Goal: Task Accomplishment & Management: Manage account settings

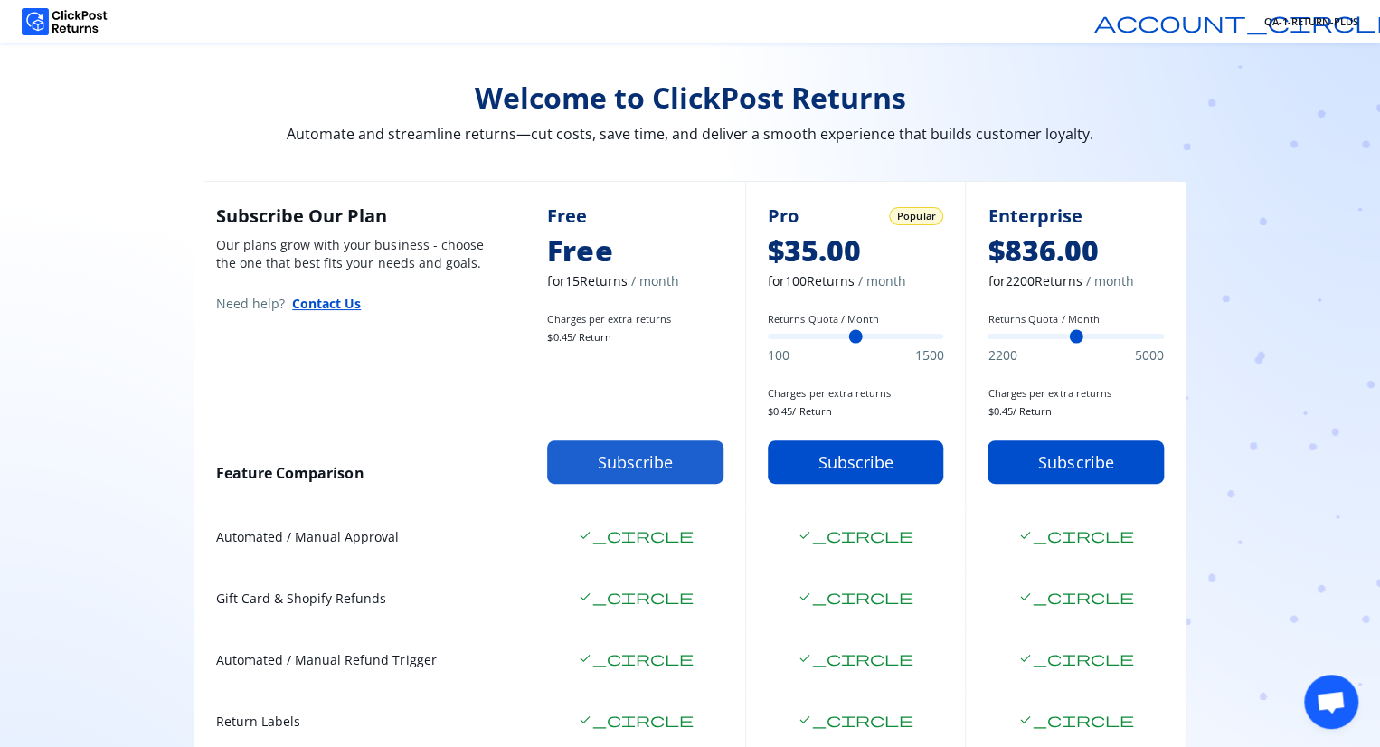
click at [618, 467] on button "Subscribe" at bounding box center [635, 461] width 176 height 43
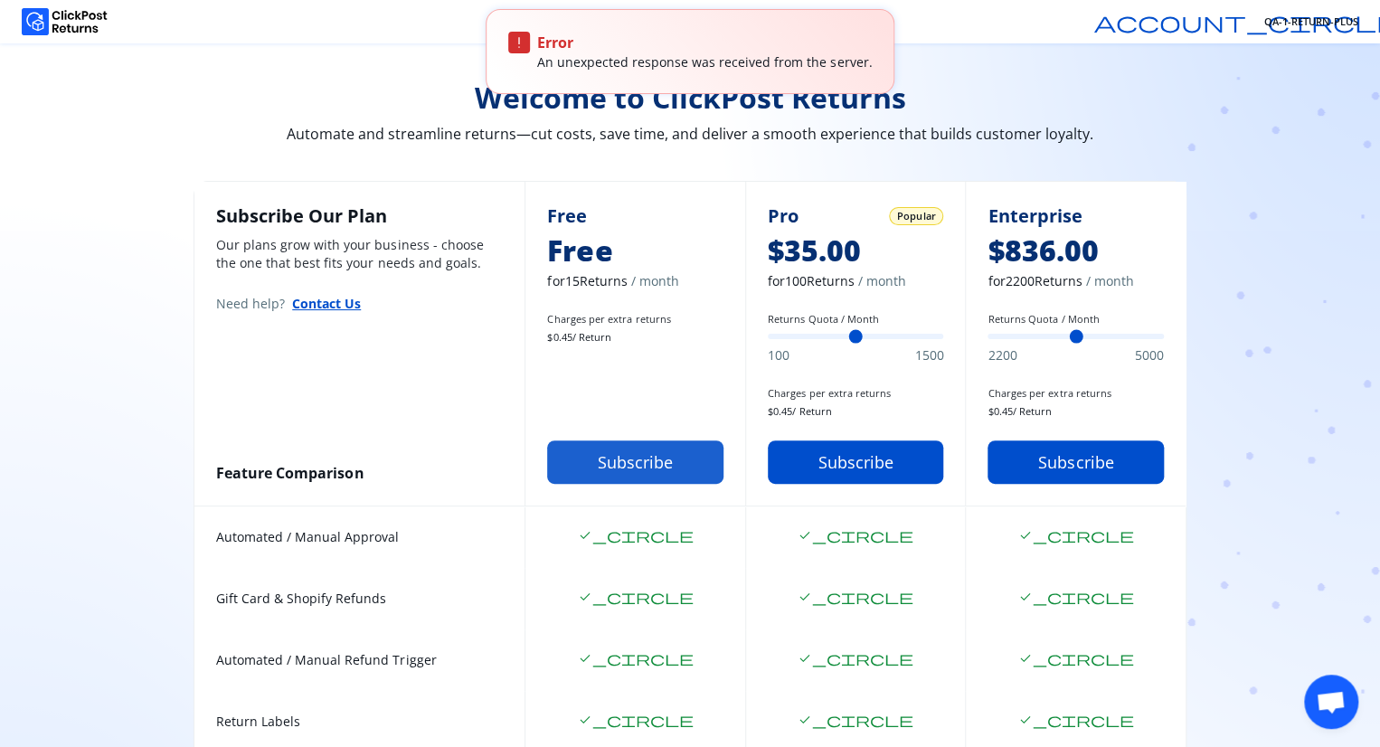
click at [618, 467] on button "Subscribe" at bounding box center [635, 461] width 176 height 43
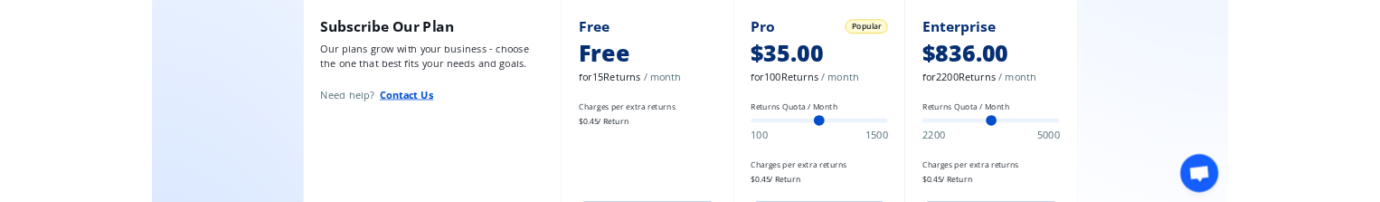
scroll to position [803, 0]
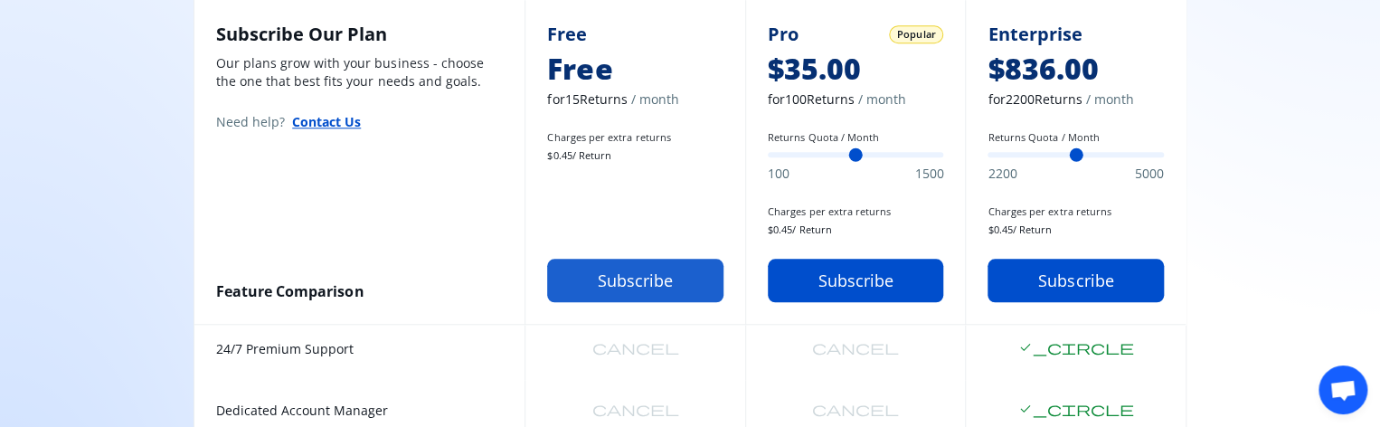
click at [619, 298] on button "Subscribe" at bounding box center [635, 280] width 176 height 43
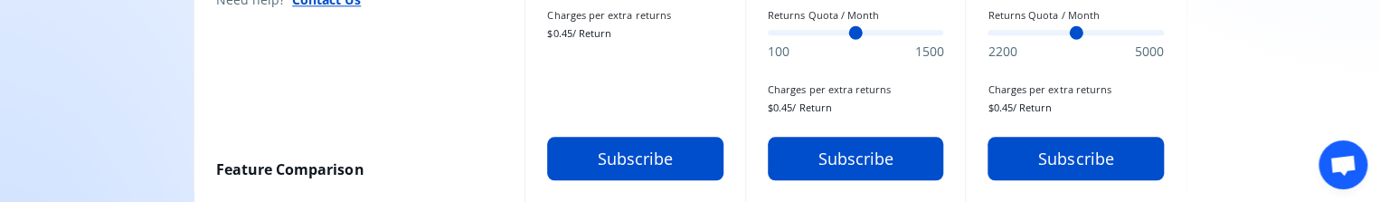
scroll to position [1065, 0]
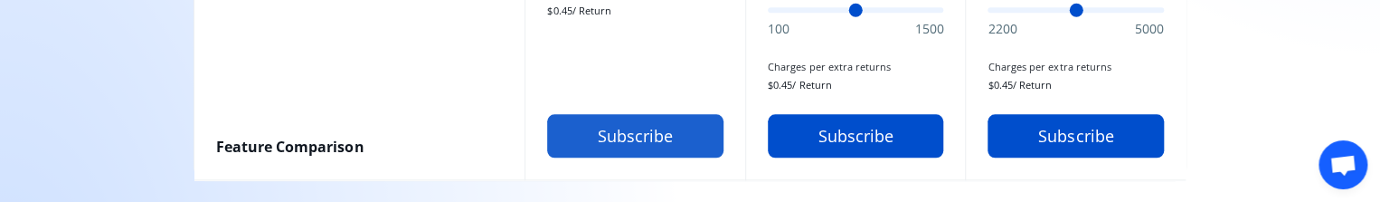
click at [648, 130] on button "Subscribe" at bounding box center [635, 135] width 176 height 43
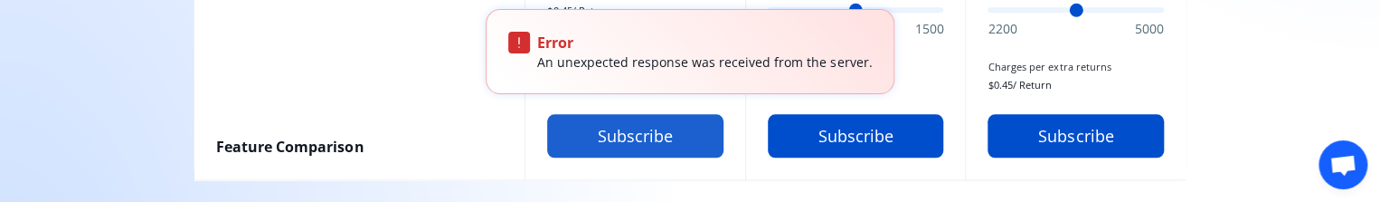
click at [635, 131] on button "Subscribe" at bounding box center [635, 135] width 176 height 43
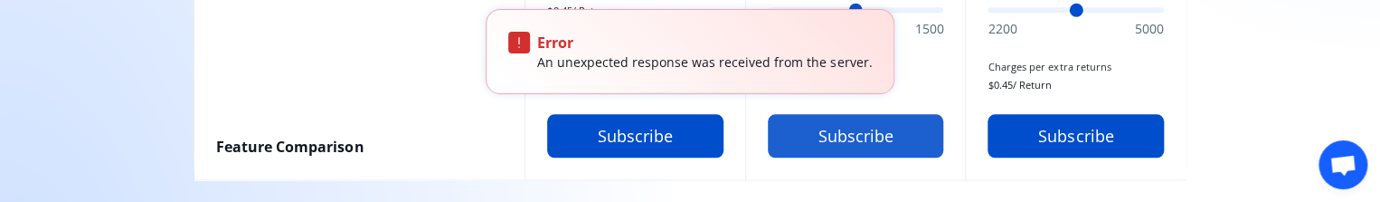
click at [818, 133] on button "Subscribe" at bounding box center [856, 135] width 176 height 43
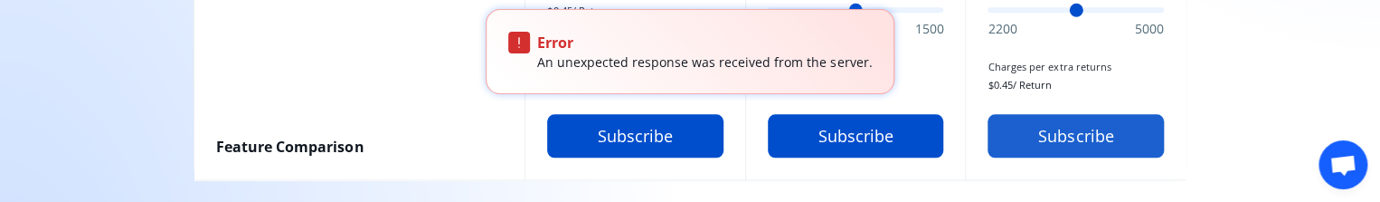
click at [1042, 128] on button "Subscribe" at bounding box center [1076, 135] width 176 height 43
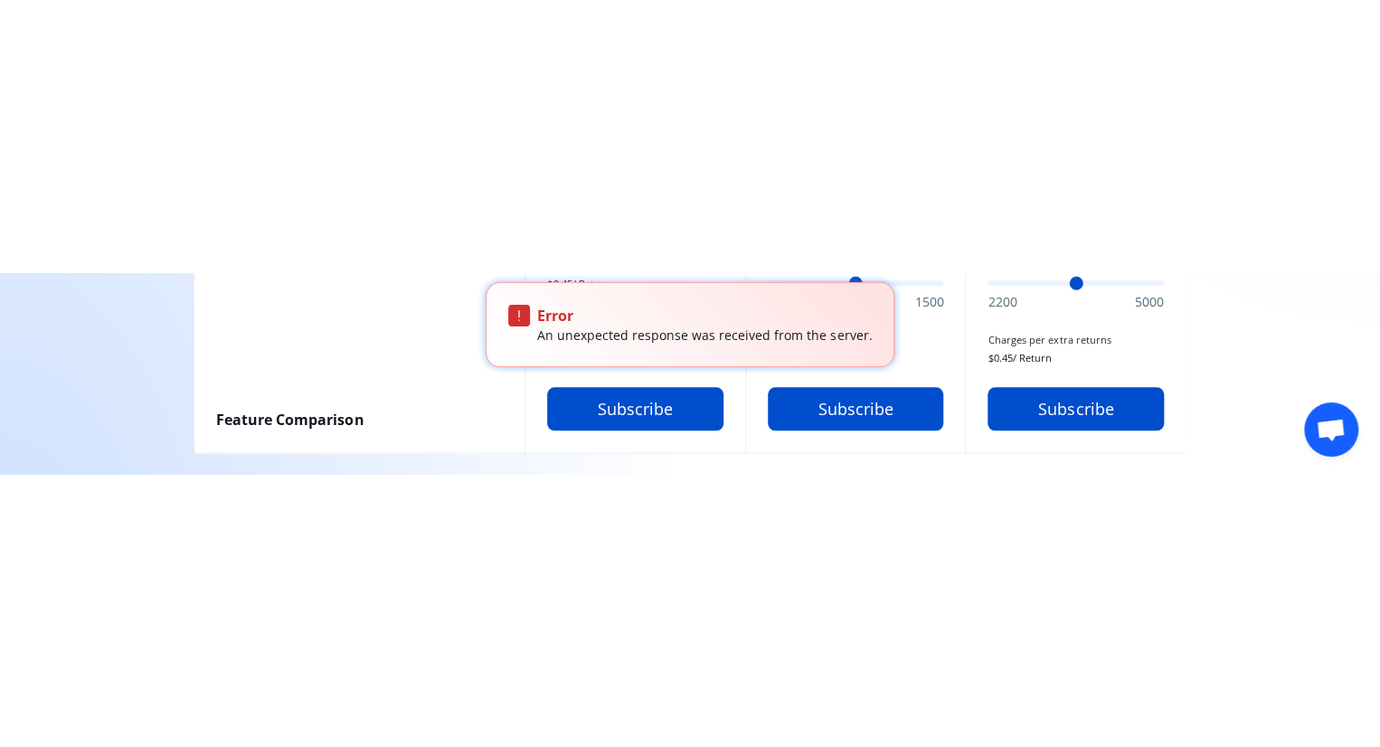
scroll to position [520, 0]
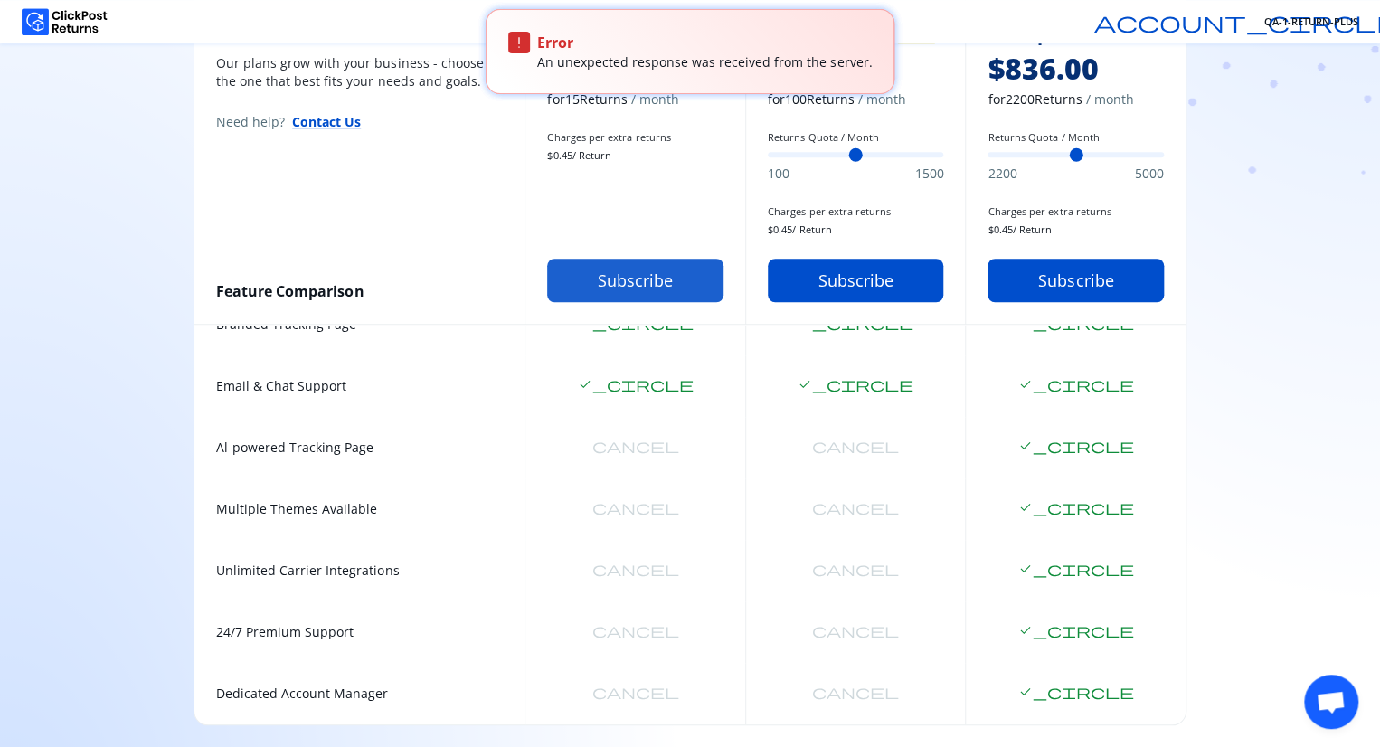
click at [620, 297] on button "Subscribe" at bounding box center [635, 280] width 176 height 43
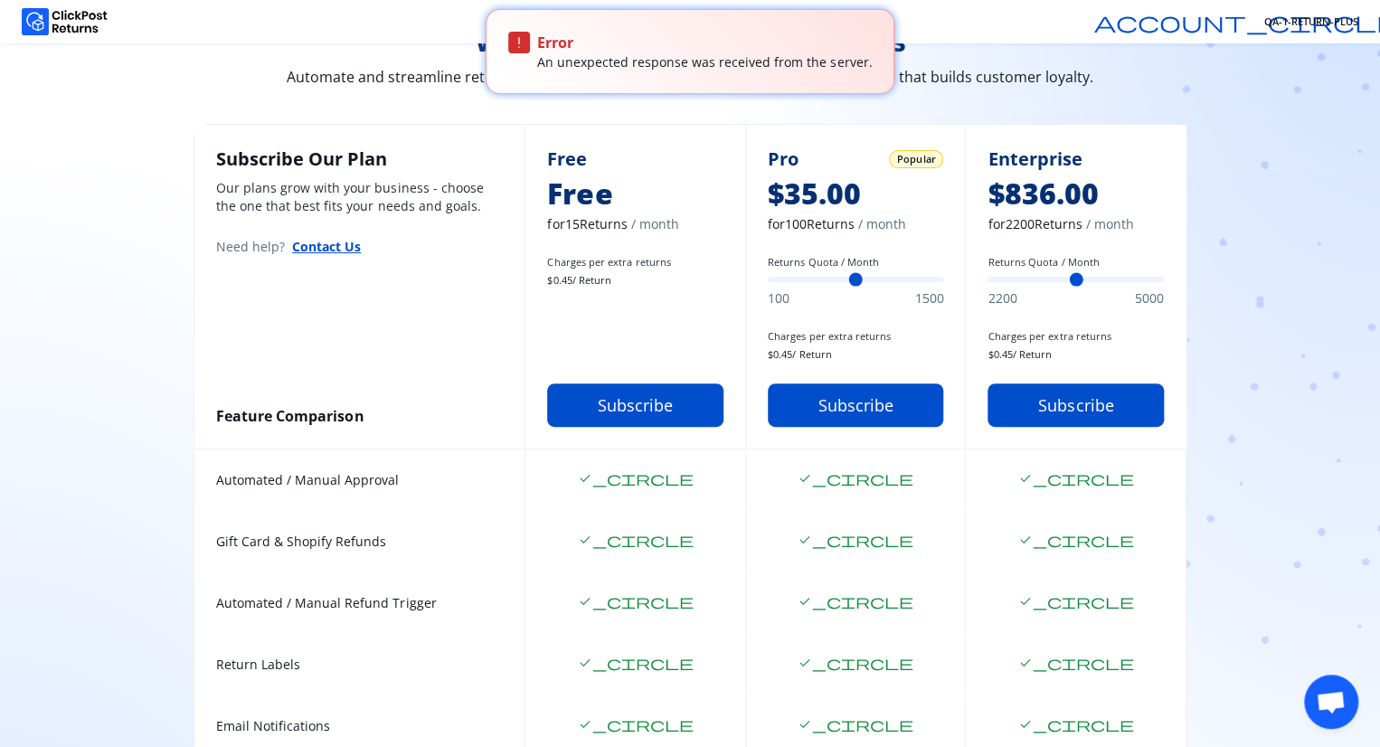
scroll to position [0, 0]
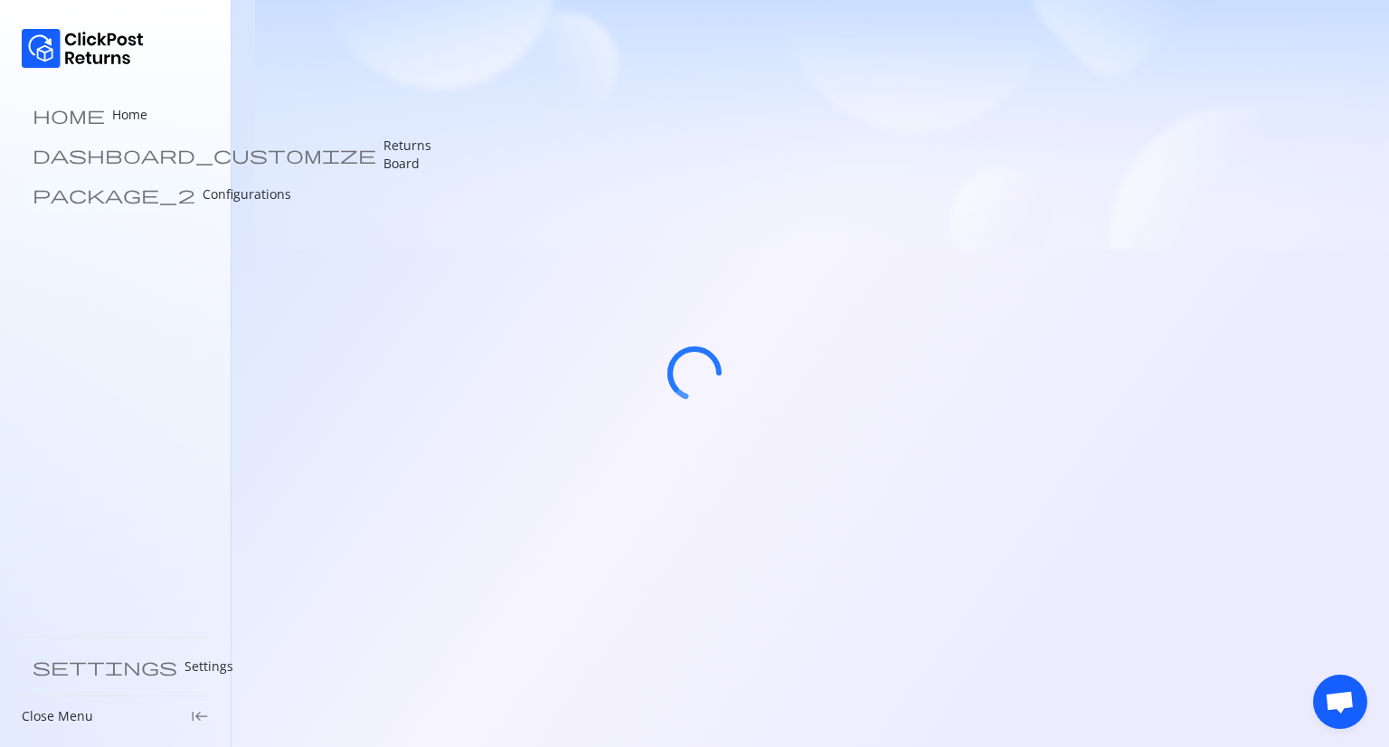
click at [203, 196] on p "Configurations" at bounding box center [247, 194] width 89 height 18
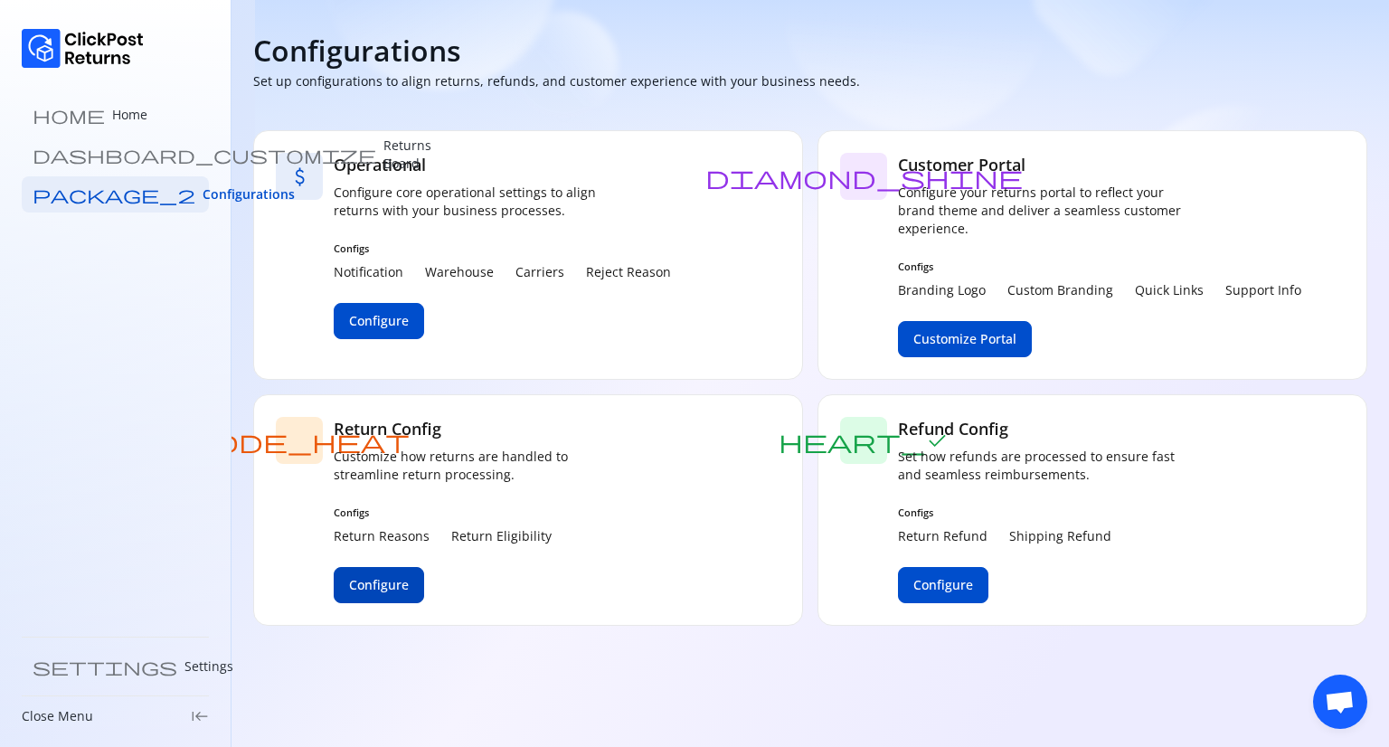
click at [388, 601] on button "Configure" at bounding box center [379, 585] width 90 height 36
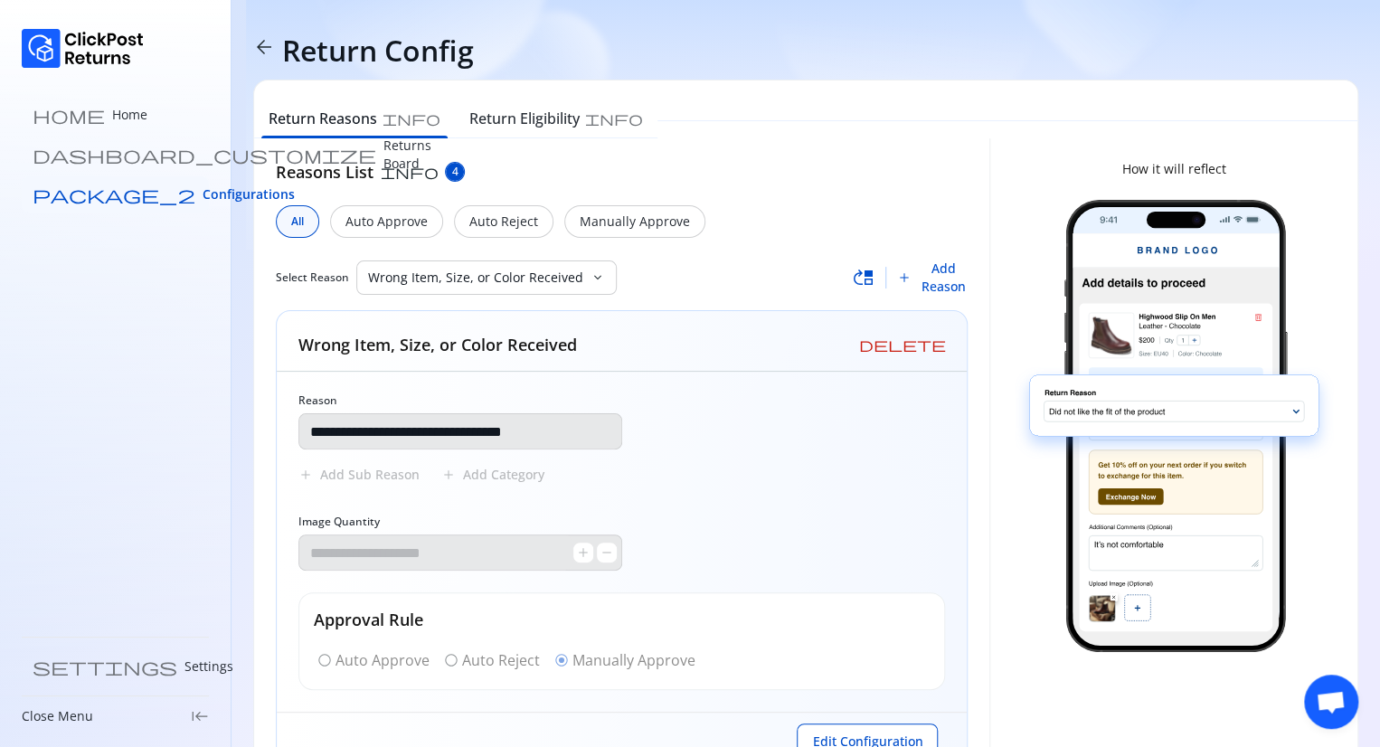
click at [203, 191] on span "Configurations" at bounding box center [249, 194] width 92 height 18
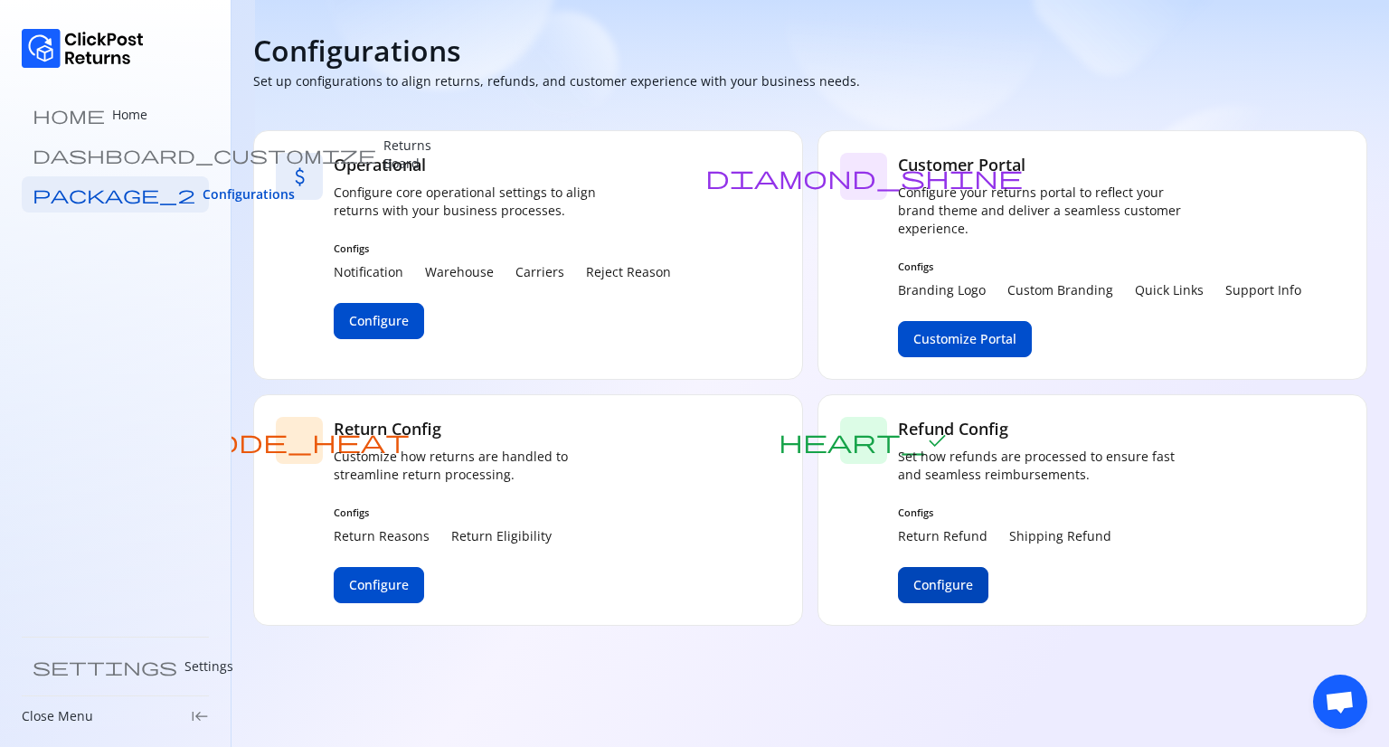
click at [946, 582] on span "Configure" at bounding box center [943, 585] width 60 height 18
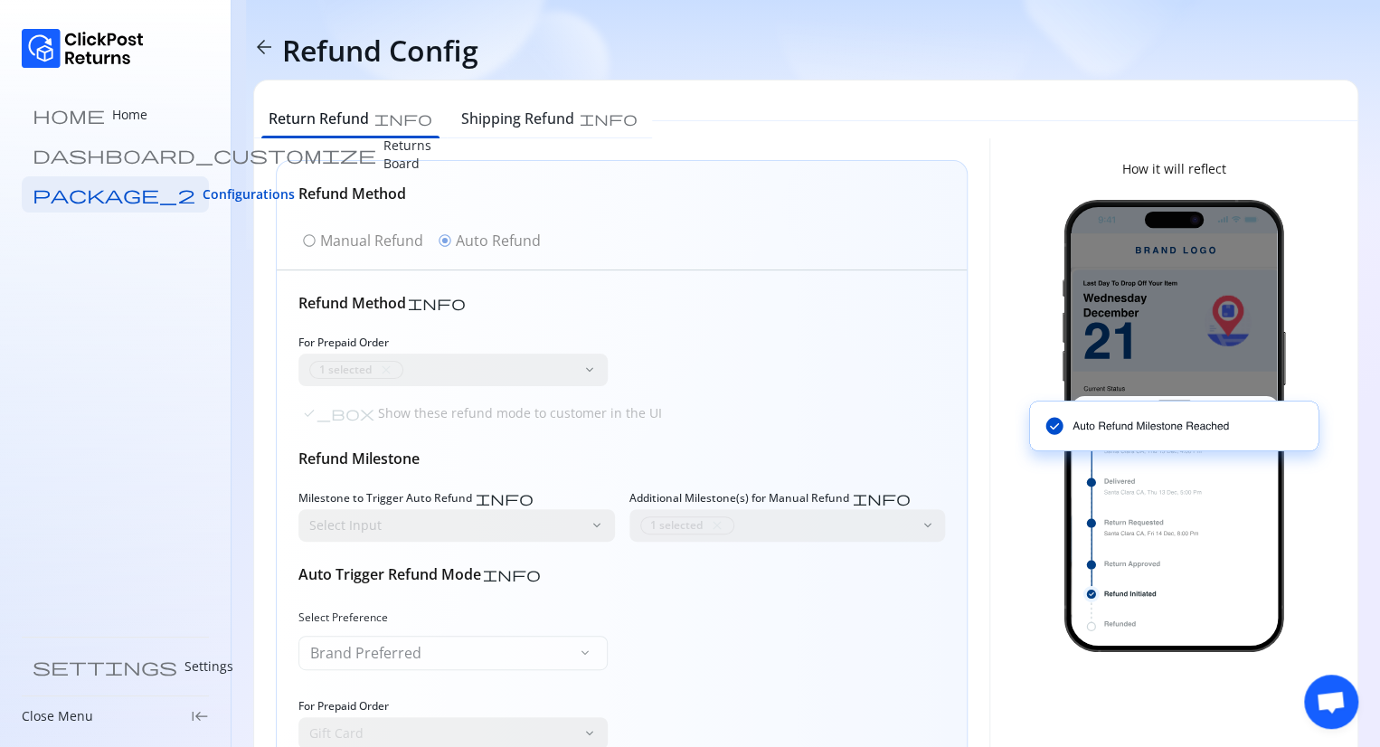
scroll to position [218, 0]
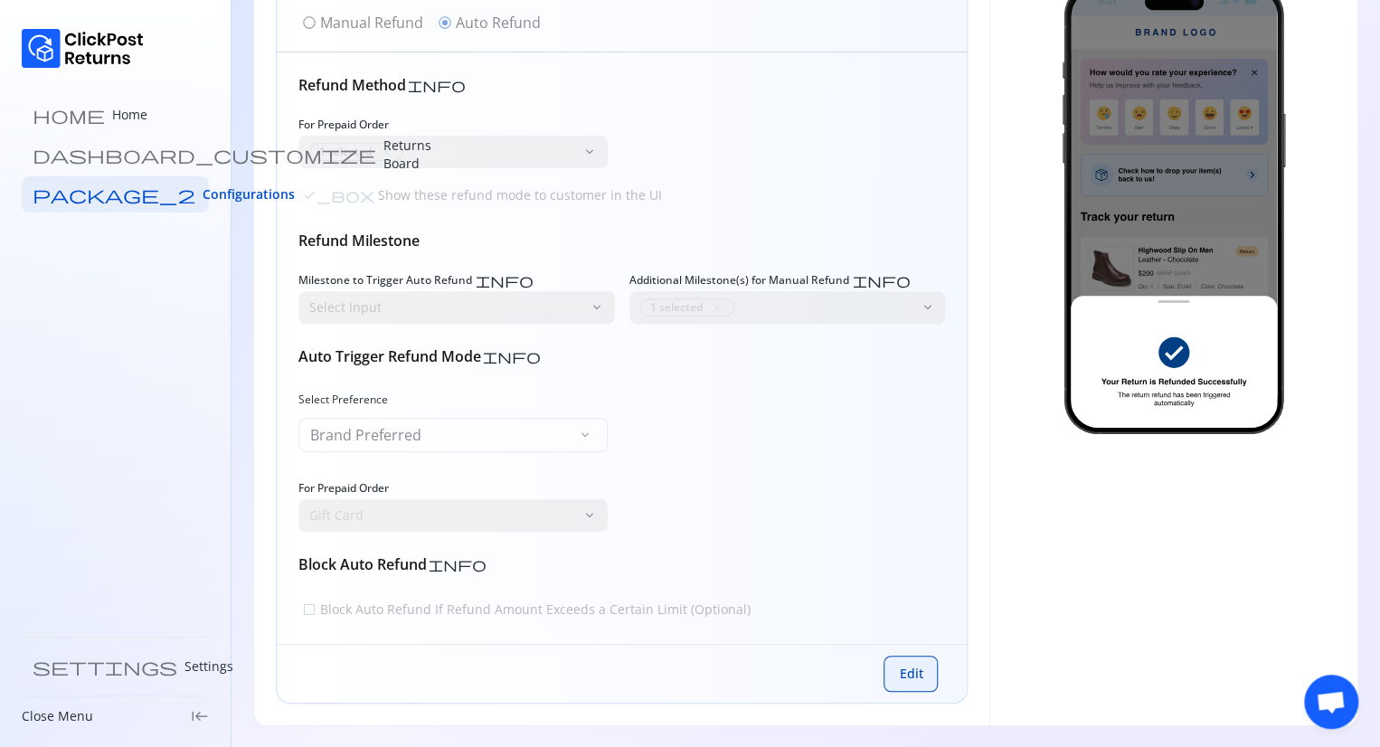
click at [918, 678] on span "Edit" at bounding box center [911, 674] width 24 height 18
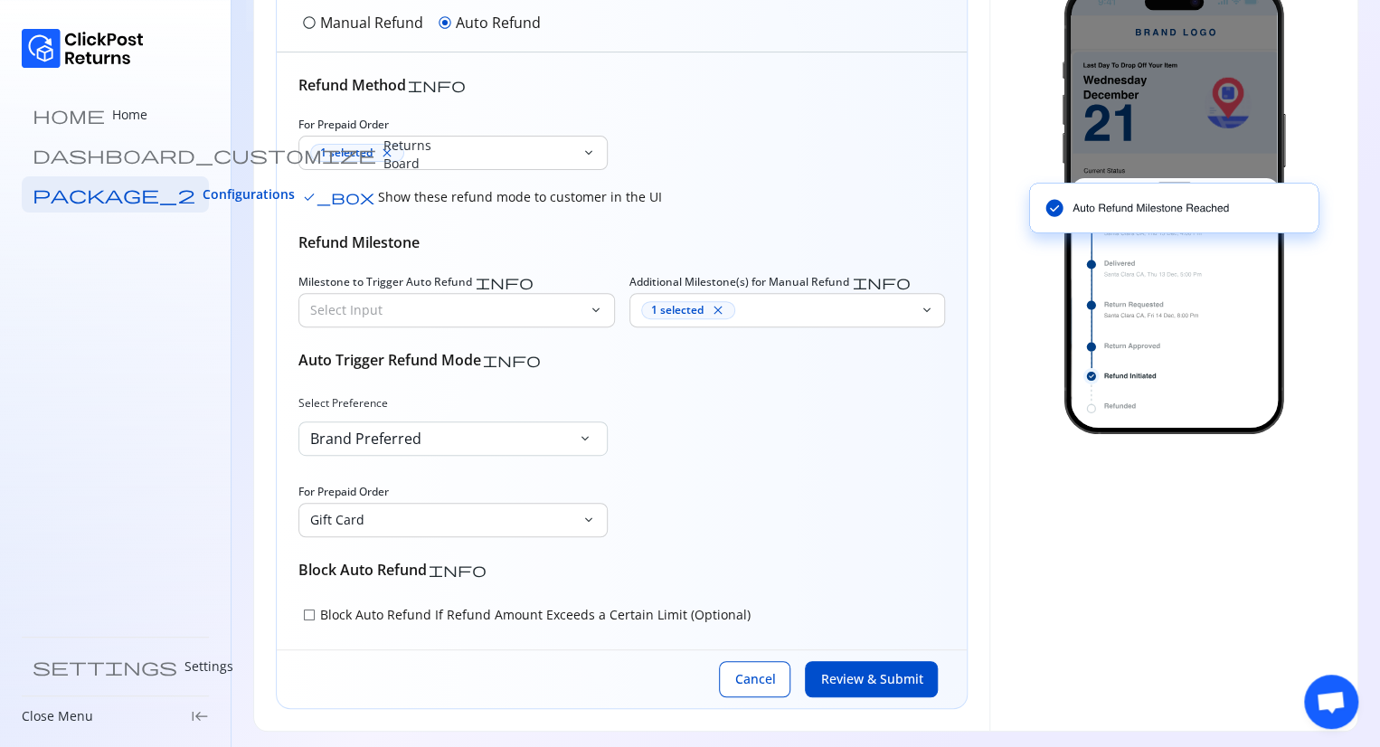
click at [310, 24] on span "radio_button_unchecked" at bounding box center [309, 22] width 14 height 14
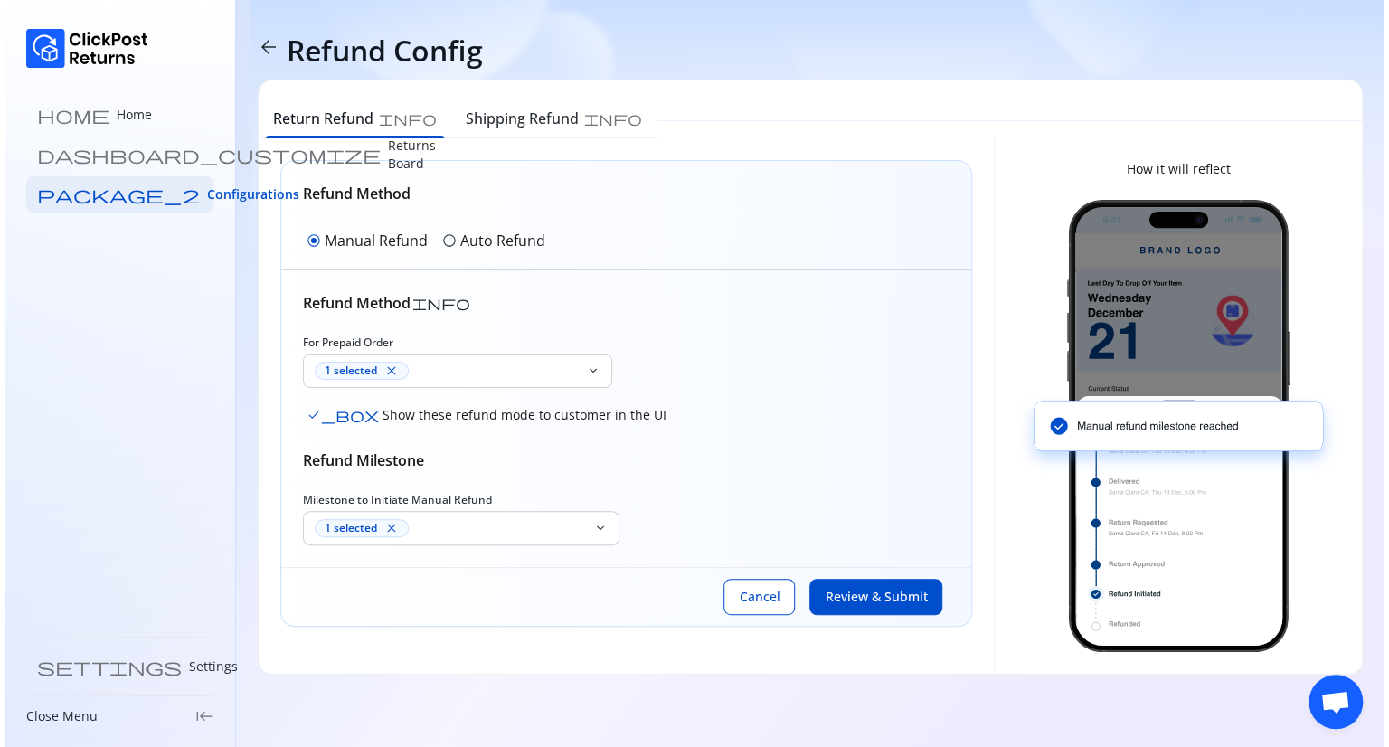
scroll to position [0, 0]
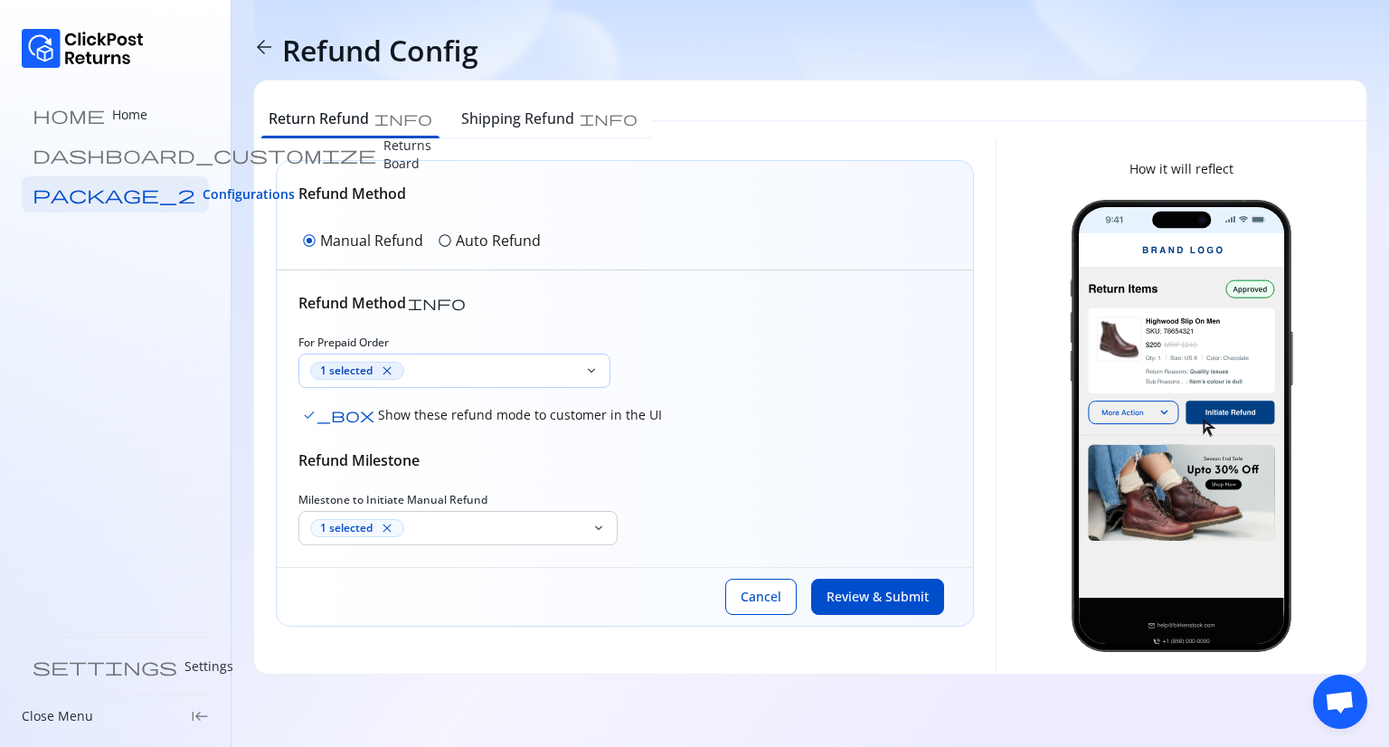
click at [390, 369] on span "close" at bounding box center [387, 371] width 14 height 14
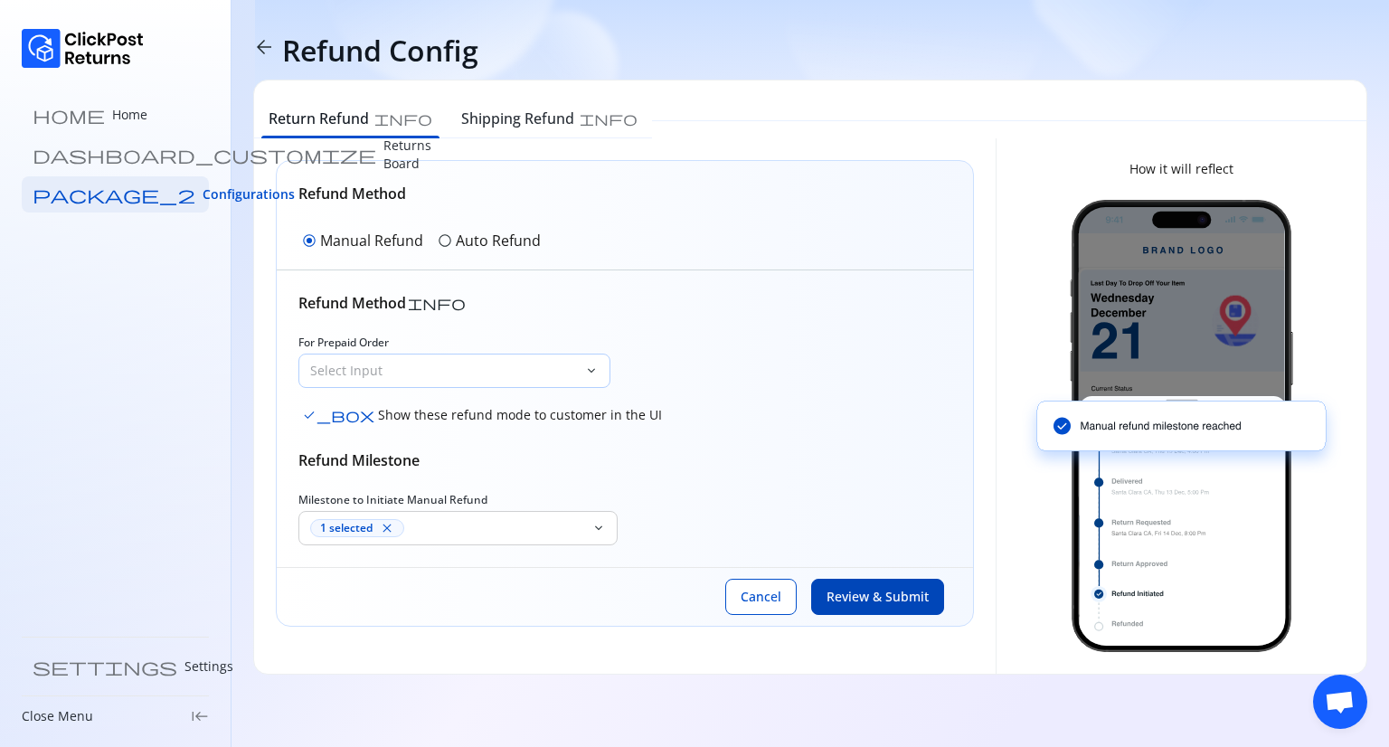
click at [865, 588] on span "Review & Submit" at bounding box center [878, 597] width 102 height 18
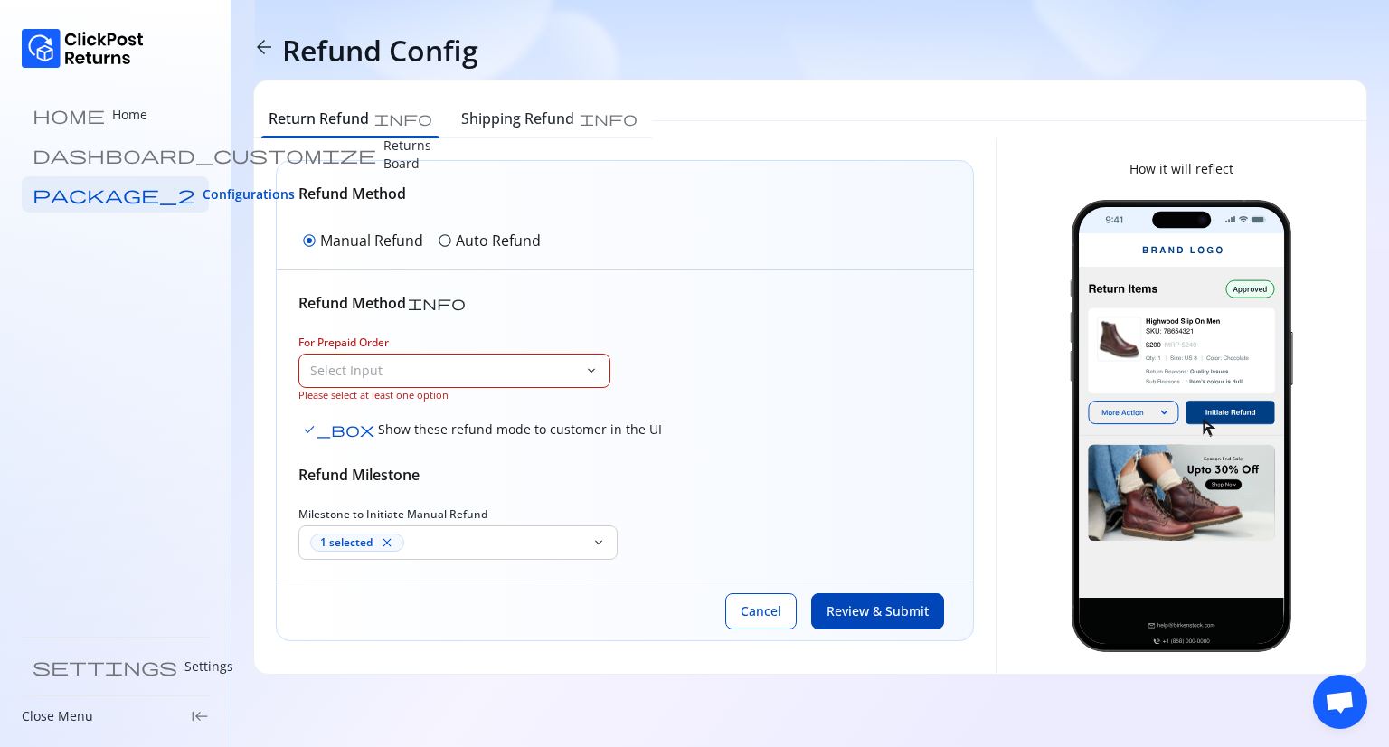
click at [492, 364] on p "Select Input" at bounding box center [443, 371] width 267 height 18
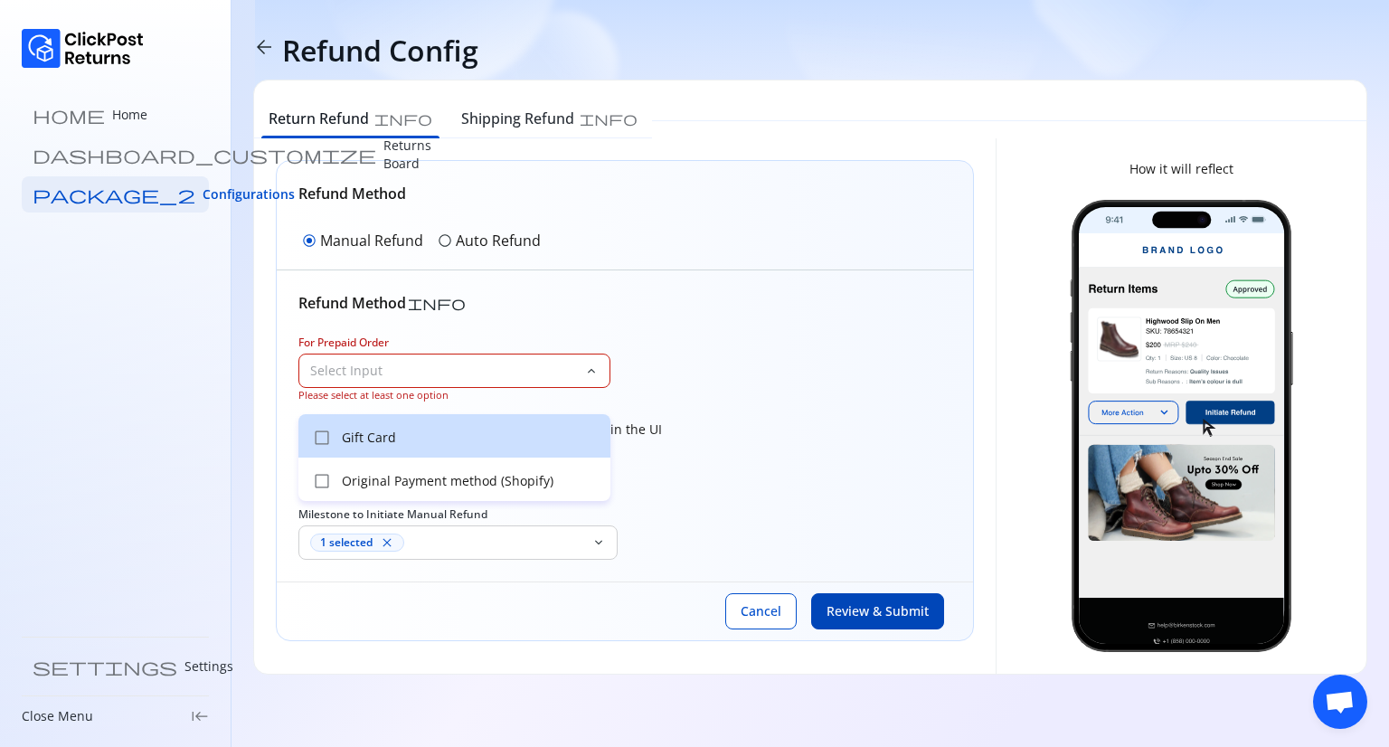
click at [395, 429] on p "Gift Card" at bounding box center [471, 438] width 258 height 18
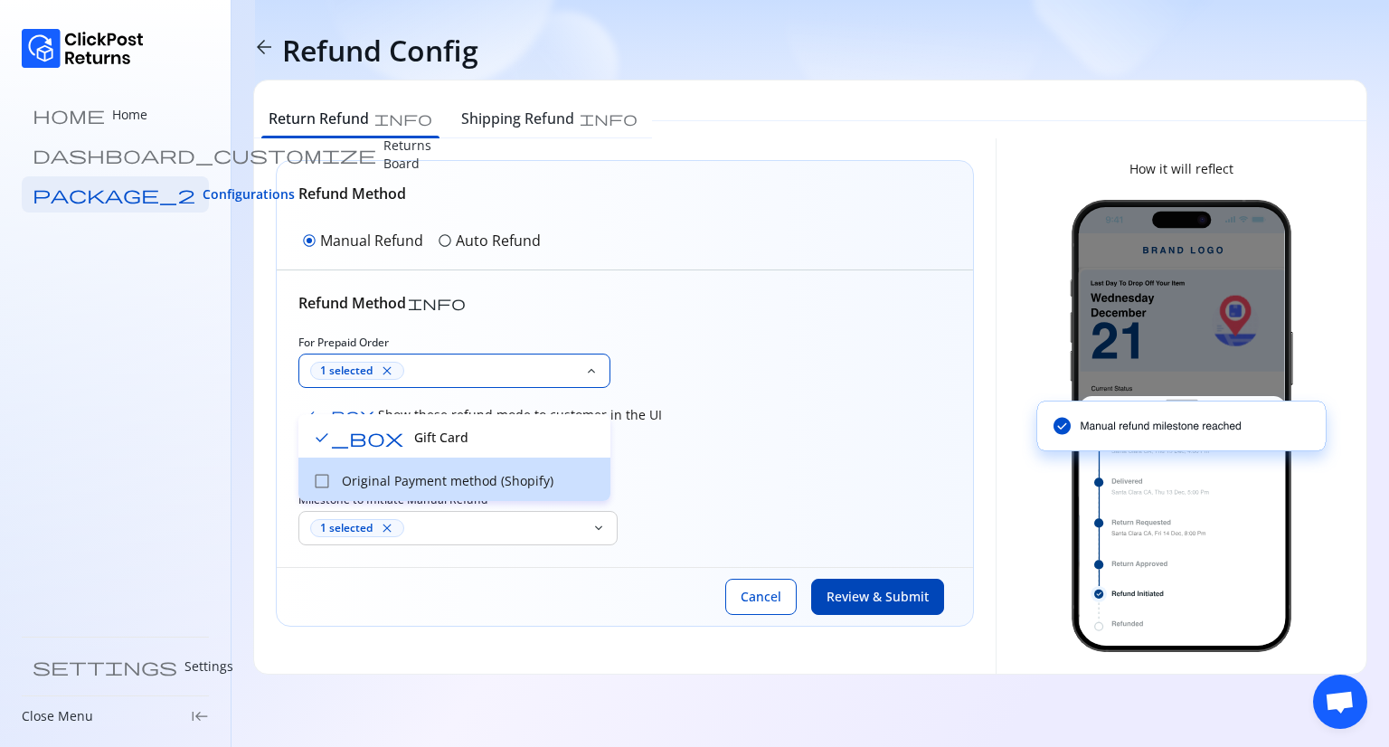
click at [421, 472] on p "Original Payment method (Shopify)" at bounding box center [471, 481] width 258 height 18
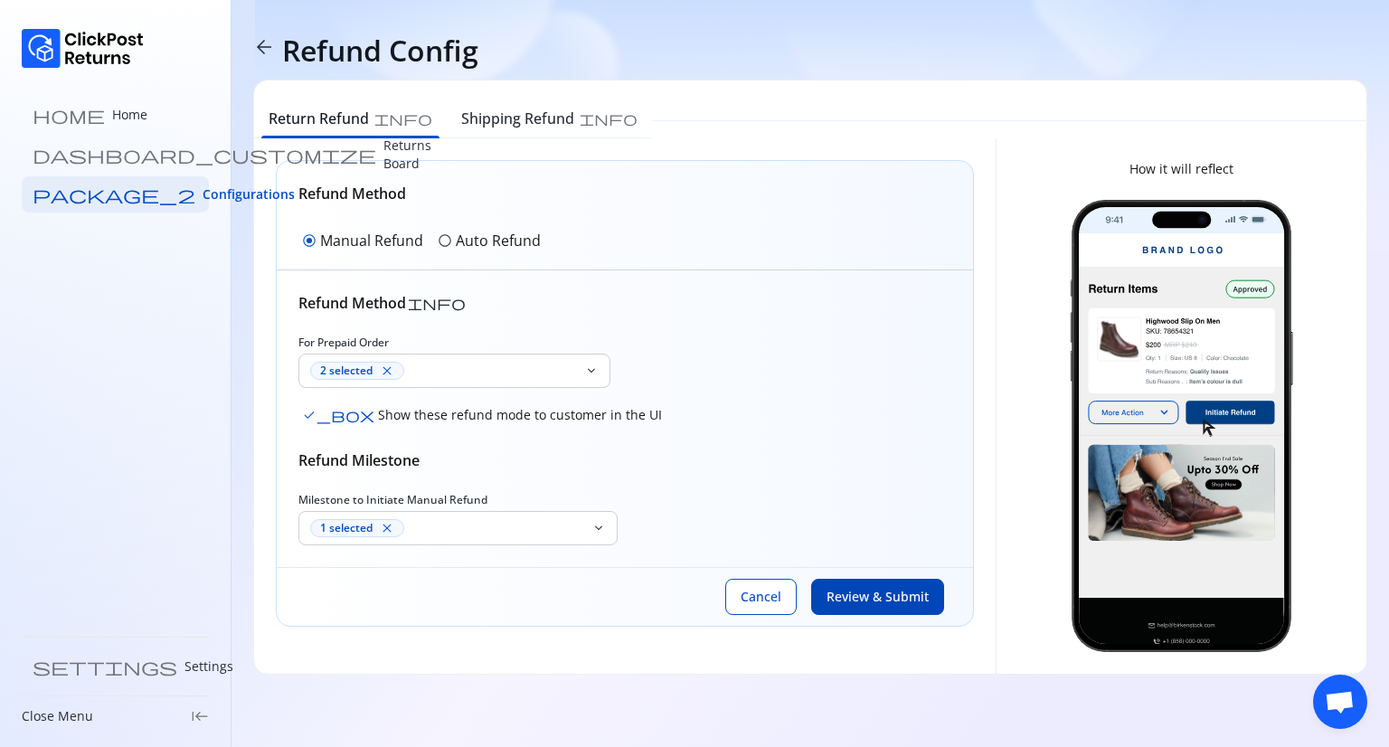
click at [879, 595] on span "Review & Submit" at bounding box center [878, 597] width 102 height 18
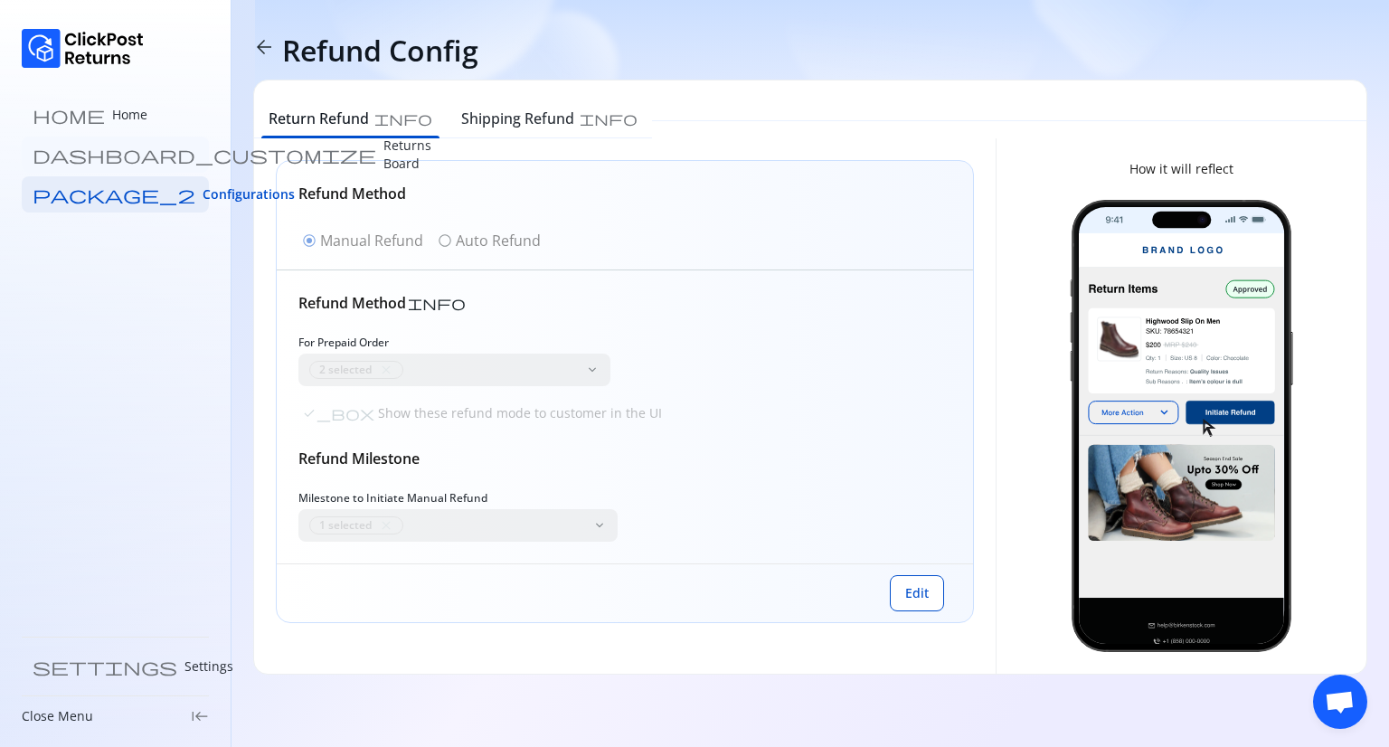
click at [383, 161] on p "Returns Board" at bounding box center [407, 155] width 48 height 36
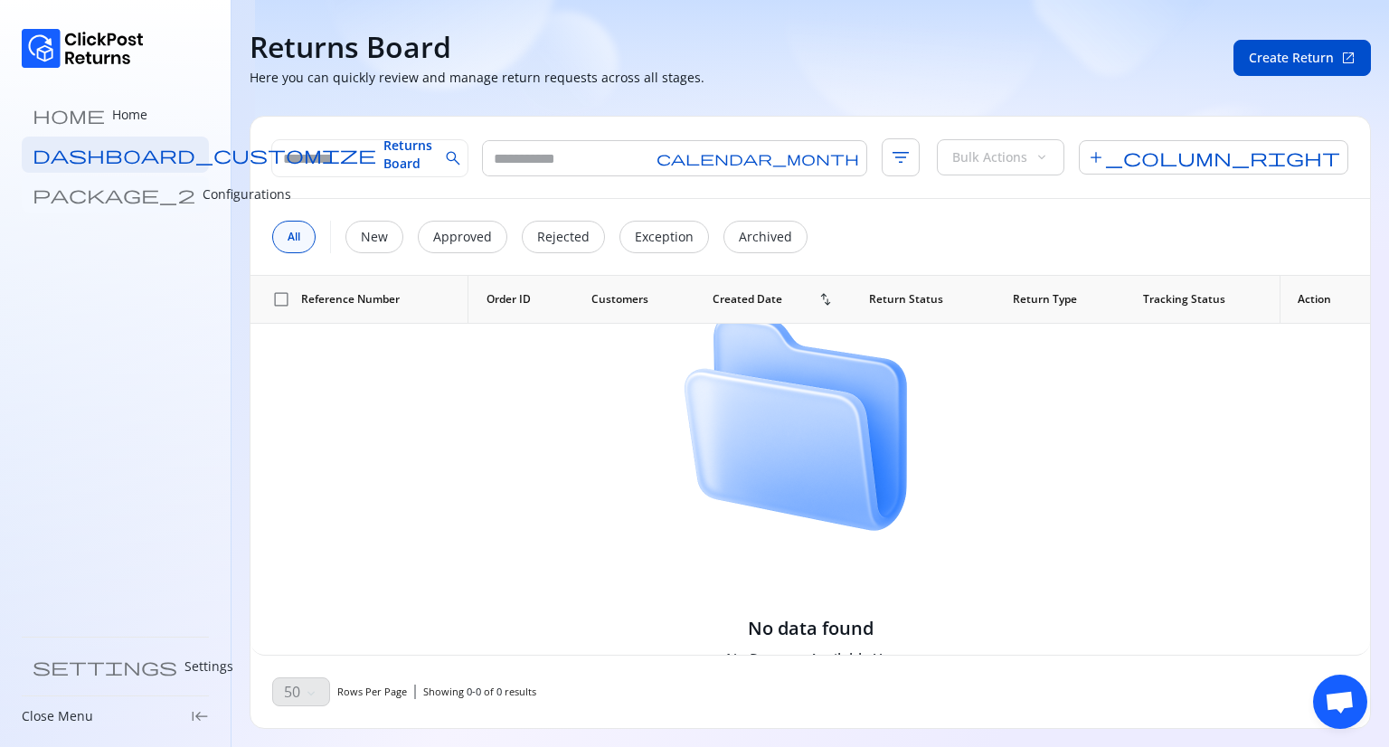
click at [203, 186] on p "Configurations" at bounding box center [247, 194] width 89 height 18
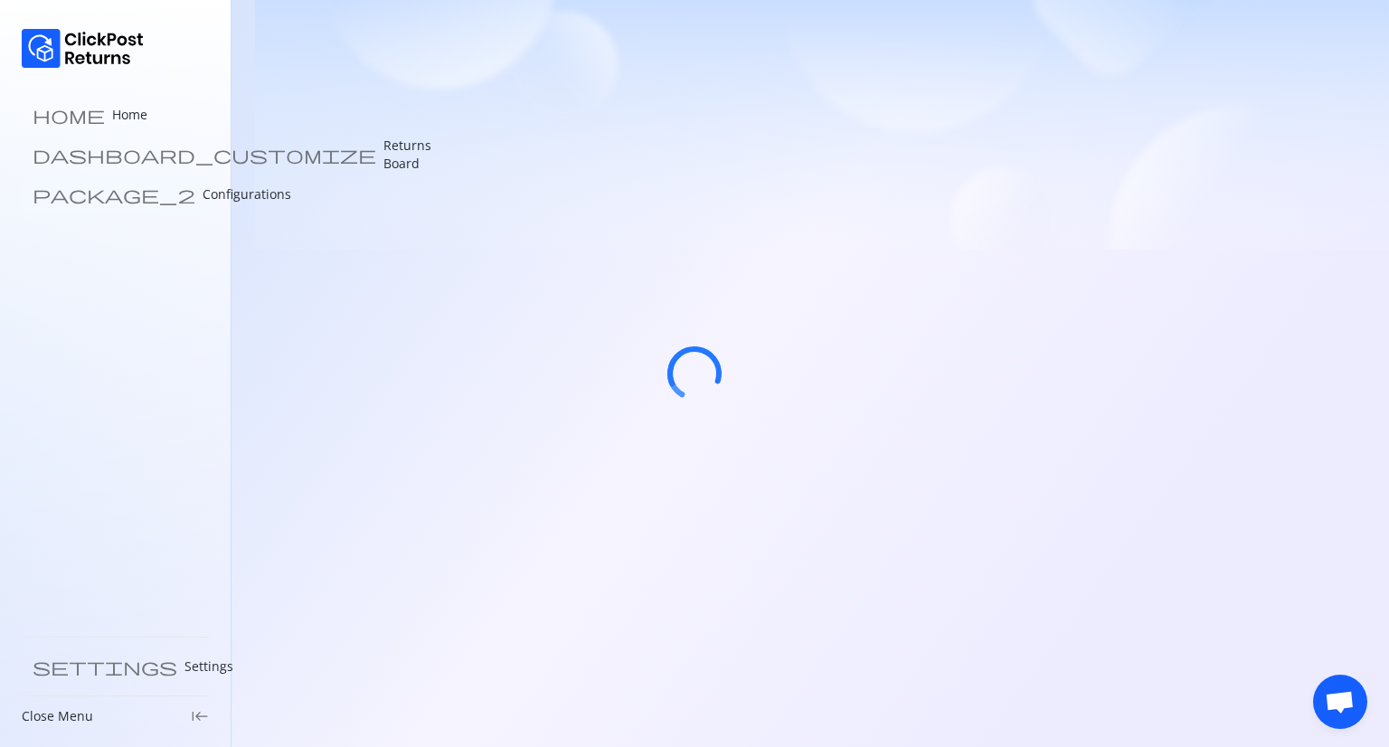
click at [203, 194] on p "Configurations" at bounding box center [247, 194] width 89 height 18
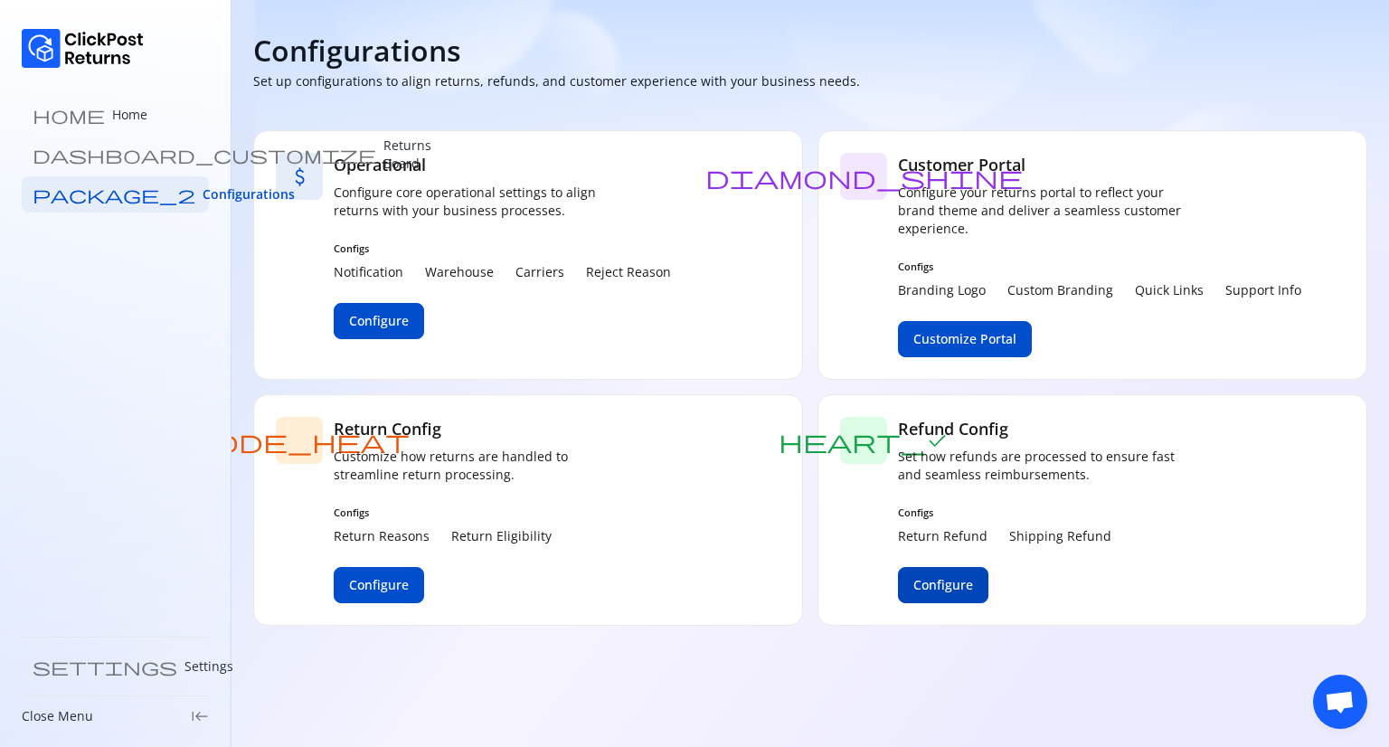
click at [938, 592] on span "Configure" at bounding box center [943, 585] width 60 height 18
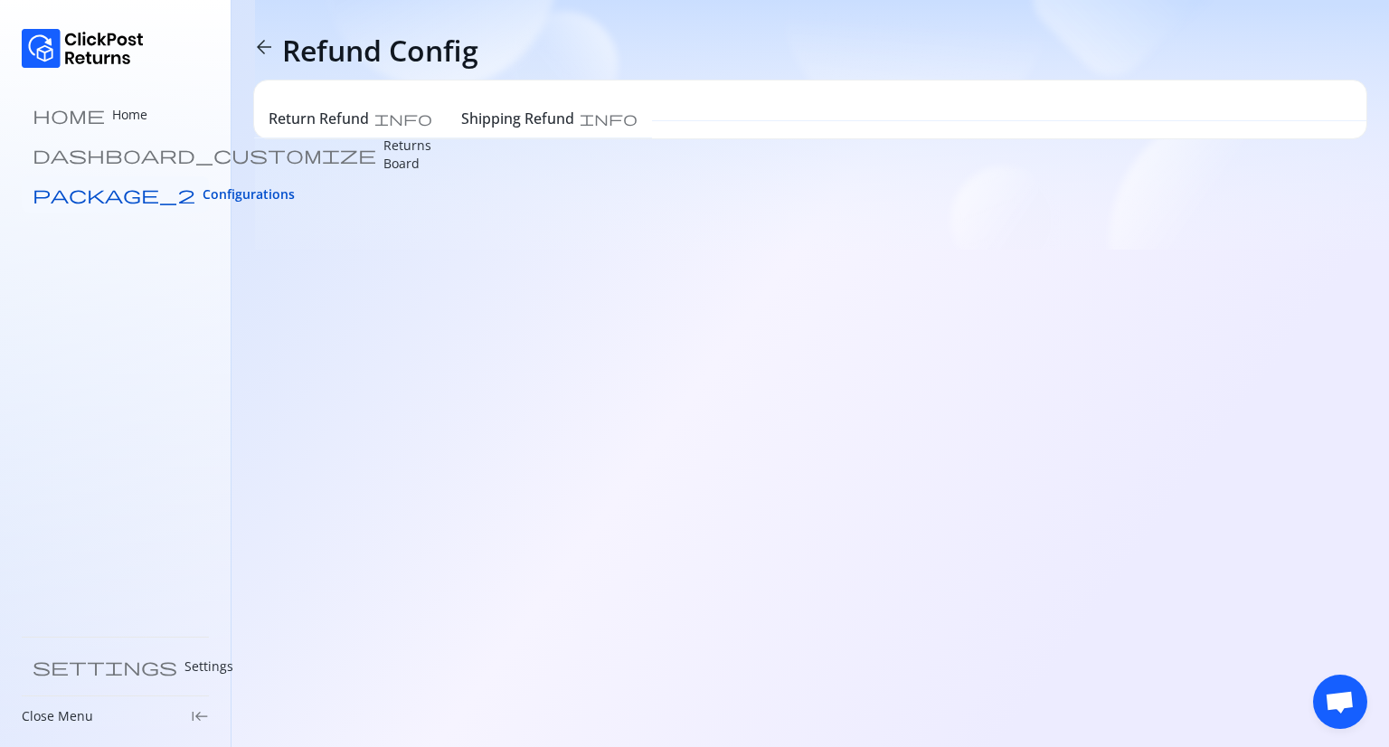
click at [203, 194] on span "Configurations" at bounding box center [249, 194] width 92 height 18
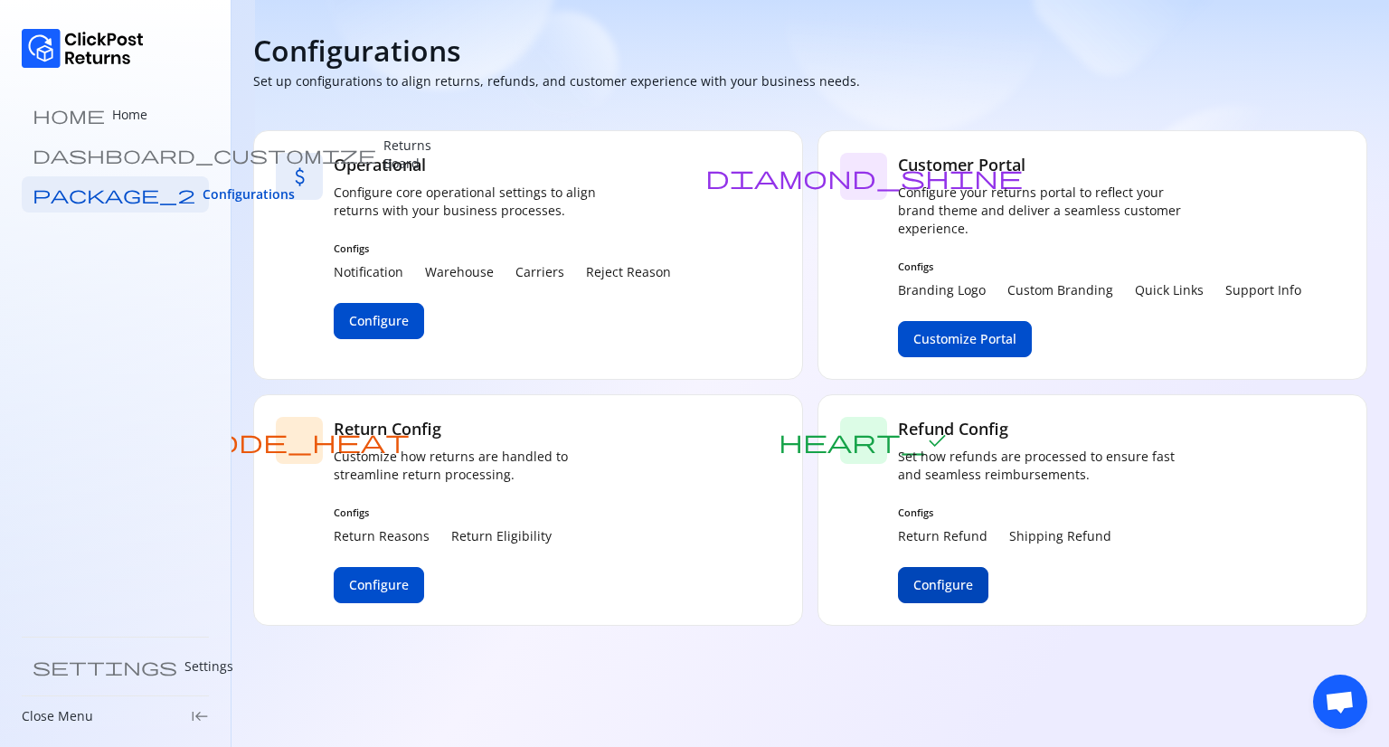
click at [970, 587] on span "Configure" at bounding box center [943, 585] width 60 height 18
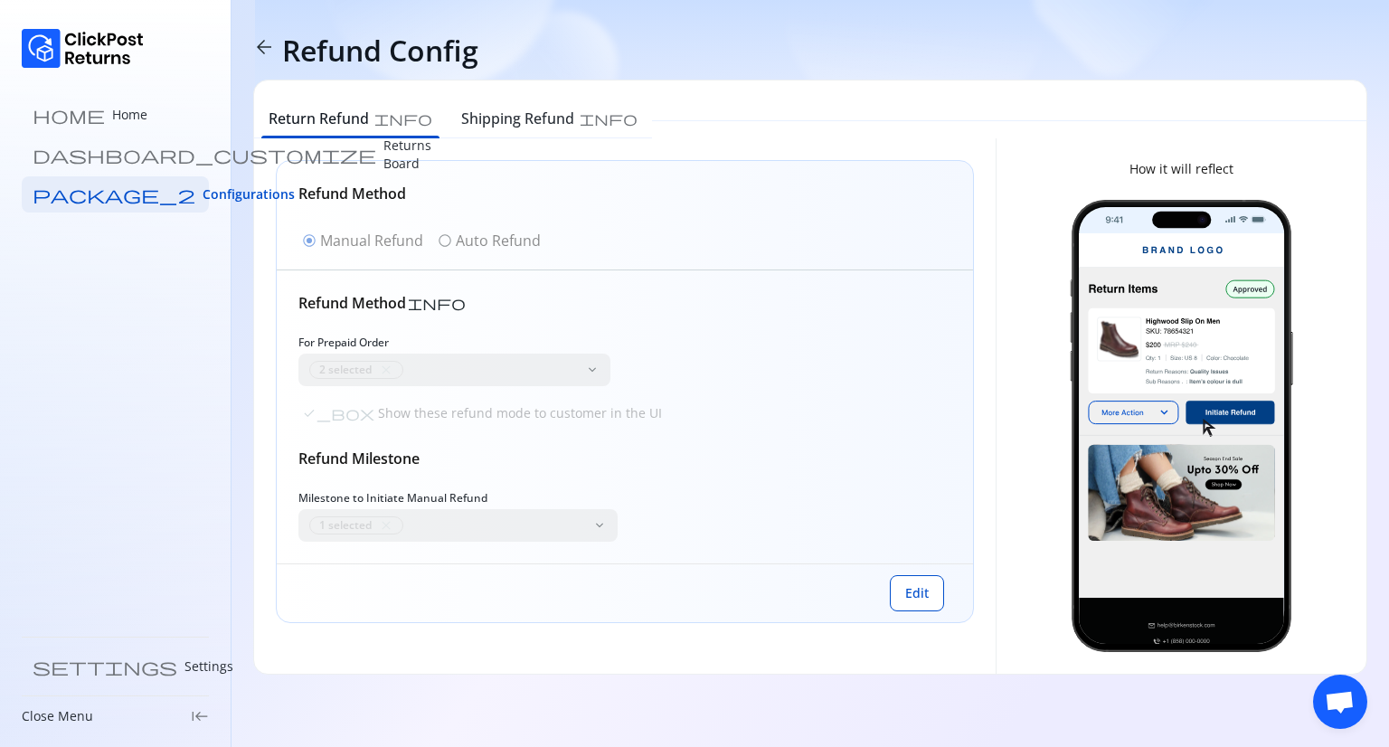
click at [449, 240] on div "radio_button_checked Manual Refund radio_button_unchecked Auto Refund" at bounding box center [421, 240] width 246 height 29
click at [917, 592] on span "Edit" at bounding box center [917, 593] width 24 height 18
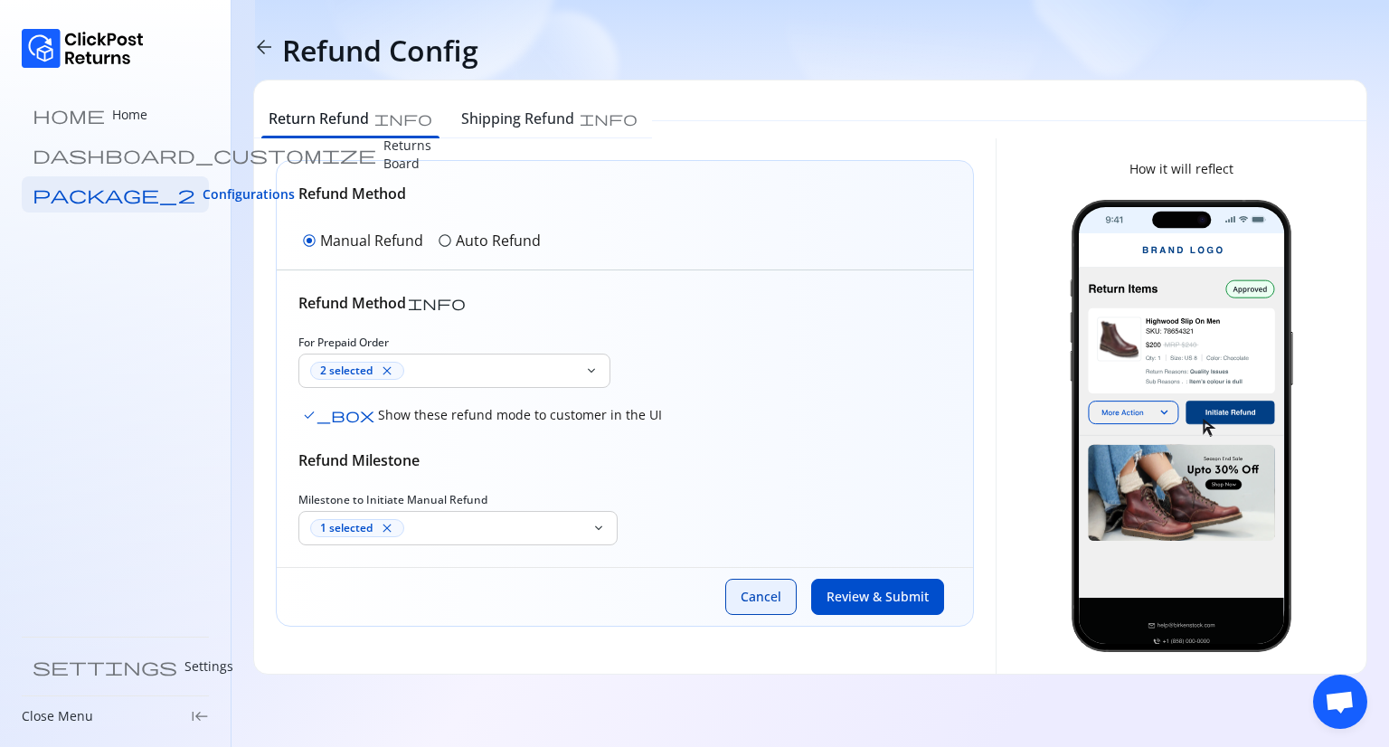
click at [763, 594] on span "Cancel" at bounding box center [761, 597] width 41 height 18
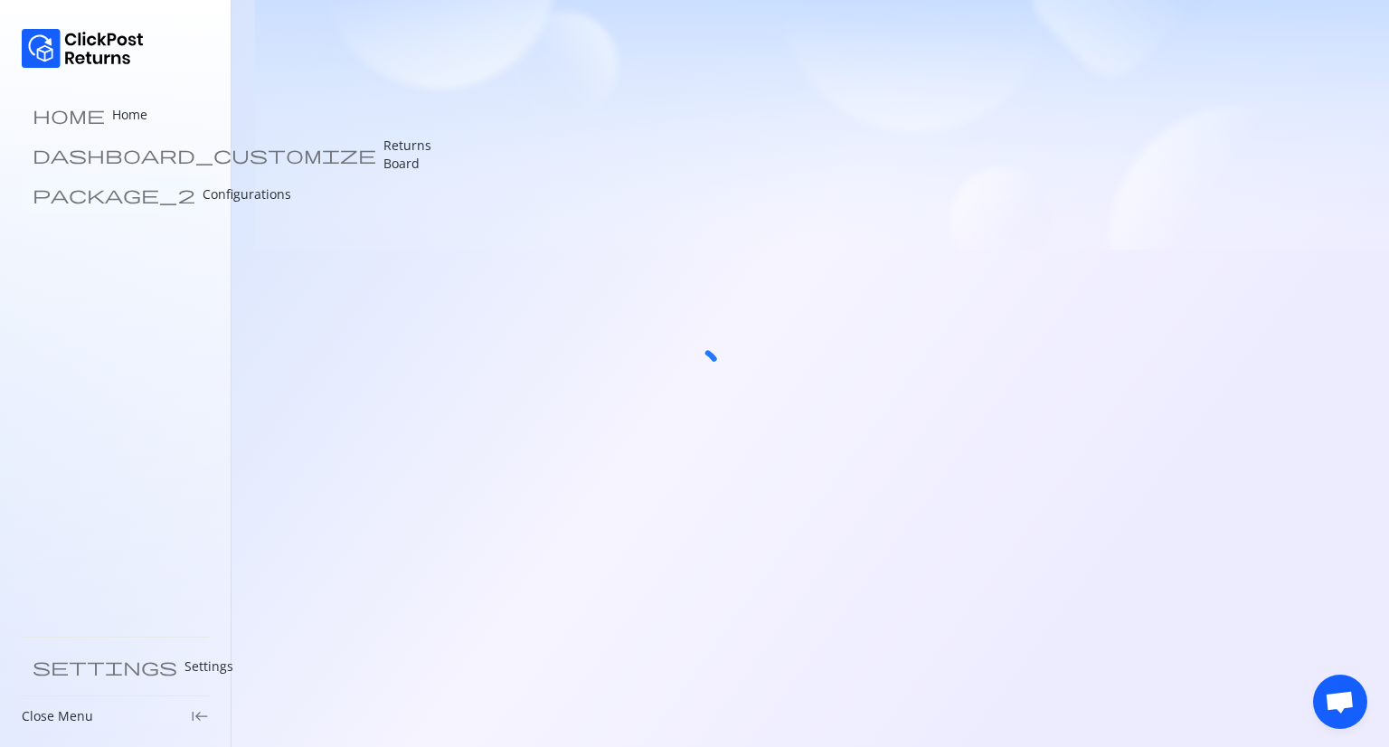
click at [203, 194] on p "Configurations" at bounding box center [247, 194] width 89 height 18
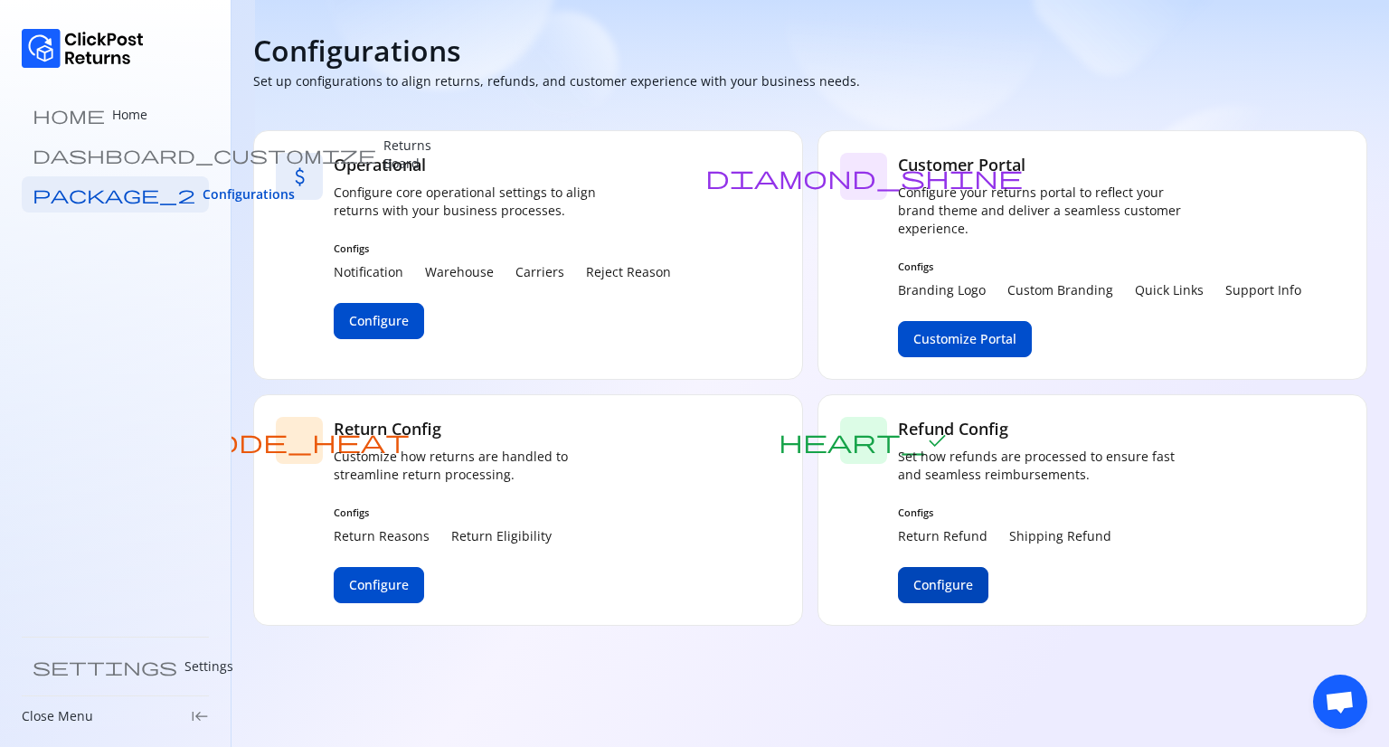
click at [962, 583] on span "Configure" at bounding box center [943, 585] width 60 height 18
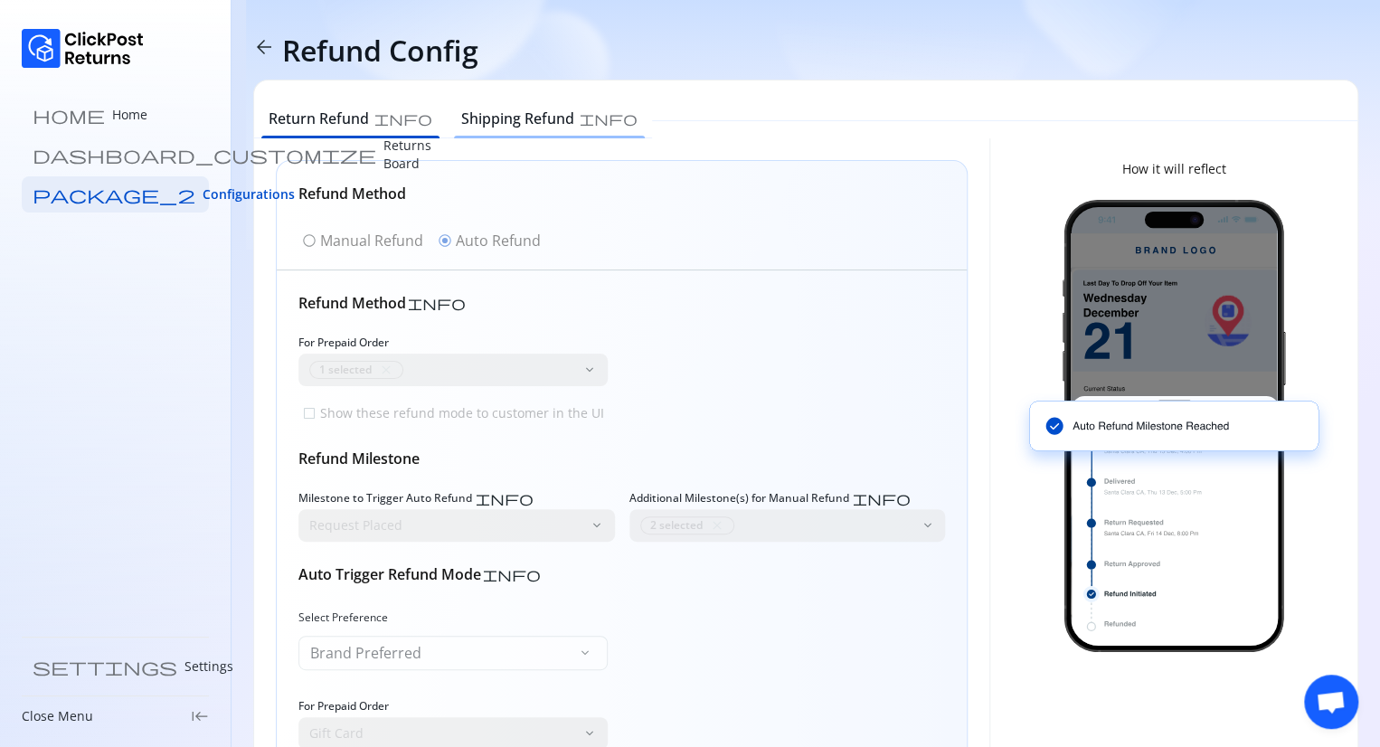
click at [470, 121] on h6 "Shipping Refund" at bounding box center [517, 119] width 113 height 22
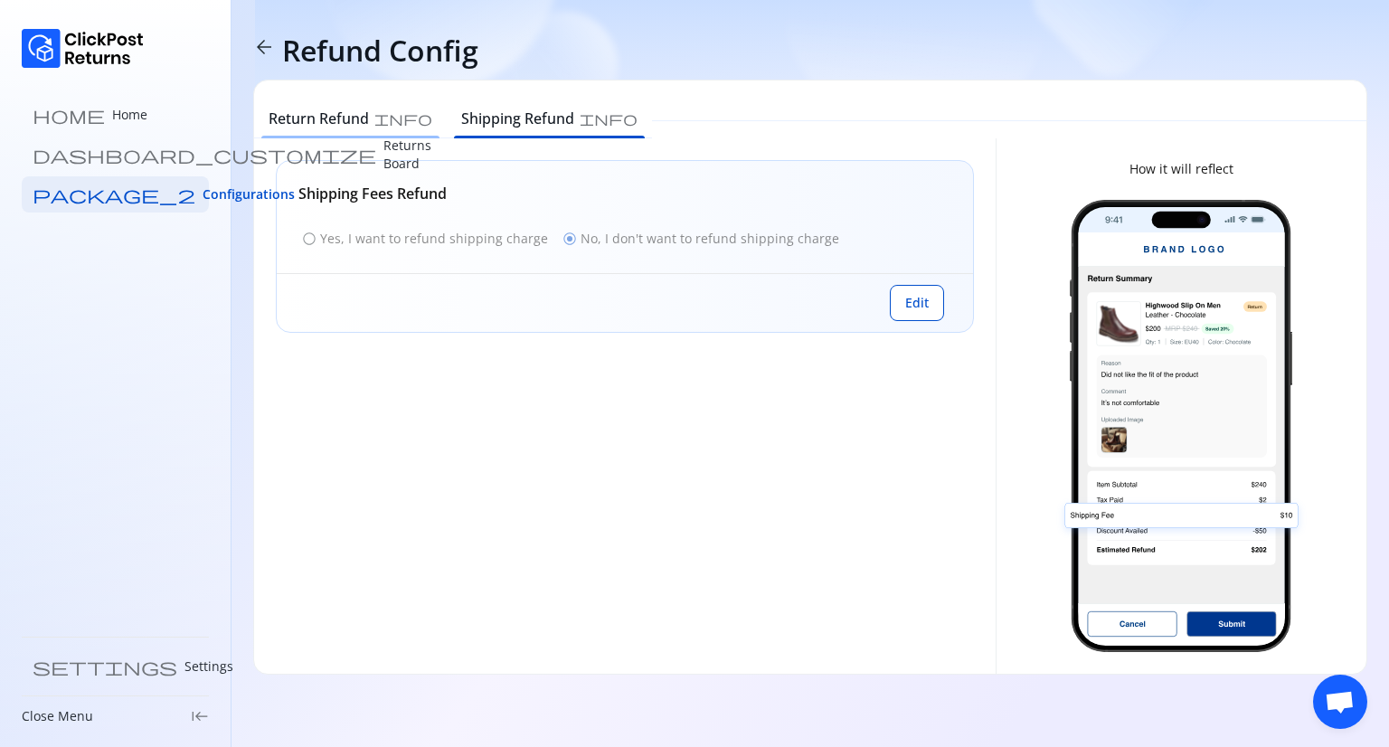
click at [345, 119] on h6 "Return Refund" at bounding box center [319, 119] width 100 height 22
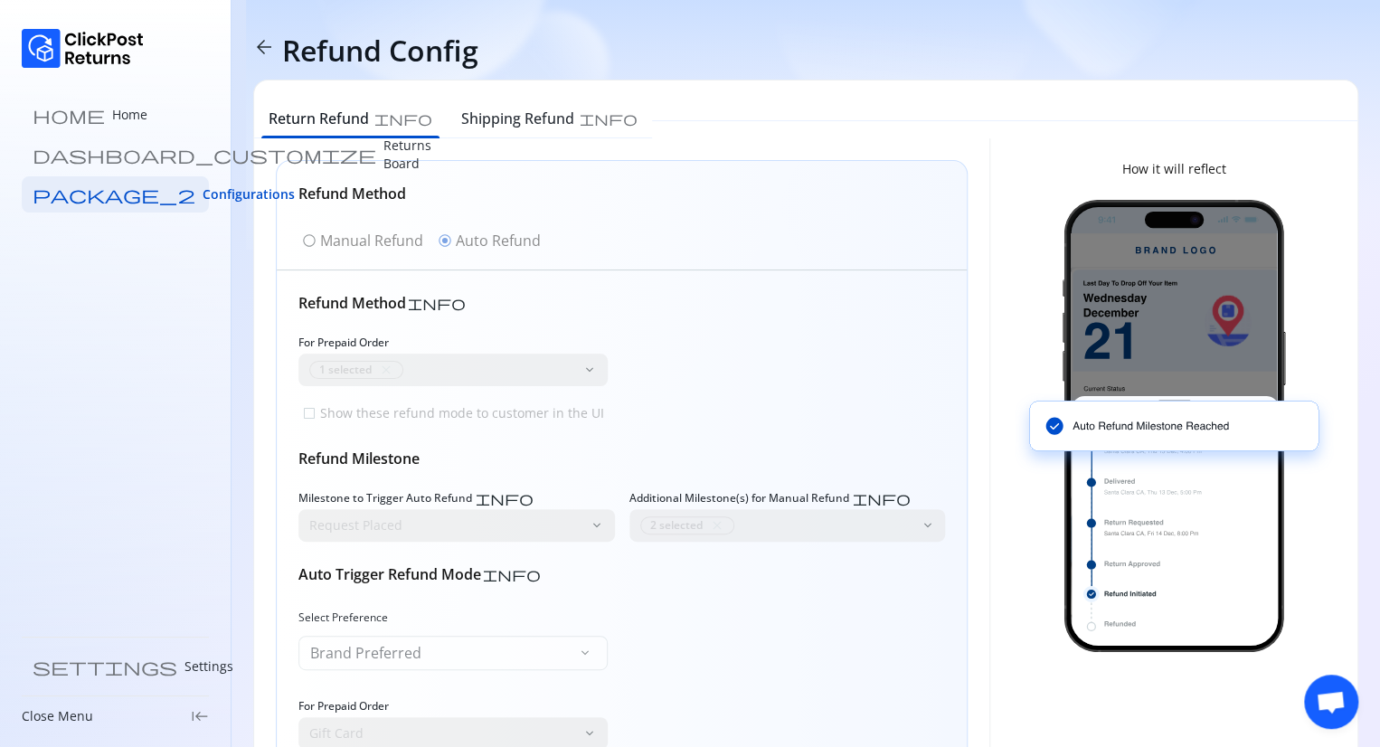
scroll to position [218, 0]
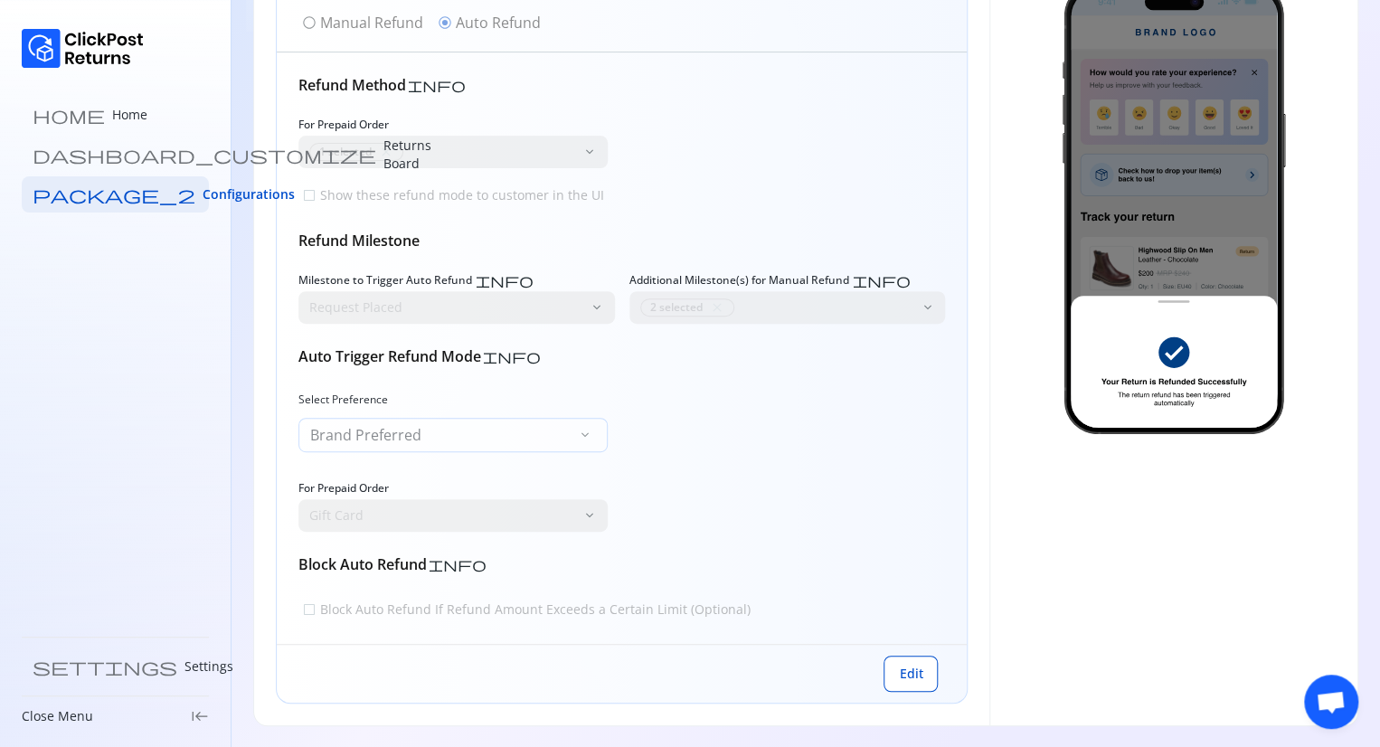
click at [525, 435] on div "Brand Preferred keyboard_arrow_down" at bounding box center [452, 435] width 309 height 34
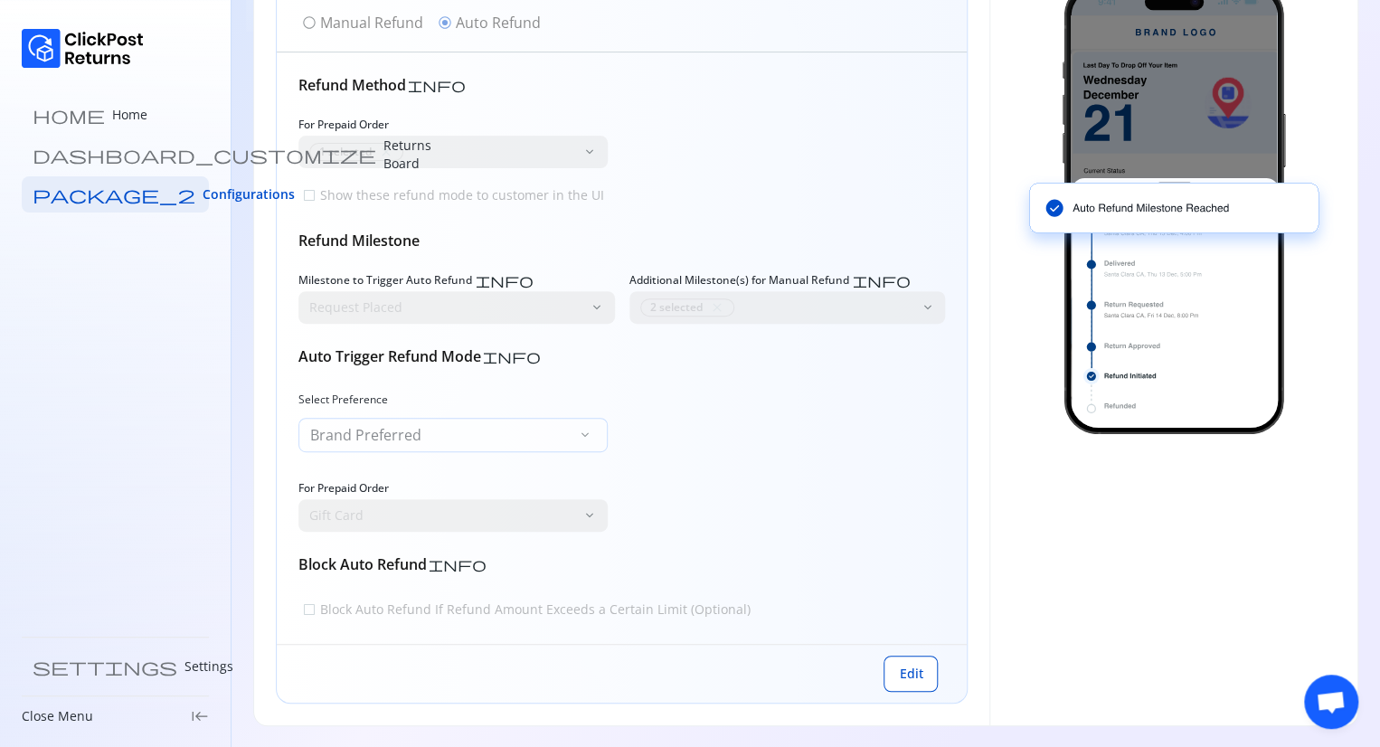
click at [585, 439] on span "keyboard_arrow_down" at bounding box center [585, 435] width 14 height 14
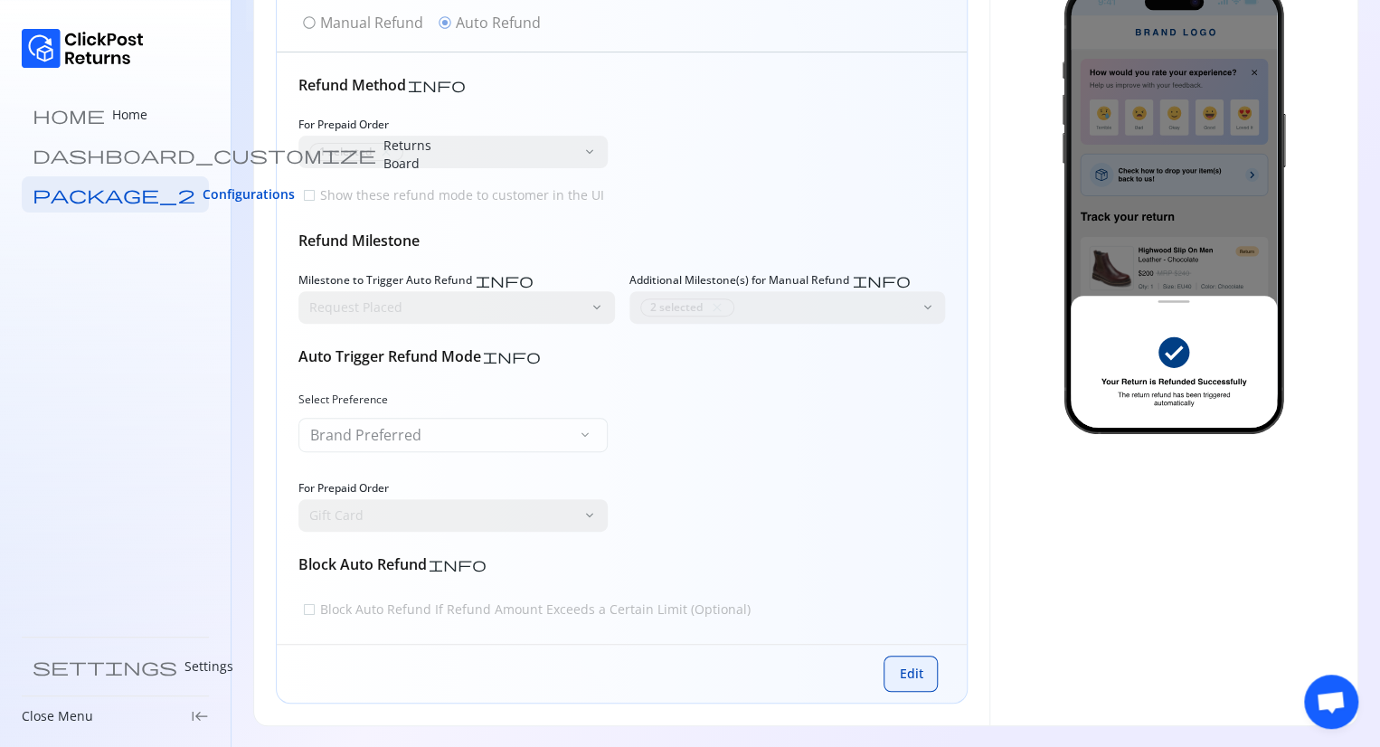
click at [898, 663] on button "Edit" at bounding box center [911, 674] width 54 height 36
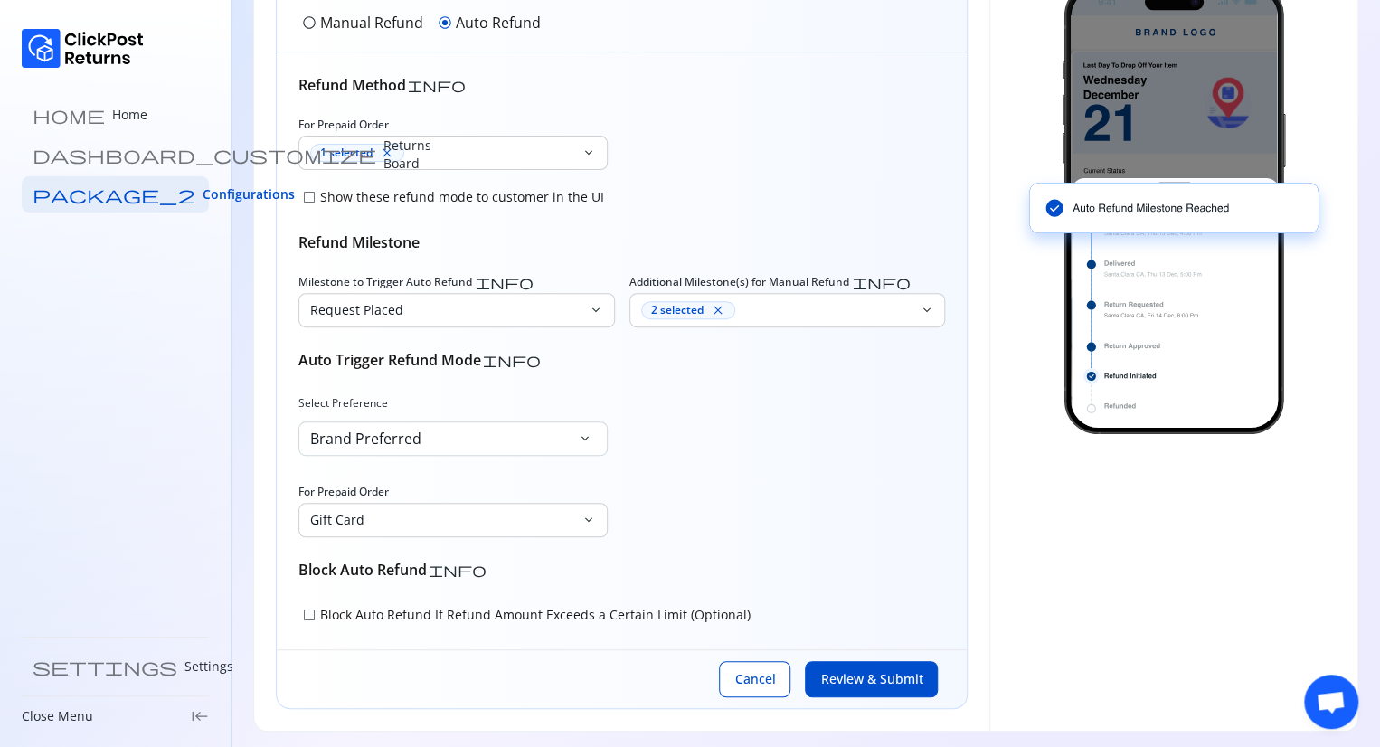
scroll to position [87, 0]
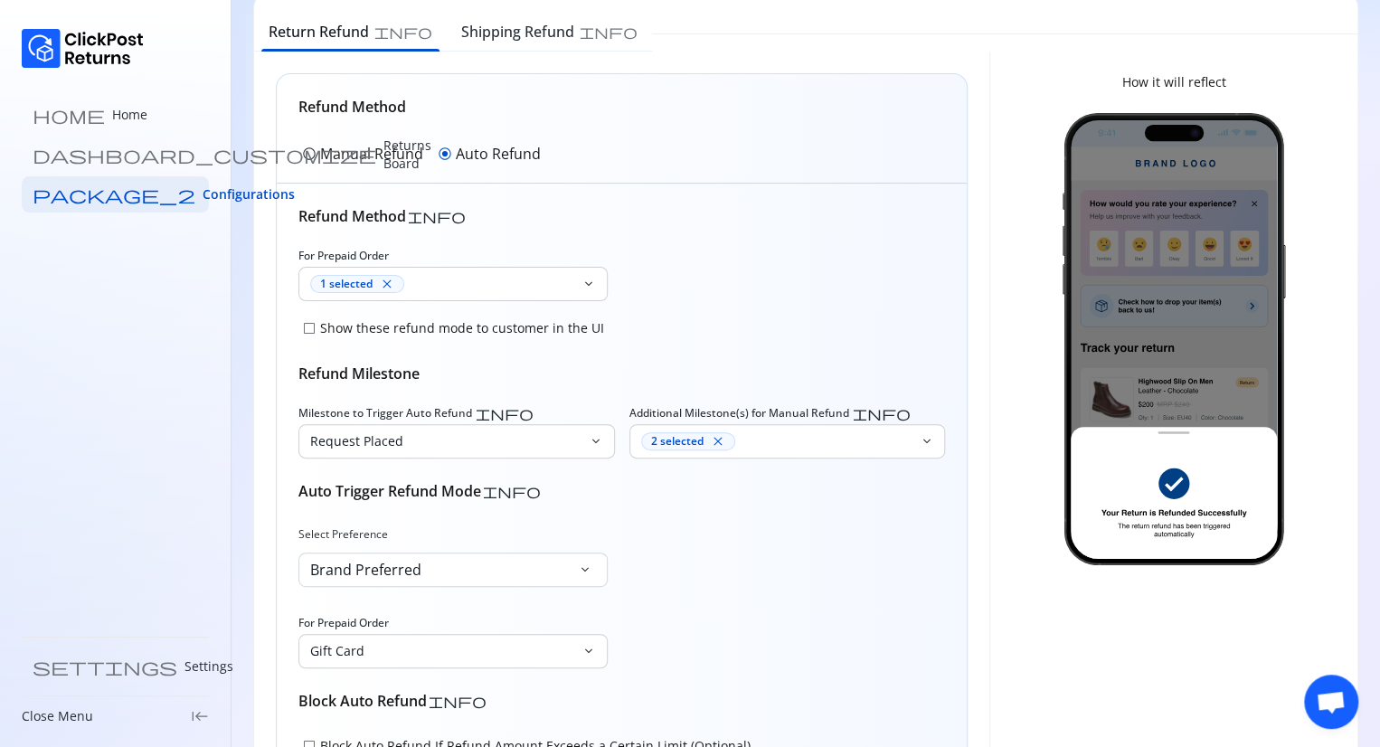
click at [310, 154] on span "radio_button_unchecked" at bounding box center [309, 154] width 14 height 14
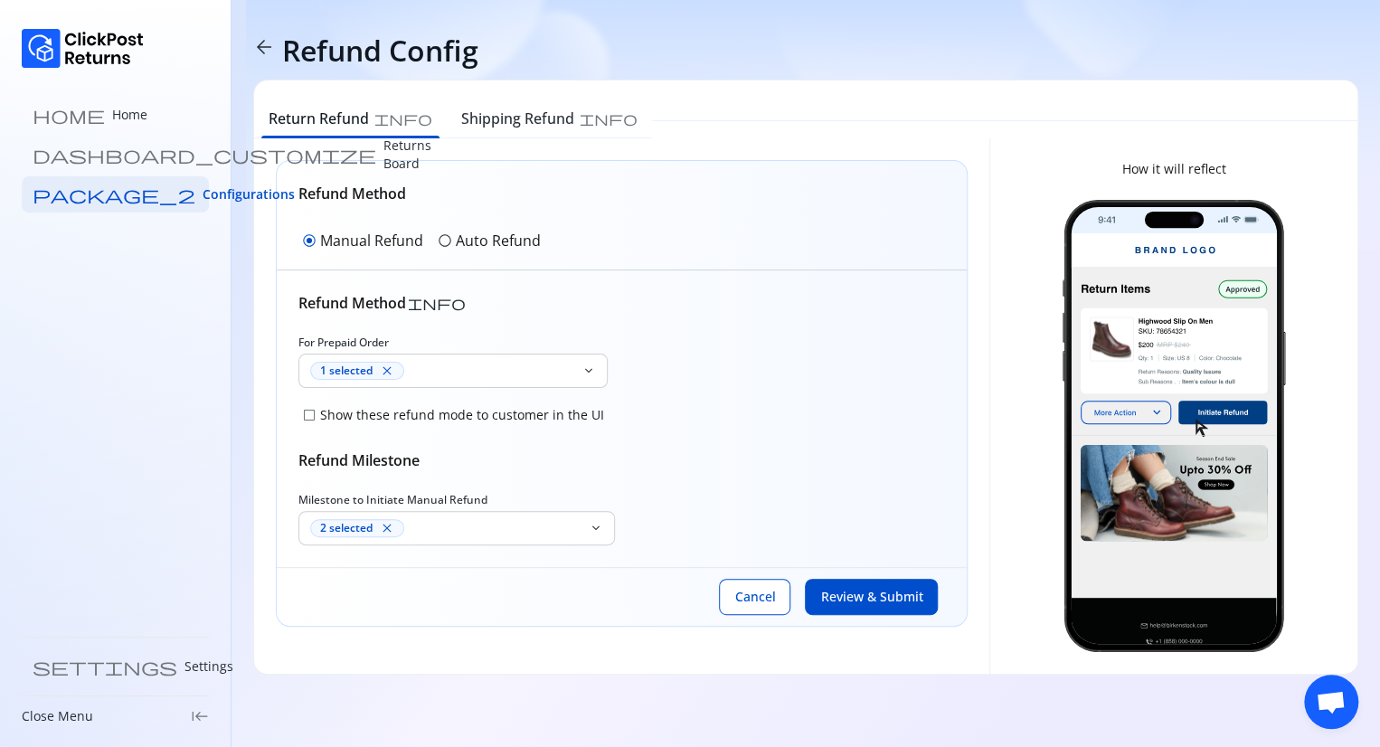
scroll to position [0, 0]
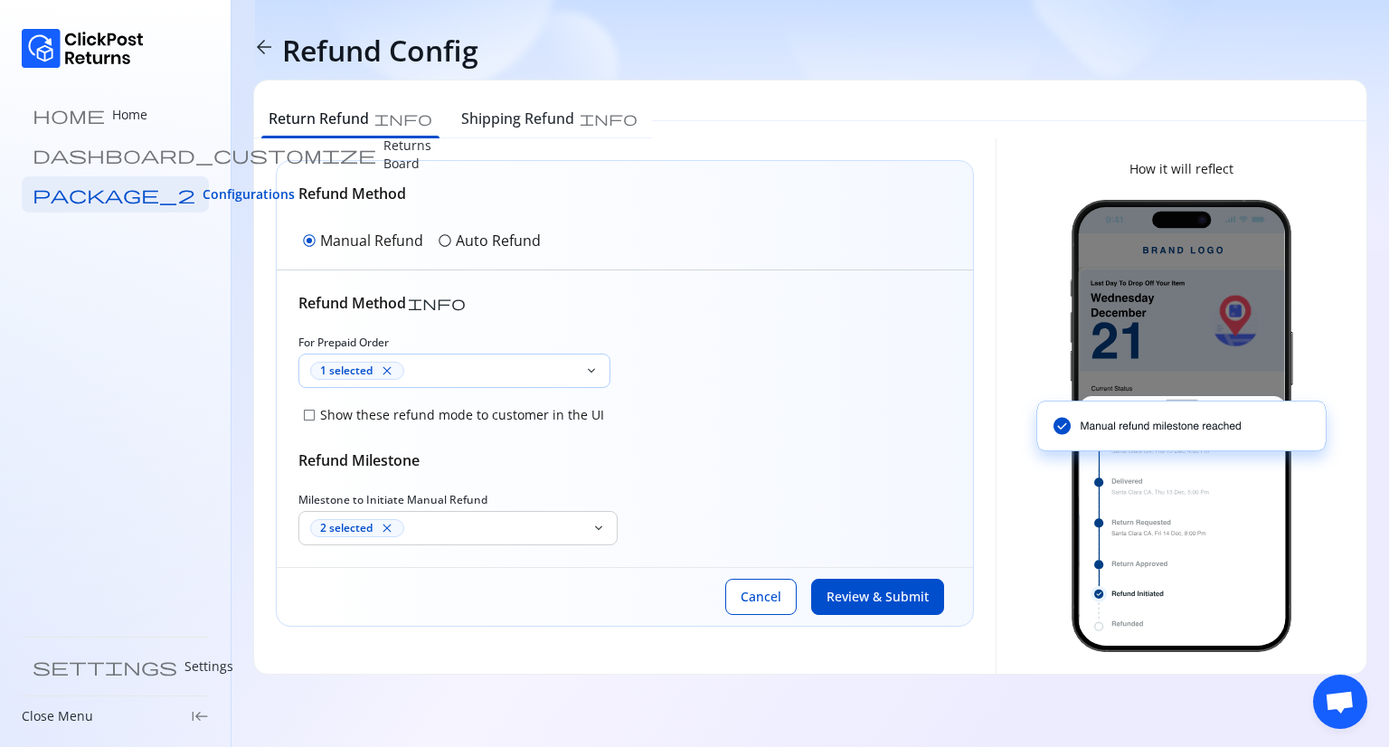
click at [423, 368] on div "1 selected close" at bounding box center [443, 371] width 267 height 18
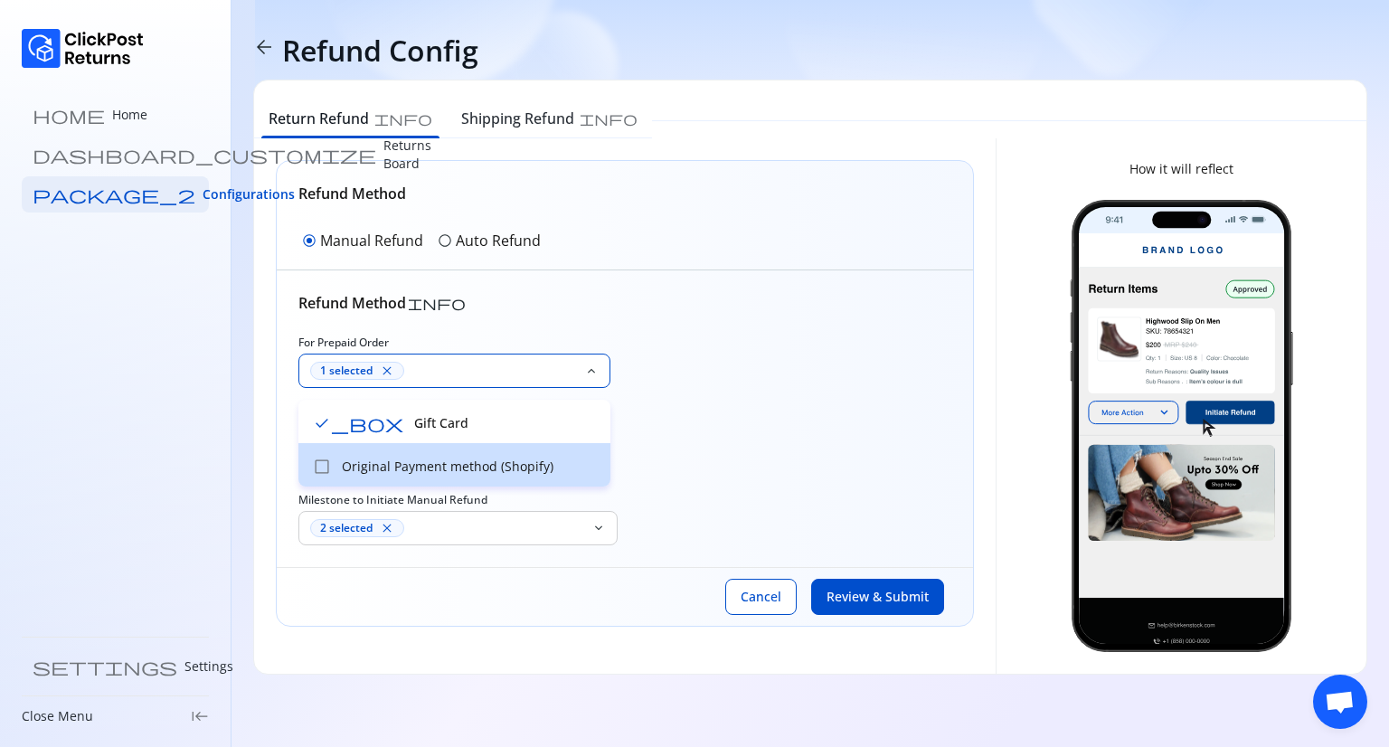
click at [356, 461] on p "Original Payment method (Shopify)" at bounding box center [471, 467] width 258 height 18
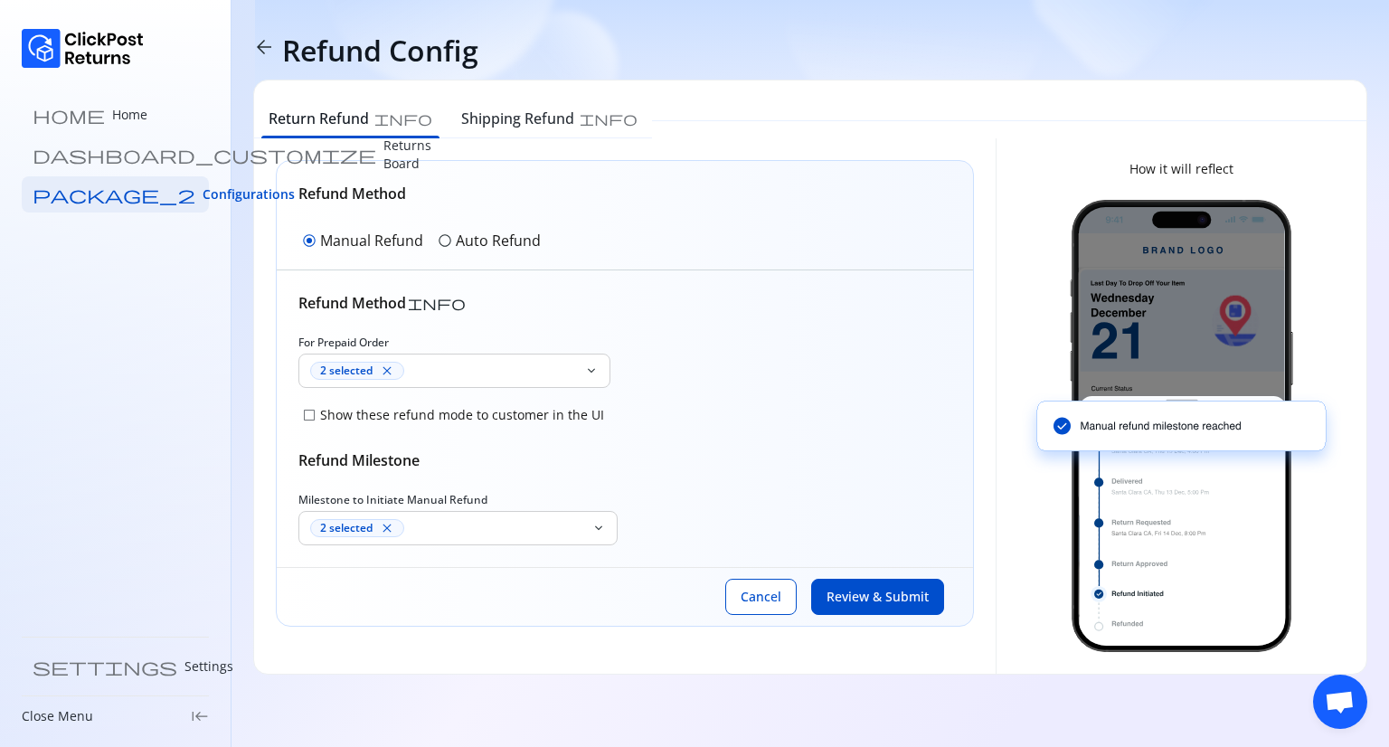
click at [682, 416] on div "check_box_outline_blank Show these refund mode to customer in the UI" at bounding box center [624, 414] width 653 height 25
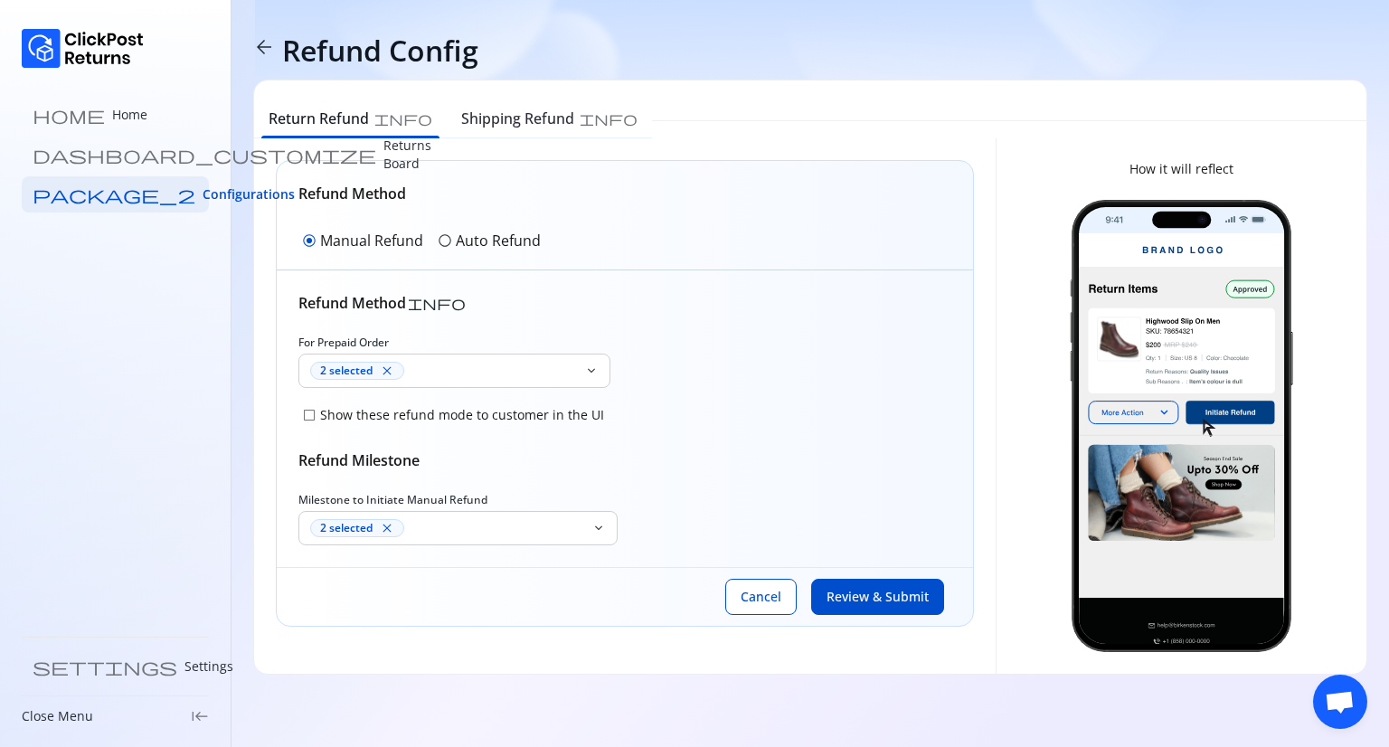
click at [309, 415] on span "check_box_outline_blank" at bounding box center [309, 415] width 14 height 14
click at [521, 526] on div "2 selected close" at bounding box center [447, 528] width 274 height 18
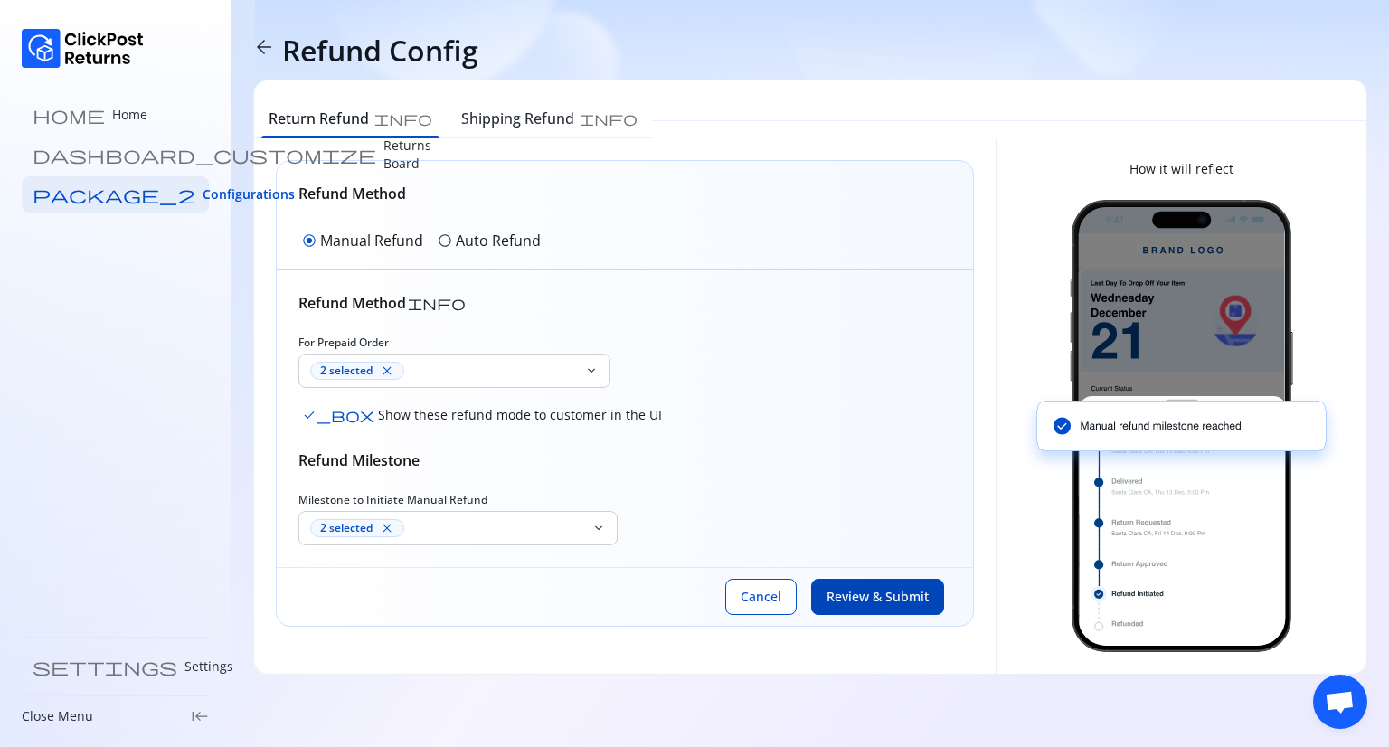
click at [846, 596] on span "Review & Submit" at bounding box center [878, 597] width 102 height 18
click at [103, 115] on link "home Home" at bounding box center [115, 115] width 187 height 36
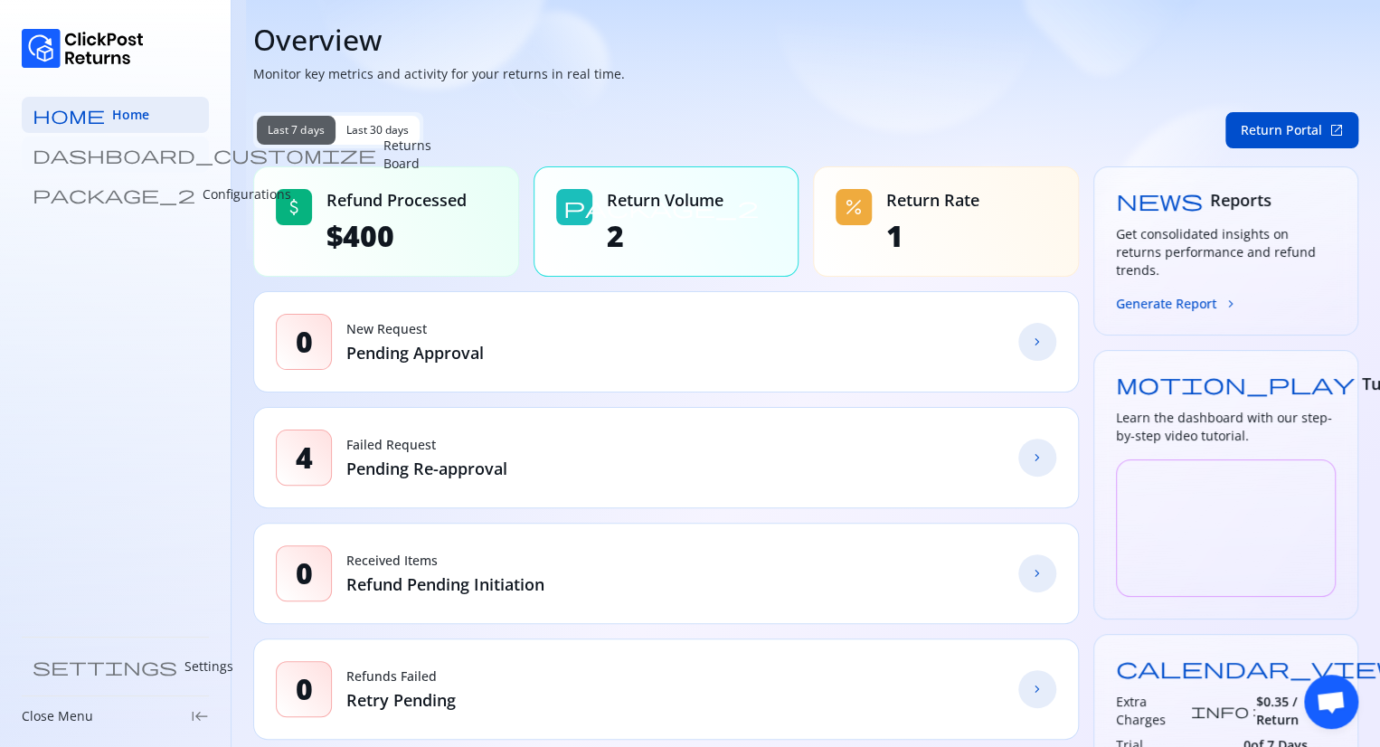
click at [383, 147] on p "Returns Board" at bounding box center [407, 155] width 48 height 36
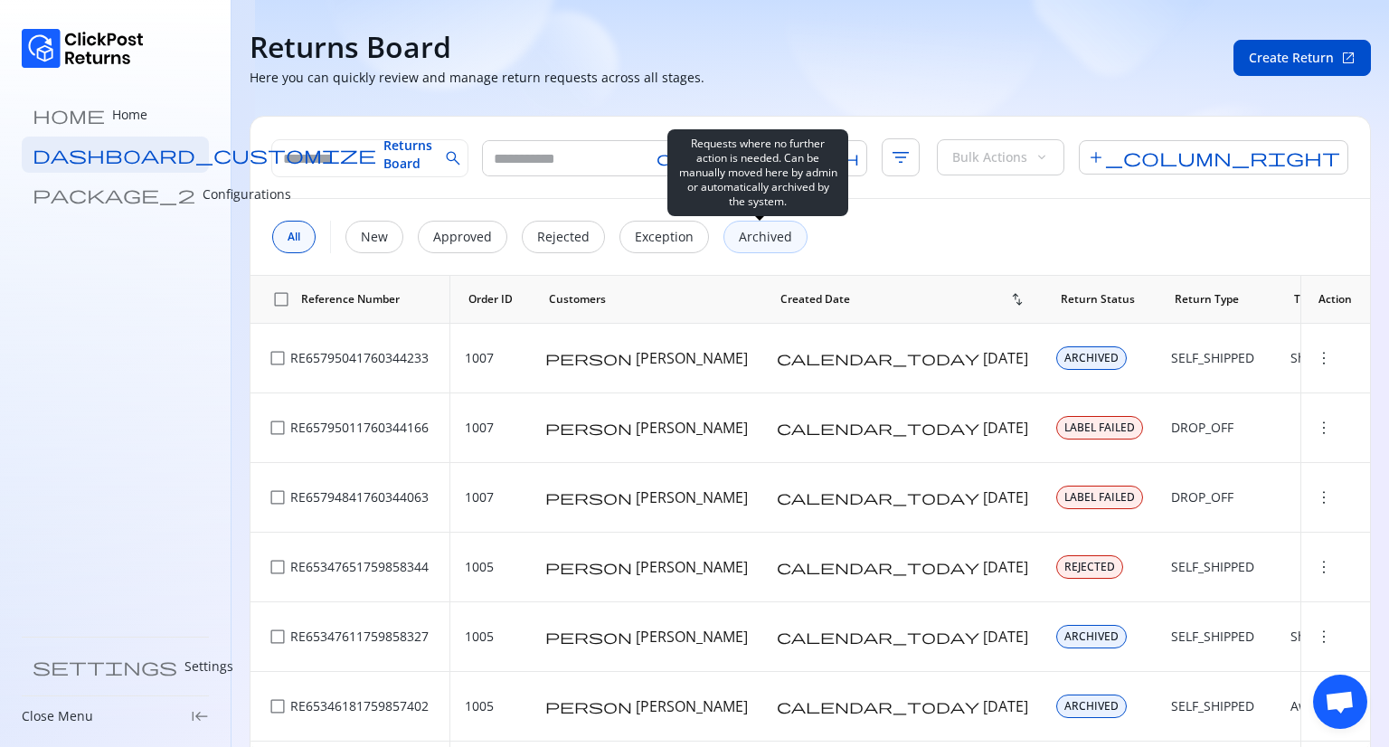
click at [751, 243] on p "Archived" at bounding box center [765, 237] width 53 height 18
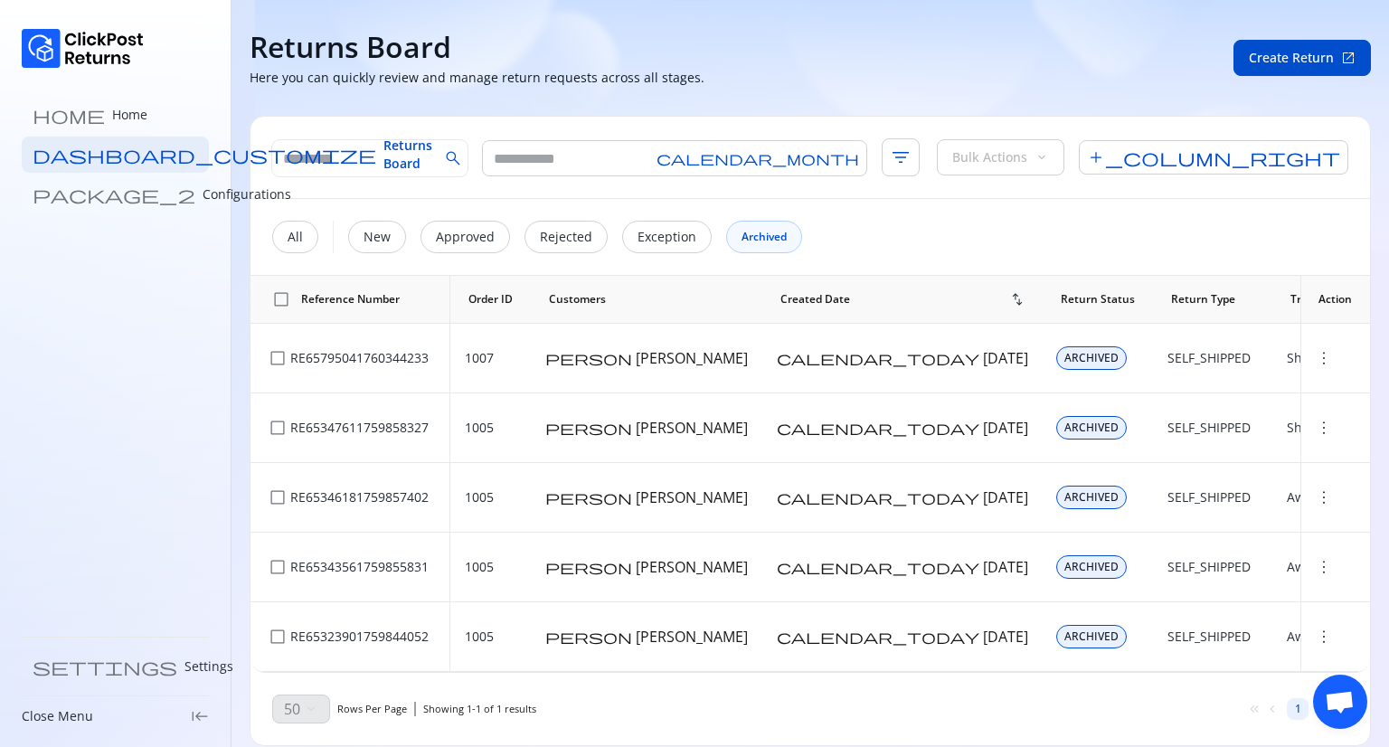
click at [203, 196] on p "Configurations" at bounding box center [247, 194] width 89 height 18
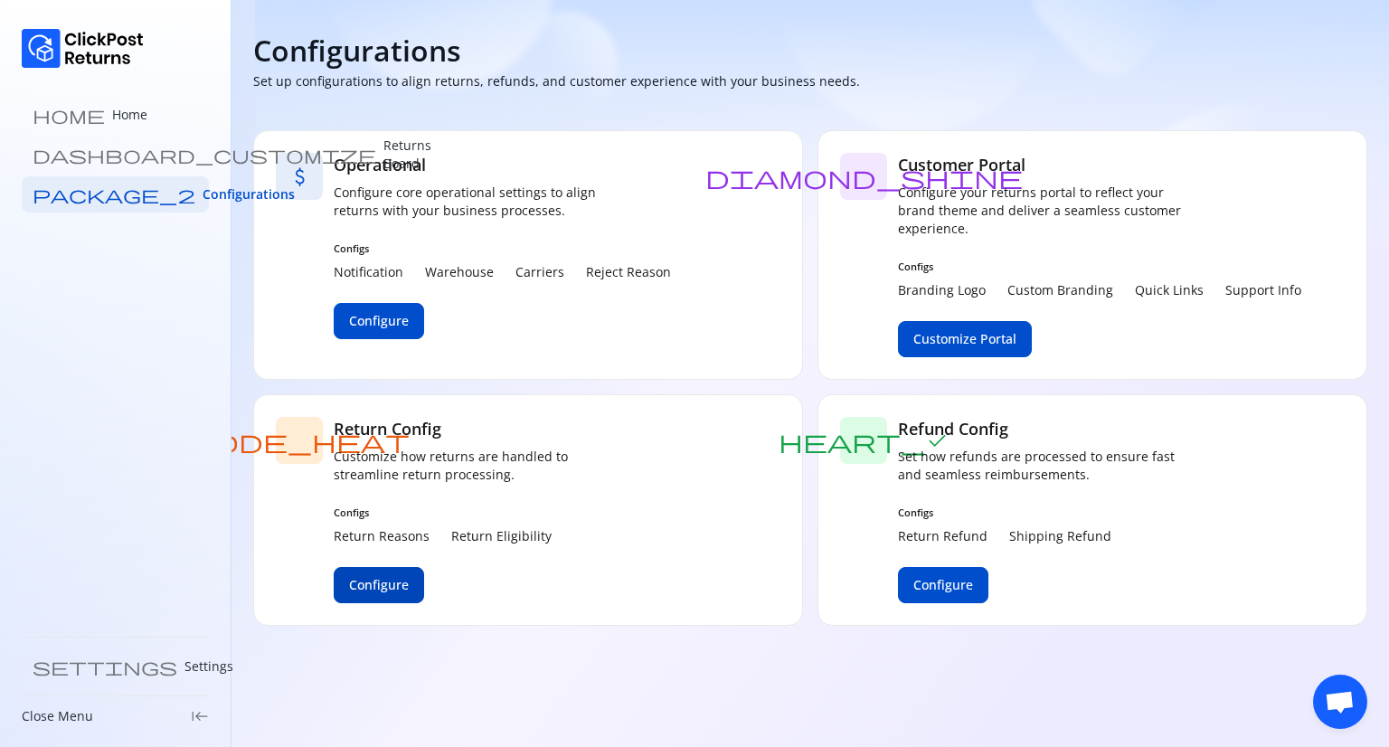
click at [369, 597] on button "Configure" at bounding box center [379, 585] width 90 height 36
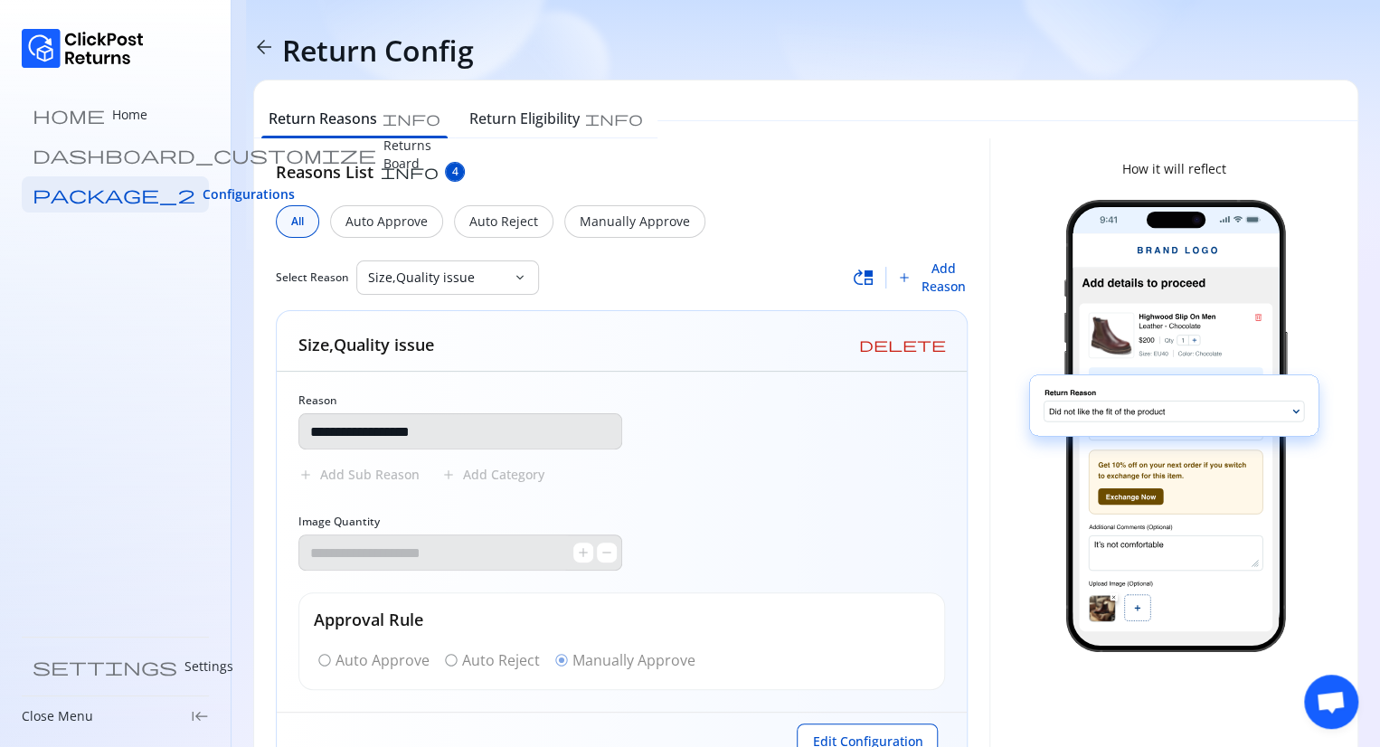
scroll to position [68, 0]
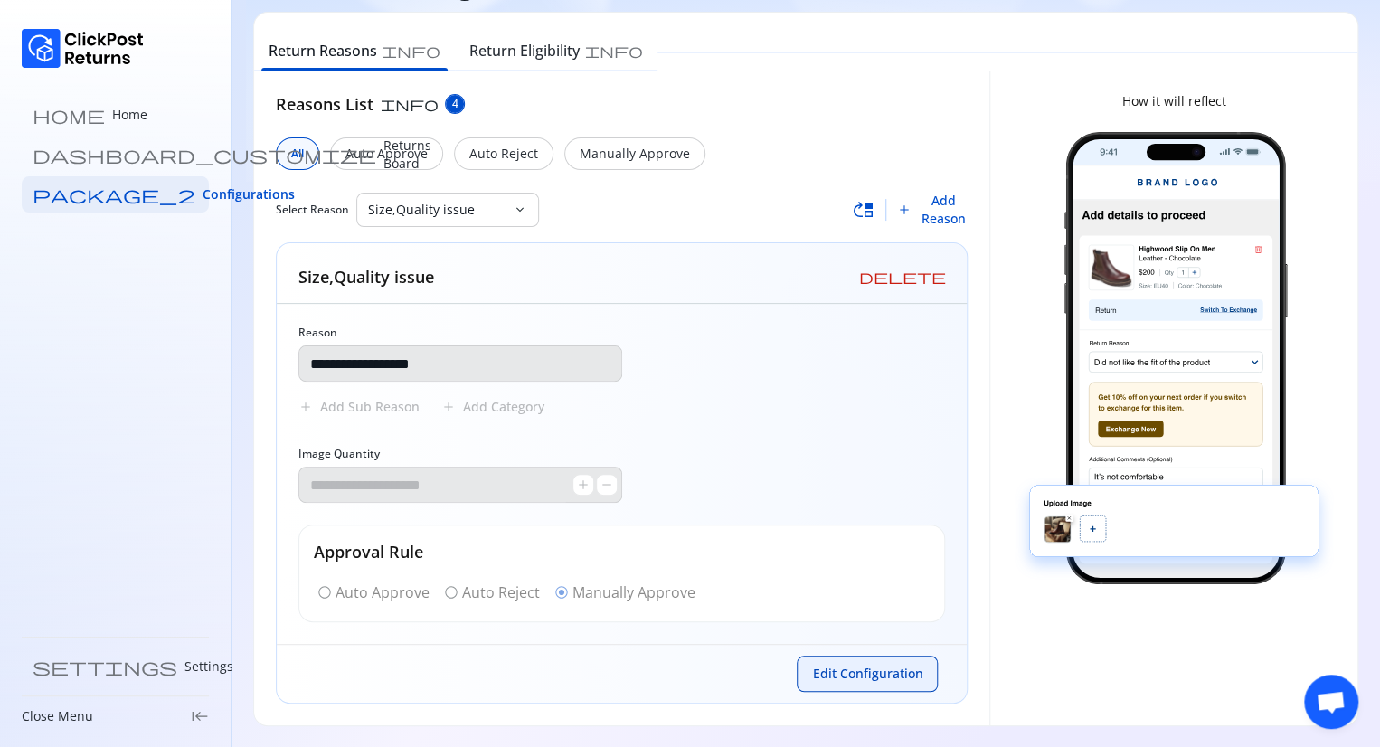
click at [864, 668] on span "Edit Configuration" at bounding box center [867, 674] width 110 height 18
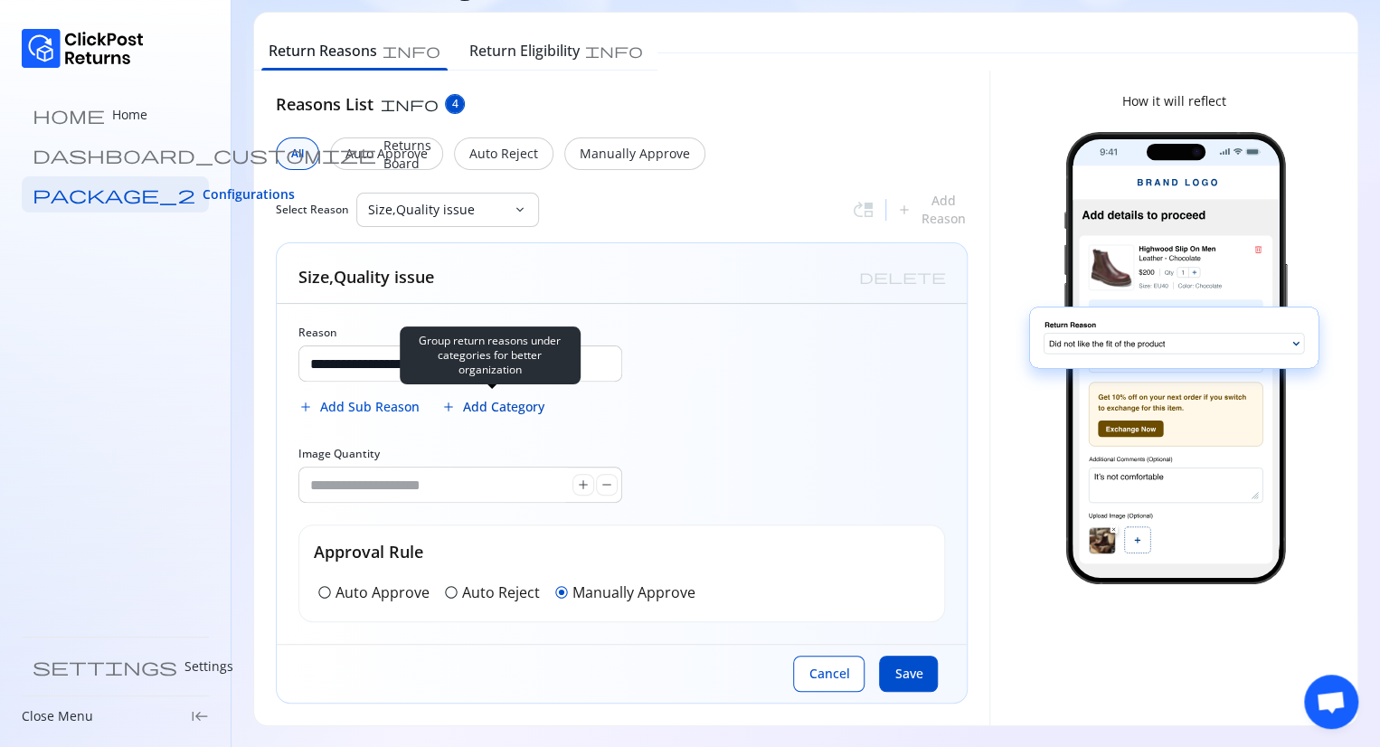
click at [493, 398] on span "Add Category" at bounding box center [503, 407] width 81 height 18
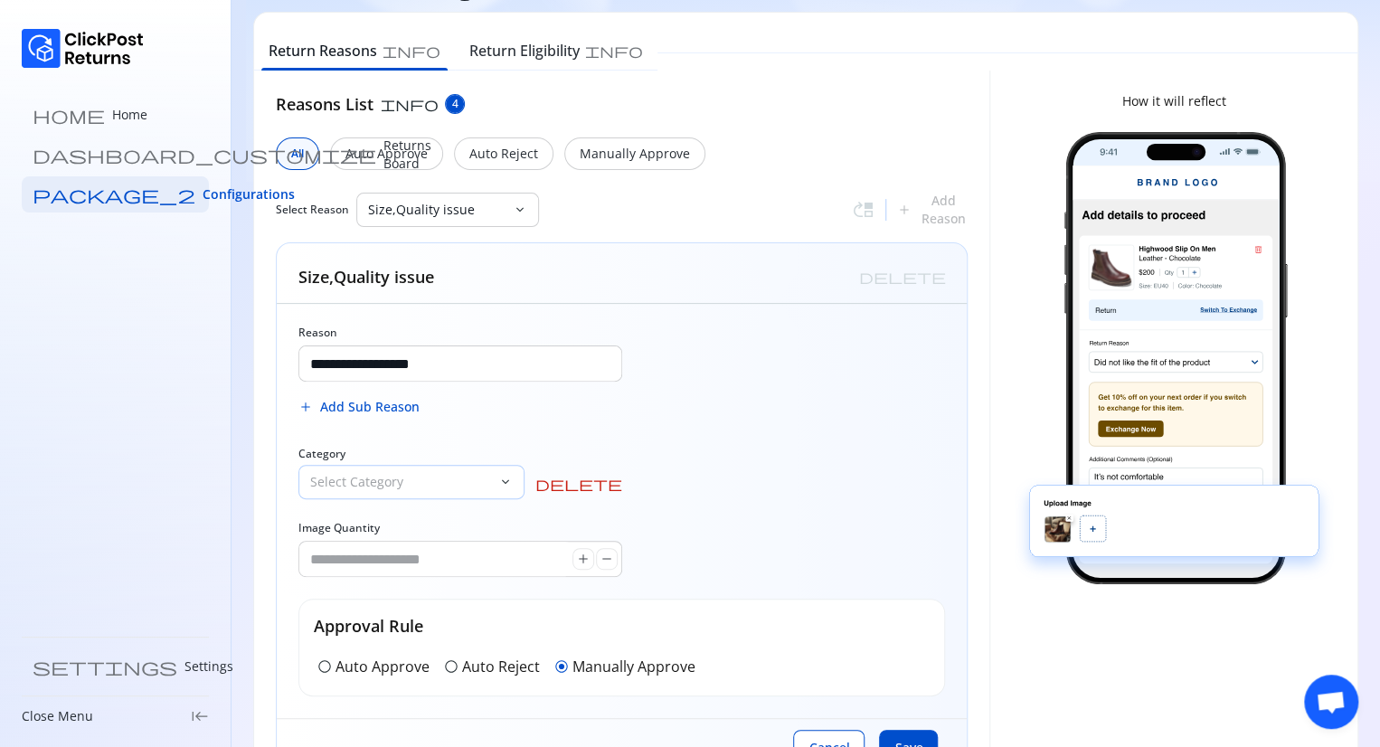
click at [347, 491] on div "Select Category" at bounding box center [398, 482] width 199 height 33
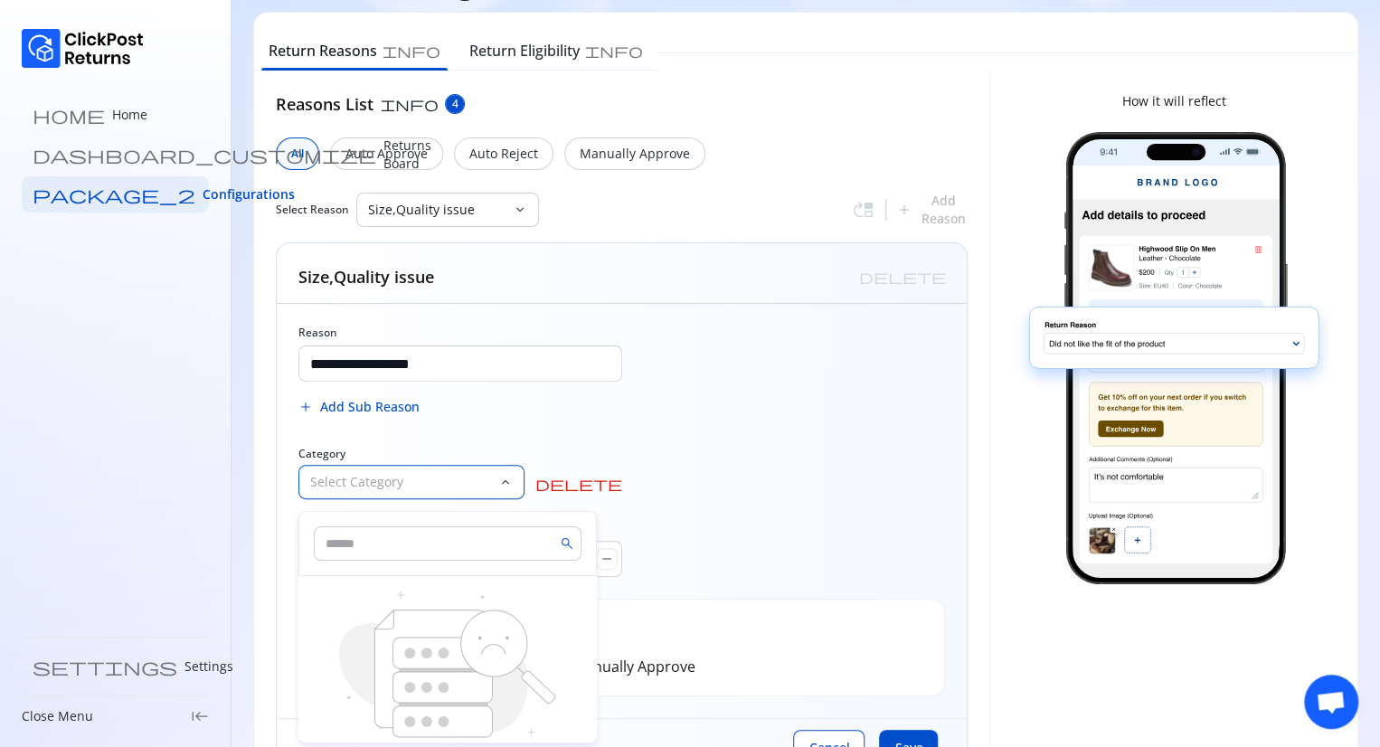
click at [355, 538] on input "text" at bounding box center [448, 543] width 268 height 34
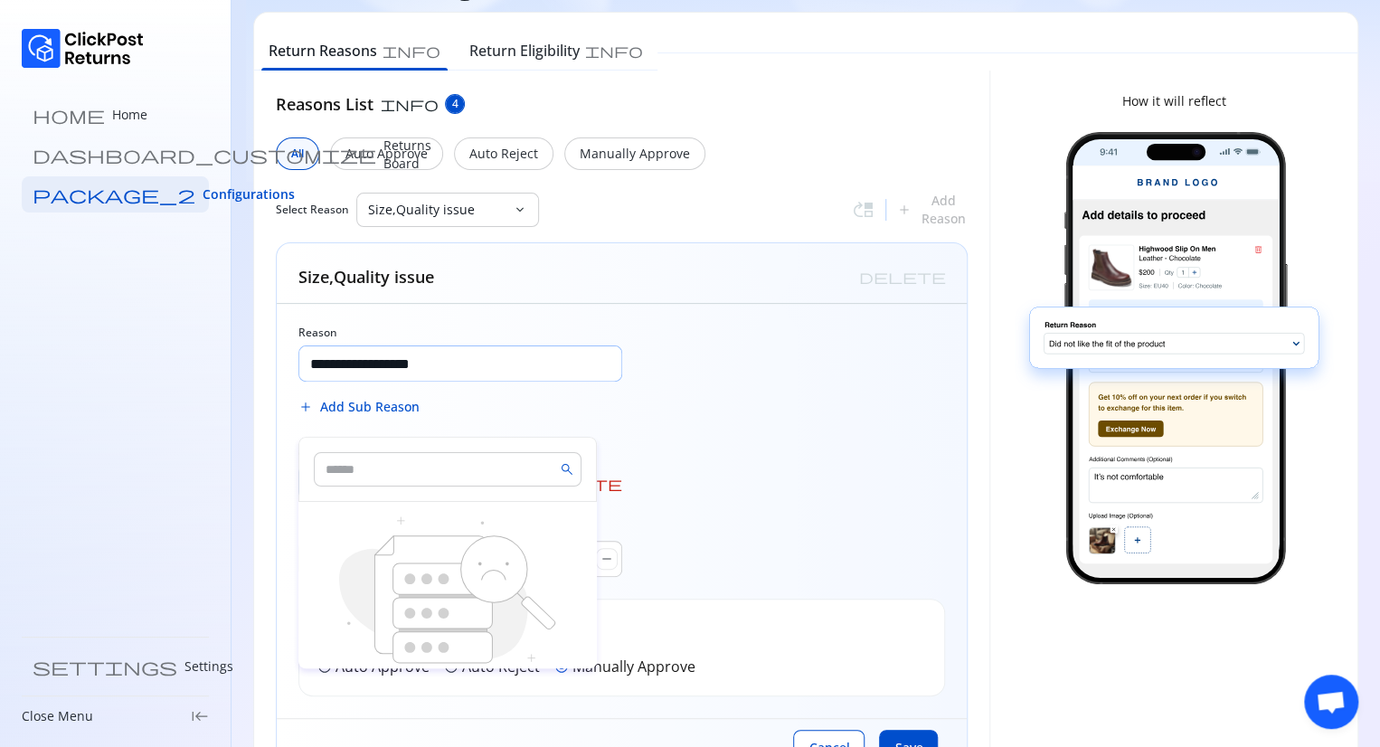
scroll to position [141, 0]
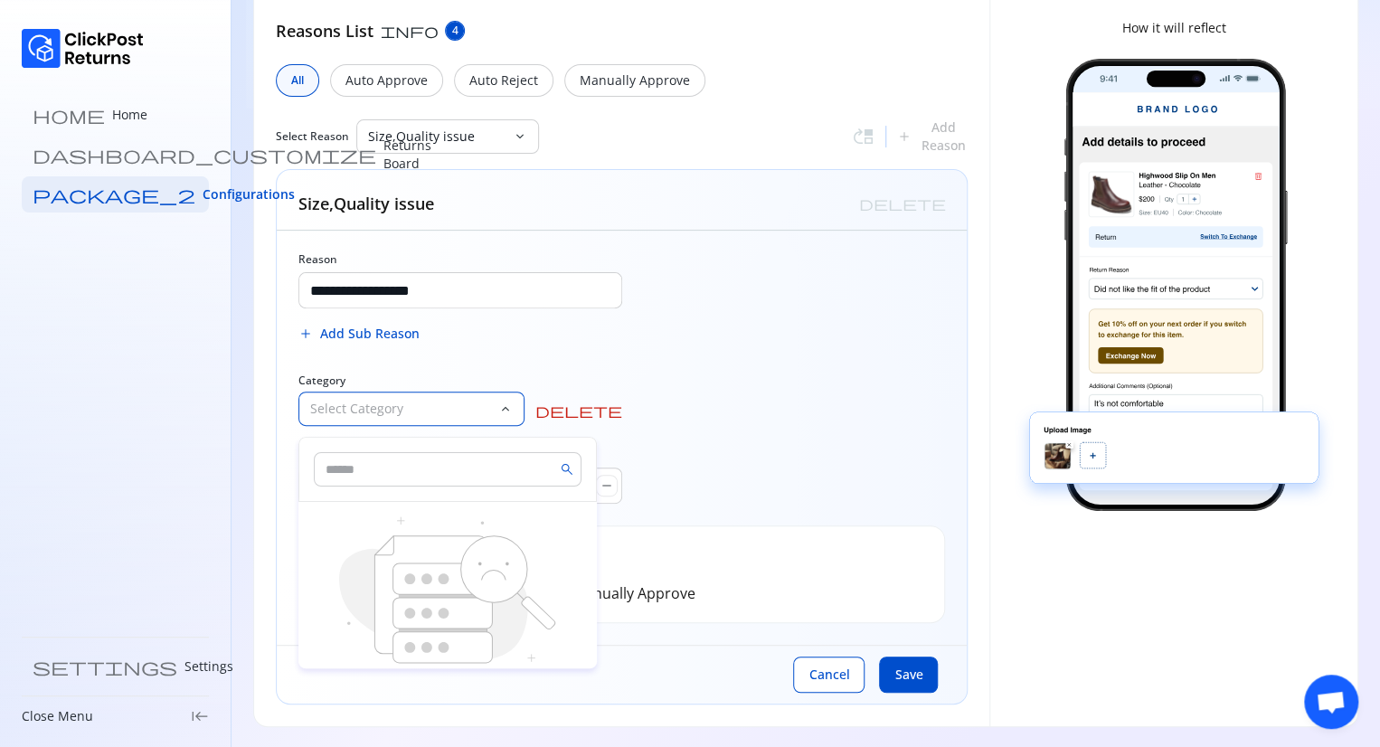
click at [439, 460] on input "text" at bounding box center [448, 469] width 268 height 34
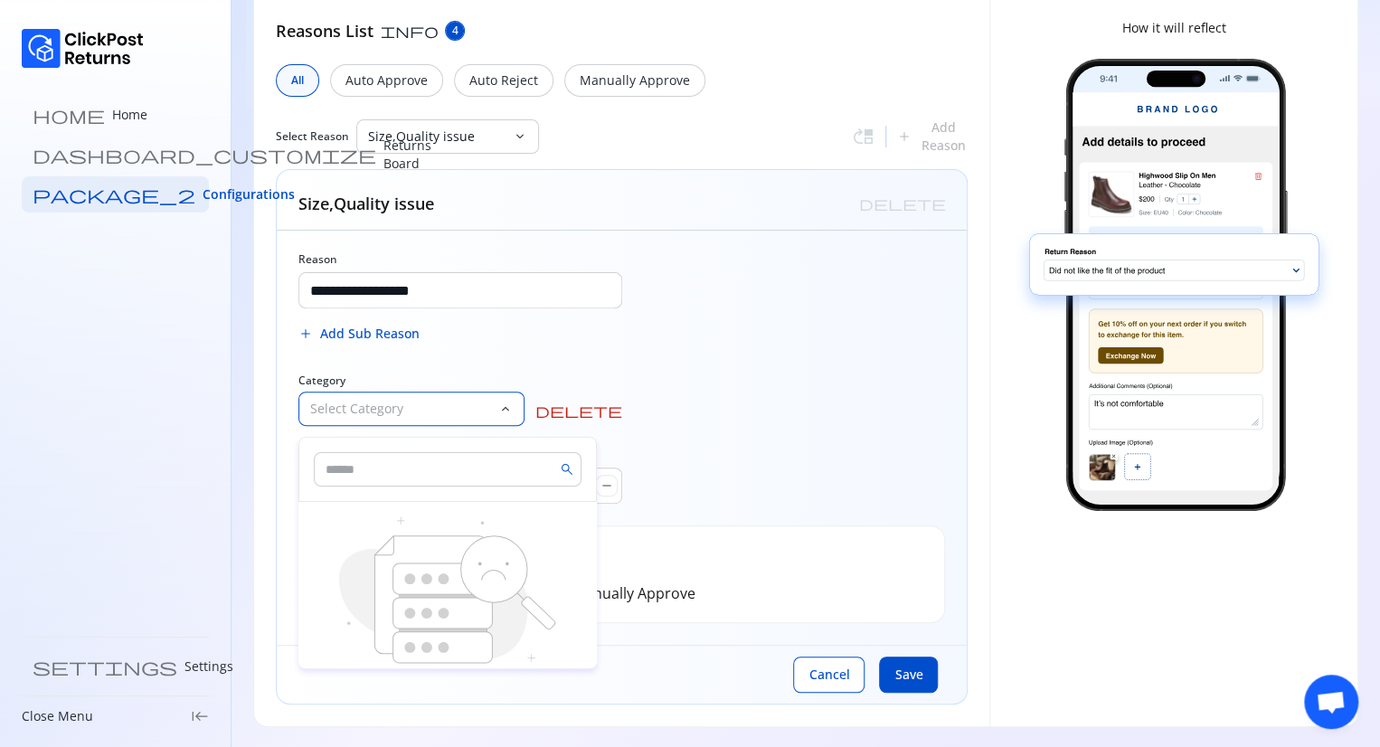
click at [405, 418] on div "Select Category" at bounding box center [398, 409] width 199 height 33
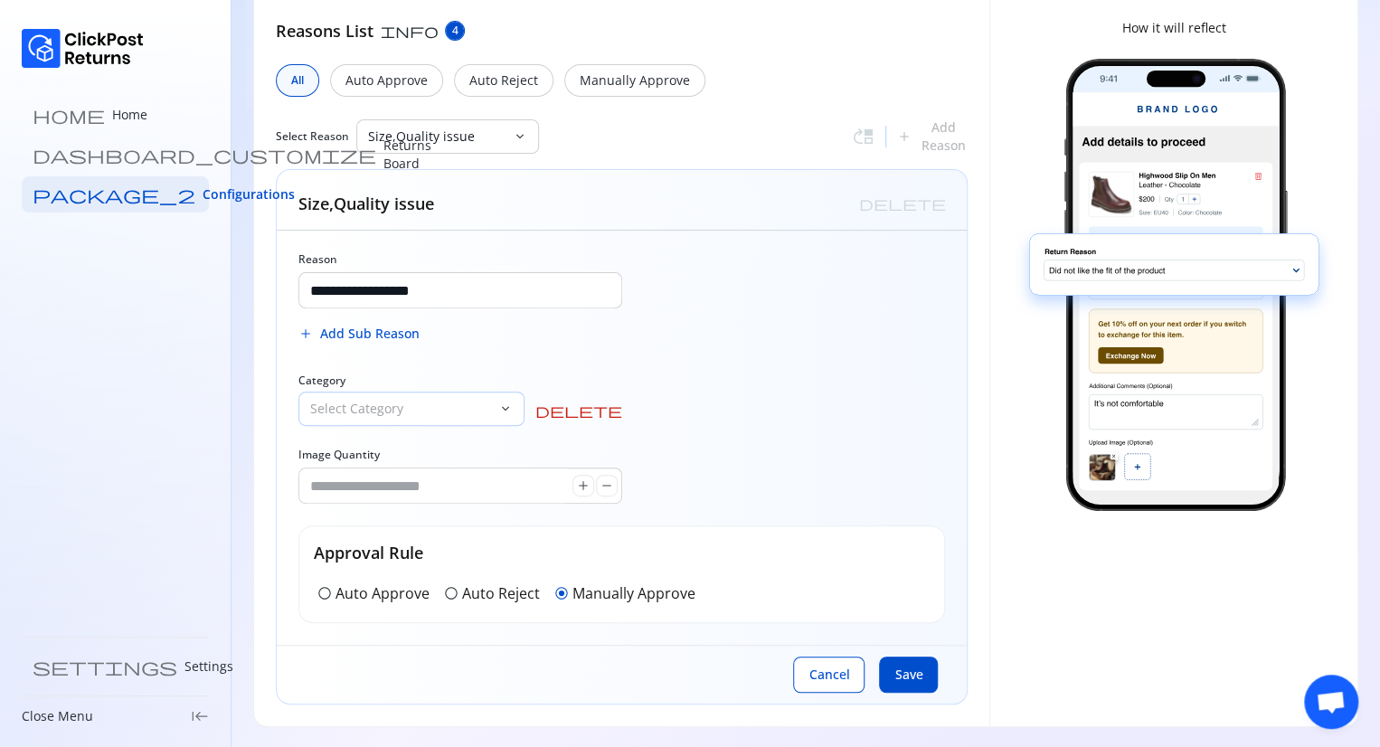
click at [405, 418] on div "Select Category" at bounding box center [398, 409] width 199 height 33
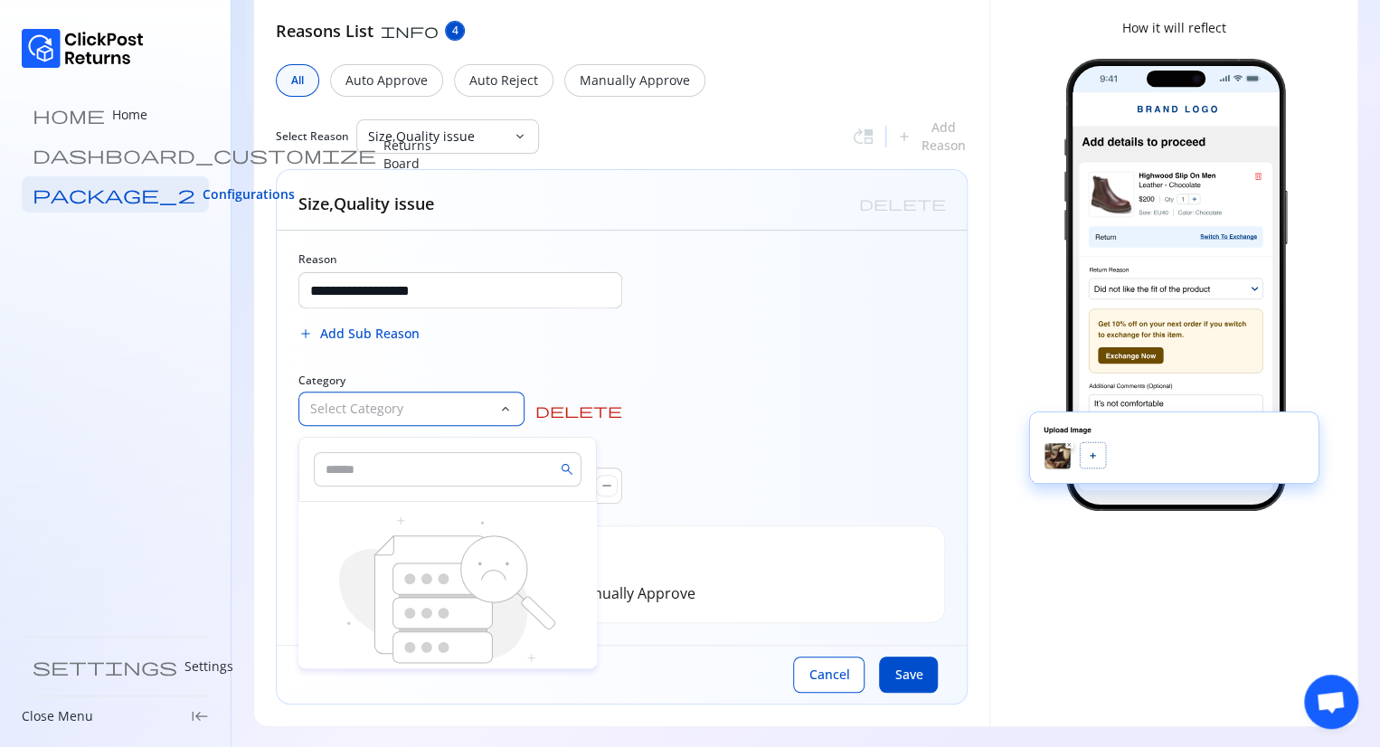
click at [405, 417] on div "Select Category" at bounding box center [398, 409] width 199 height 33
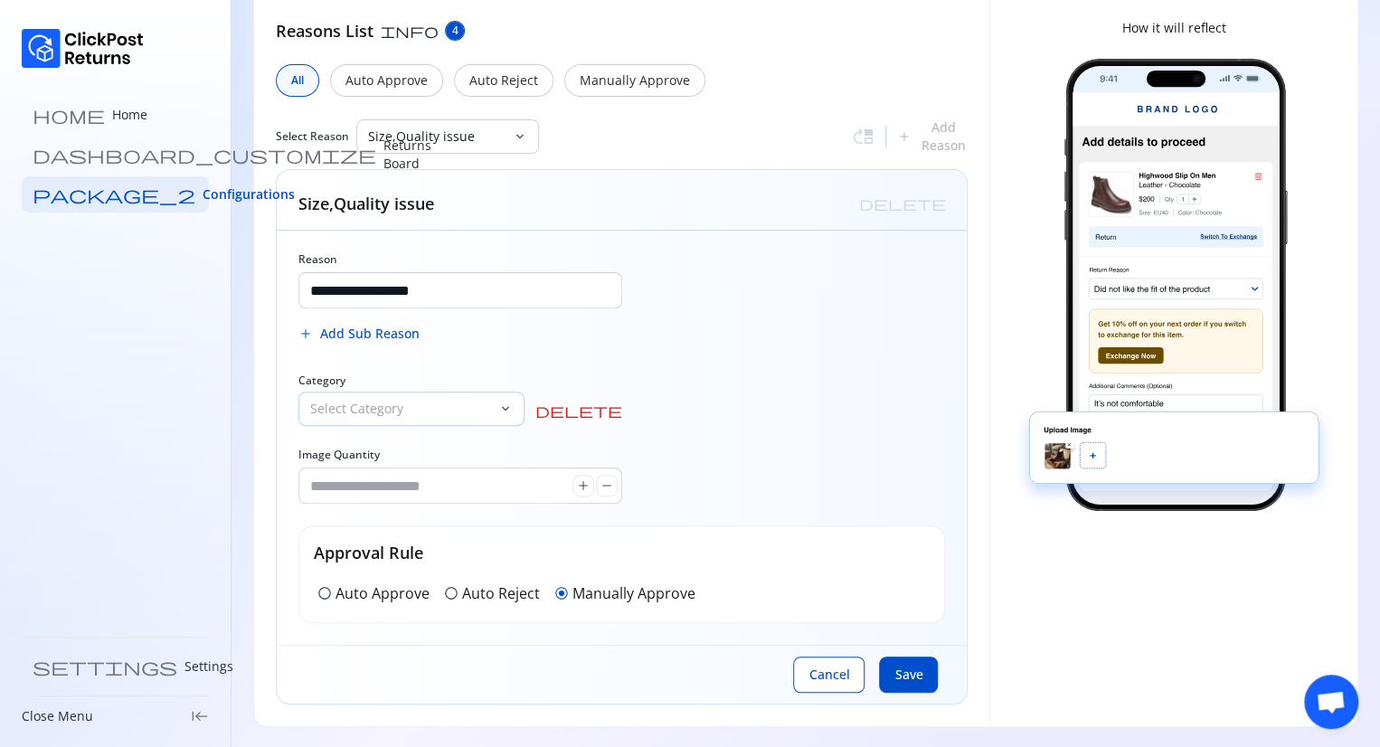
click at [491, 415] on p "Select Category" at bounding box center [400, 409] width 181 height 18
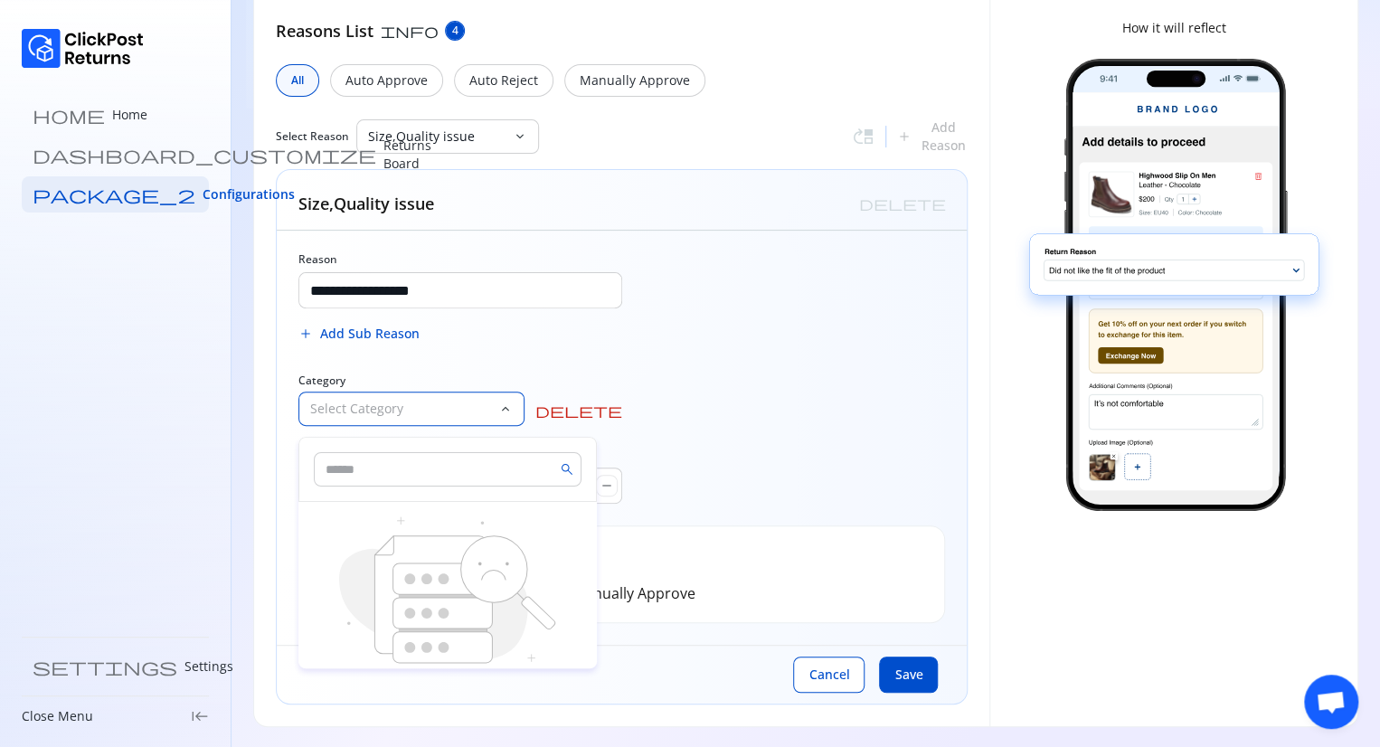
click at [459, 482] on input "text" at bounding box center [448, 469] width 268 height 34
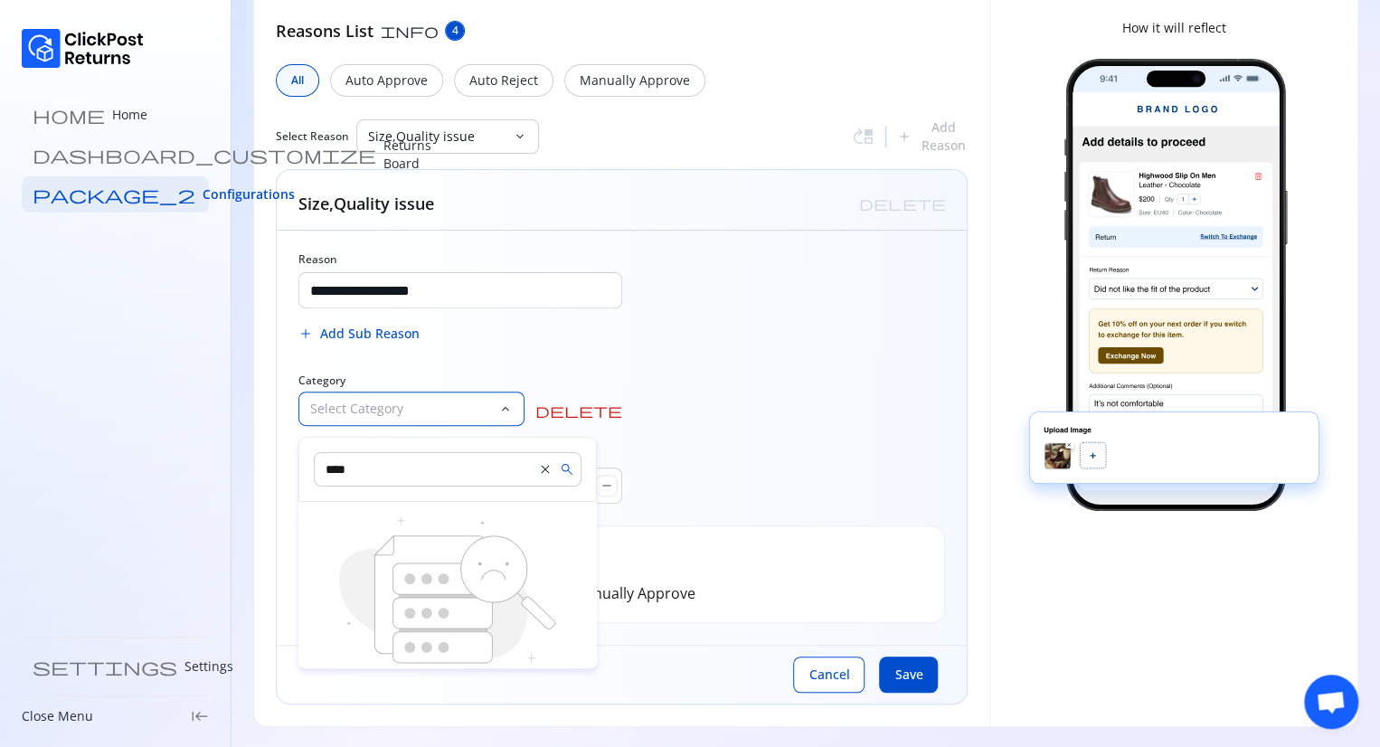
type input "****"
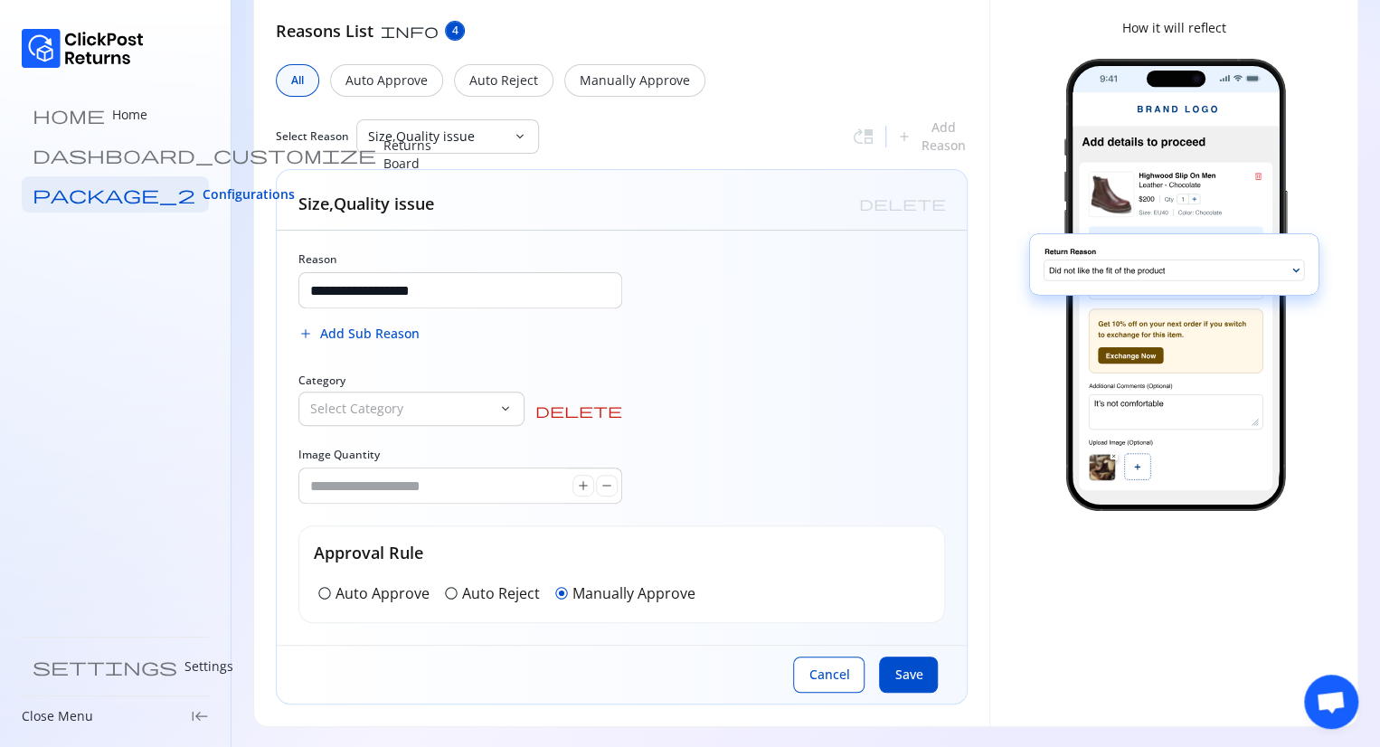
click at [729, 379] on div "**********" at bounding box center [622, 438] width 690 height 414
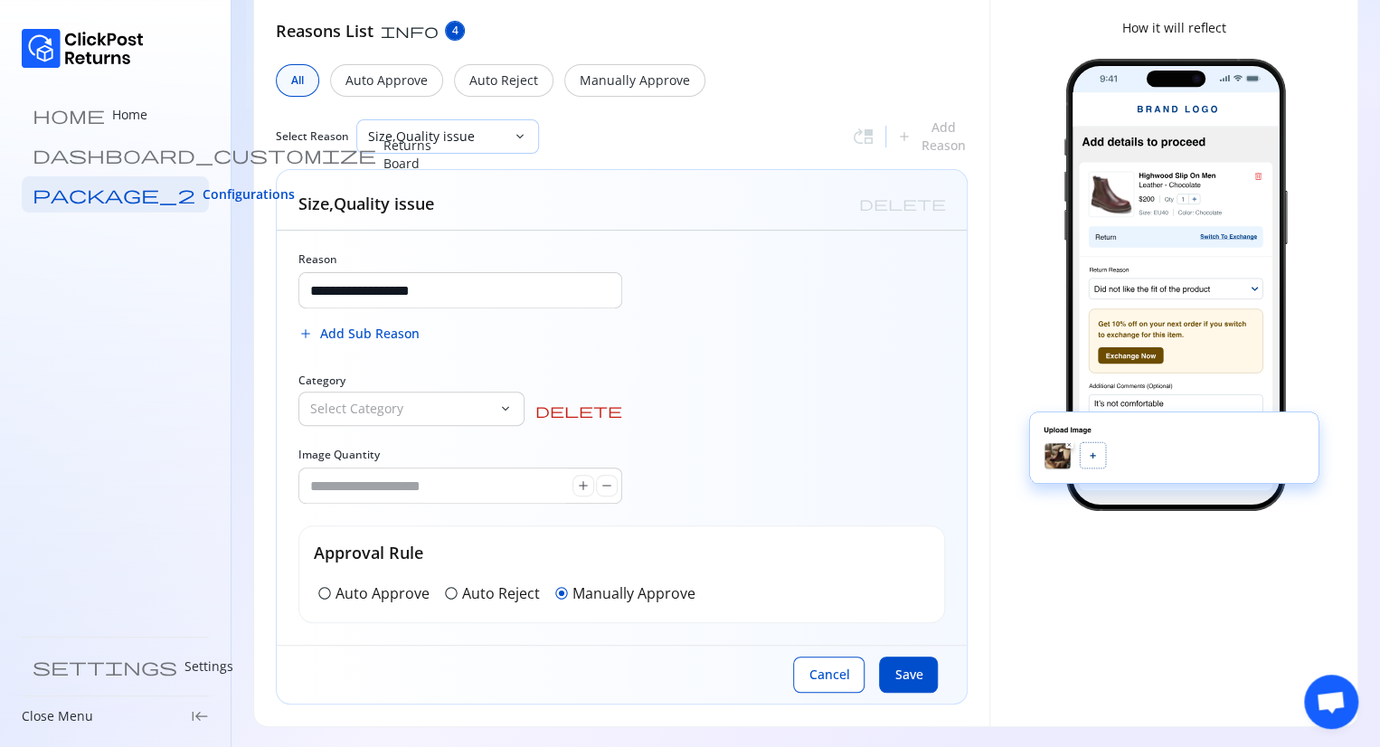
click at [499, 128] on p "Size,Quality issue" at bounding box center [436, 137] width 137 height 18
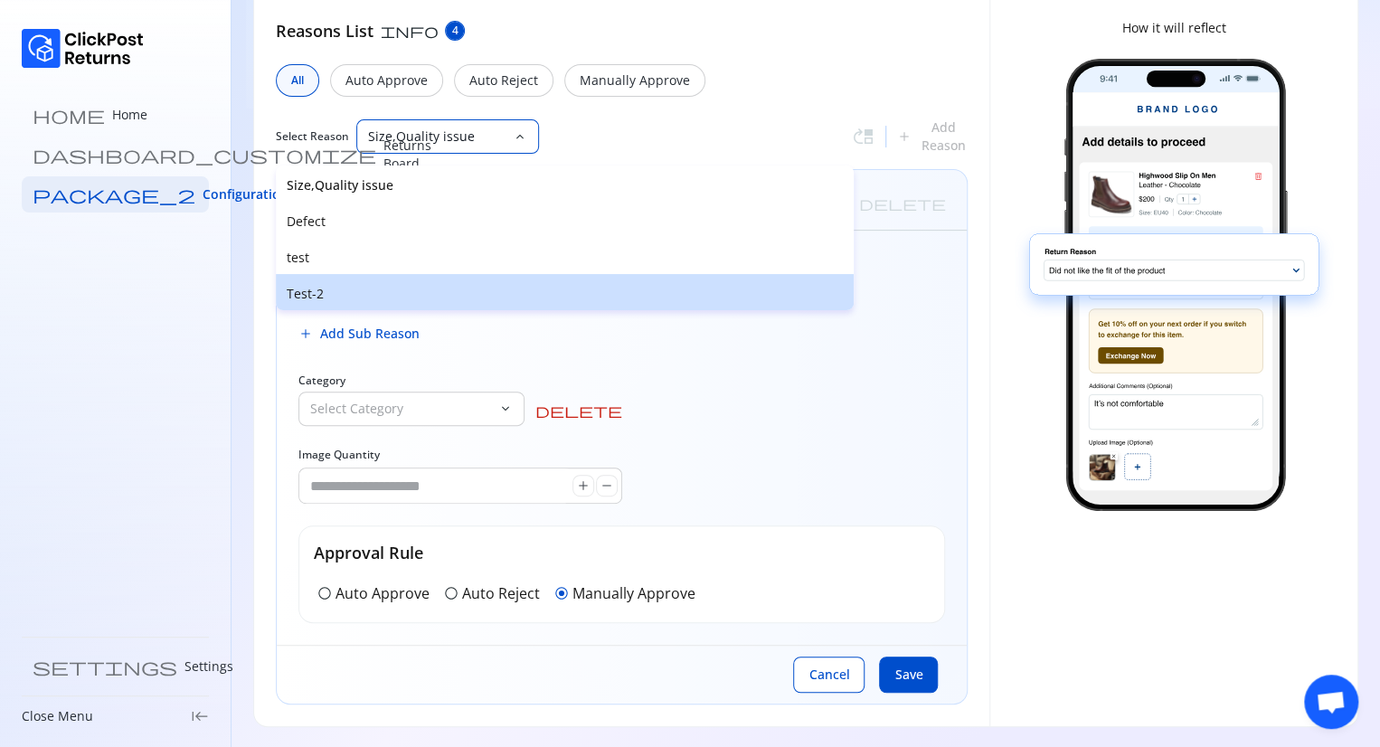
click at [347, 283] on div "Test-2" at bounding box center [565, 292] width 578 height 36
type input "******"
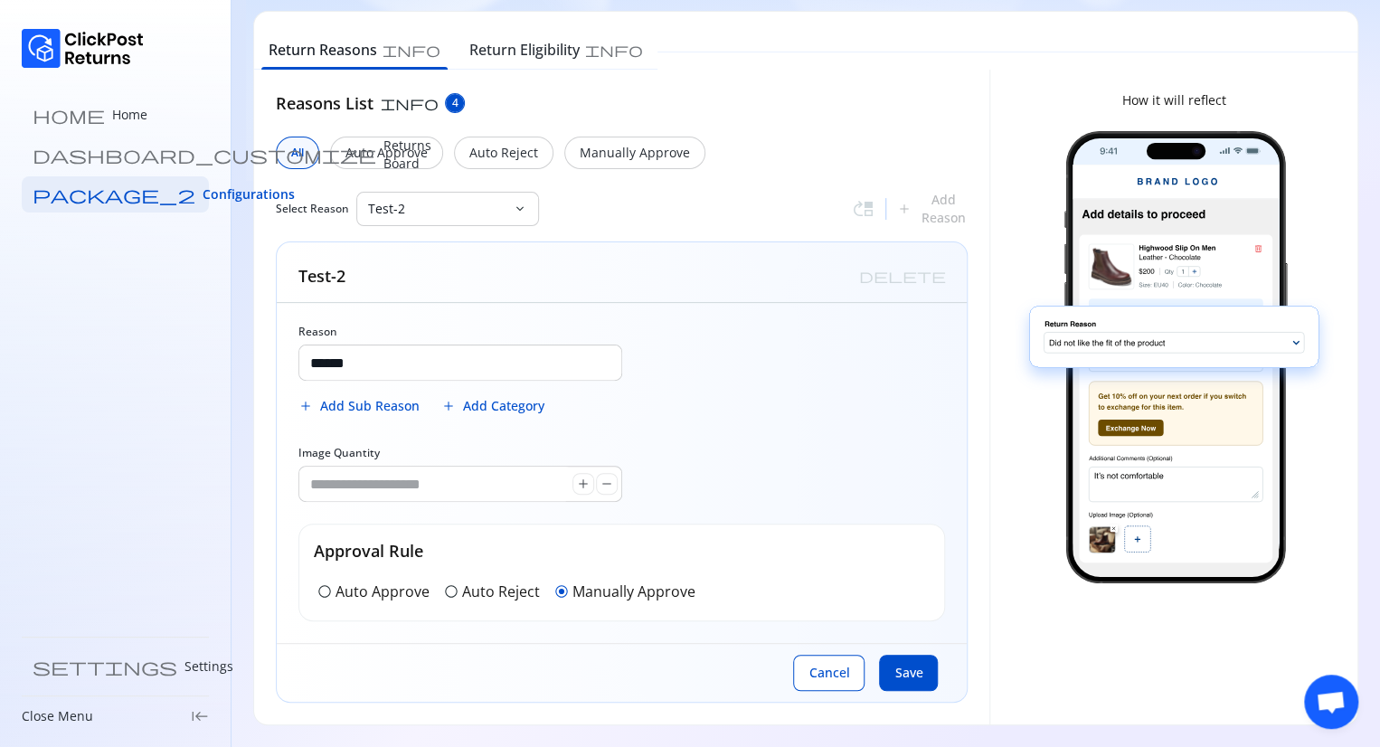
scroll to position [68, 0]
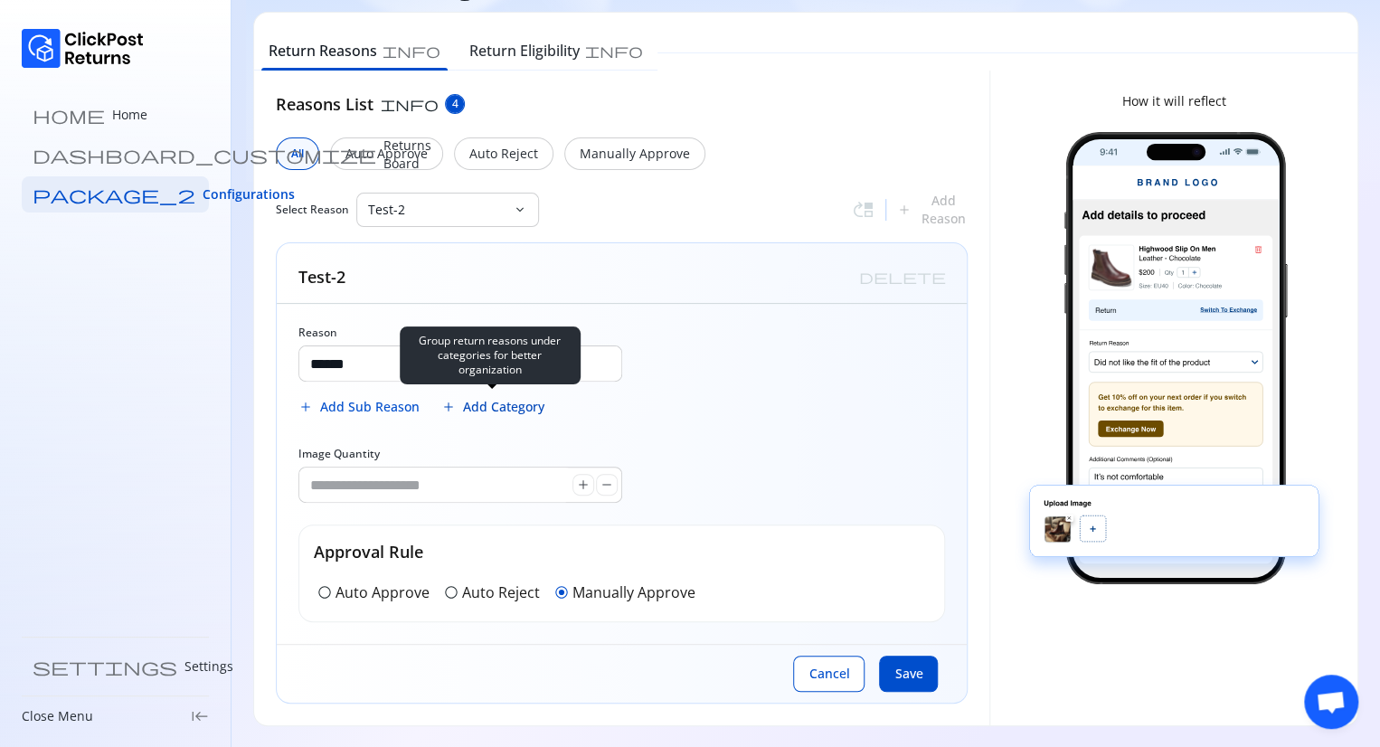
click at [499, 405] on span "Add Category" at bounding box center [503, 407] width 81 height 18
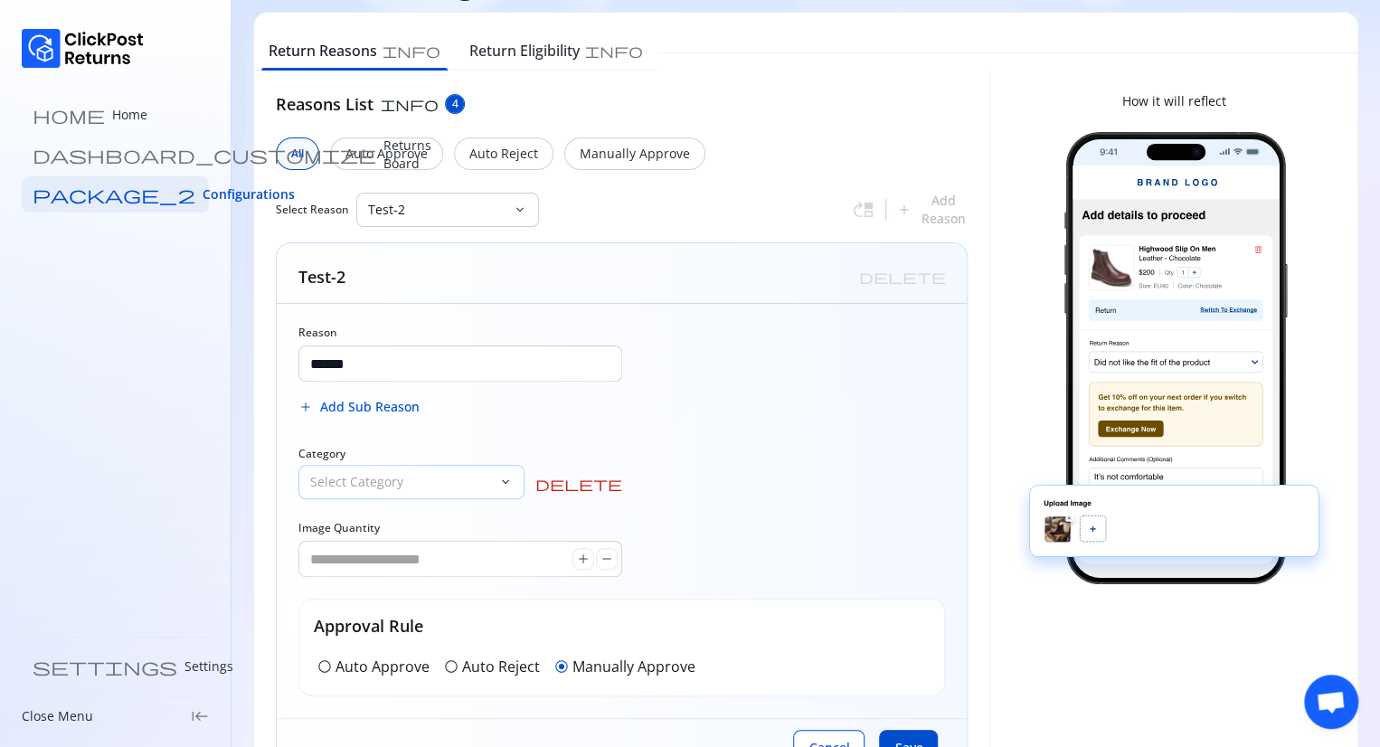
click at [360, 486] on p "Select Category" at bounding box center [400, 482] width 181 height 18
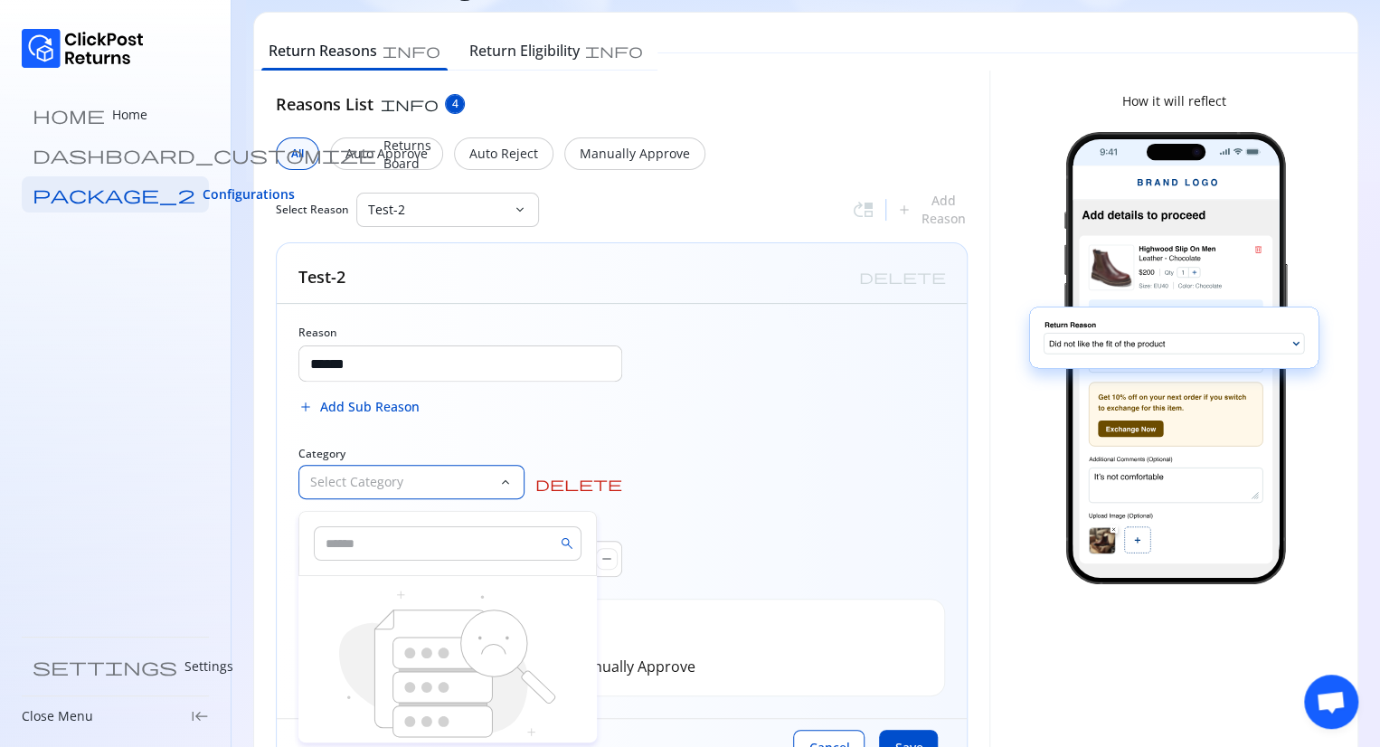
click at [360, 486] on p "Select Category" at bounding box center [400, 482] width 181 height 18
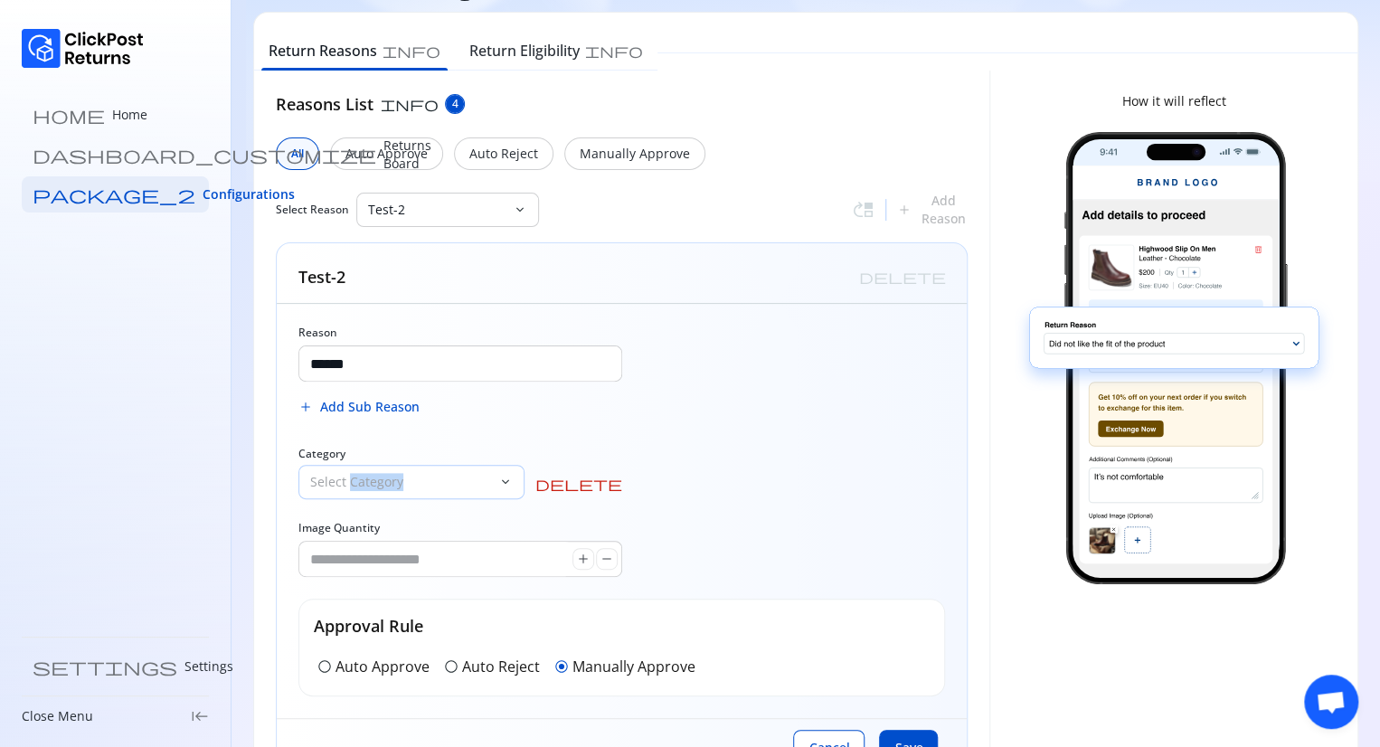
click at [360, 486] on p "Select Category" at bounding box center [400, 482] width 181 height 18
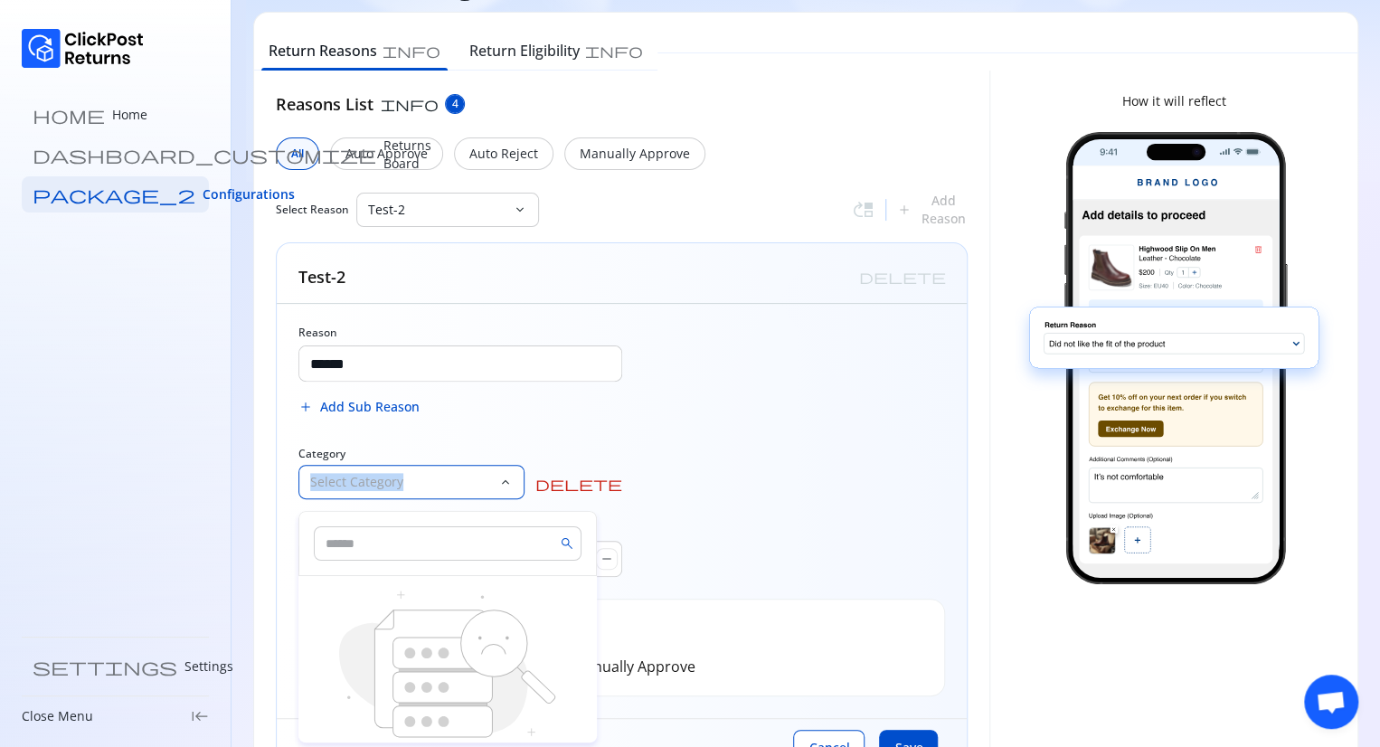
click at [360, 486] on p "Select Category" at bounding box center [400, 482] width 181 height 18
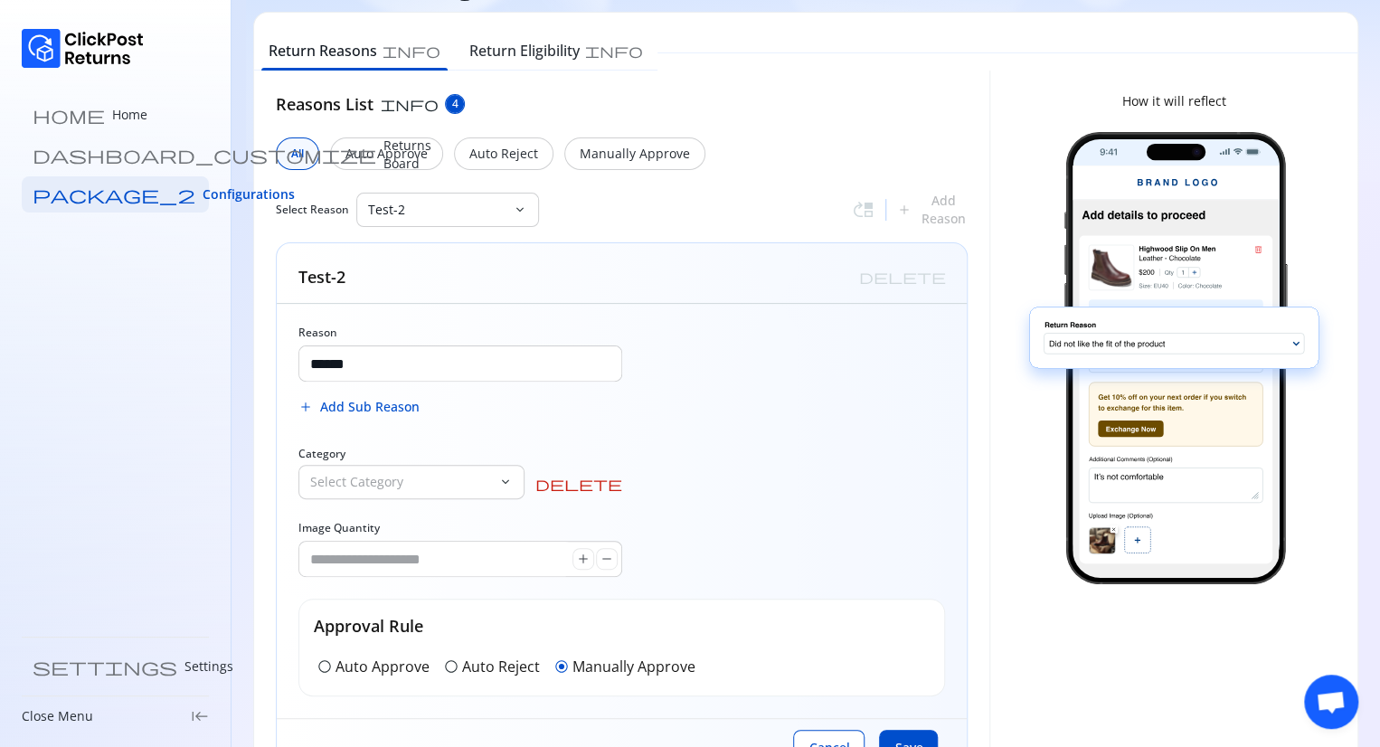
click at [604, 403] on div "add Add Sub Reason" at bounding box center [460, 407] width 324 height 36
click at [481, 469] on div "Select Category" at bounding box center [398, 482] width 199 height 33
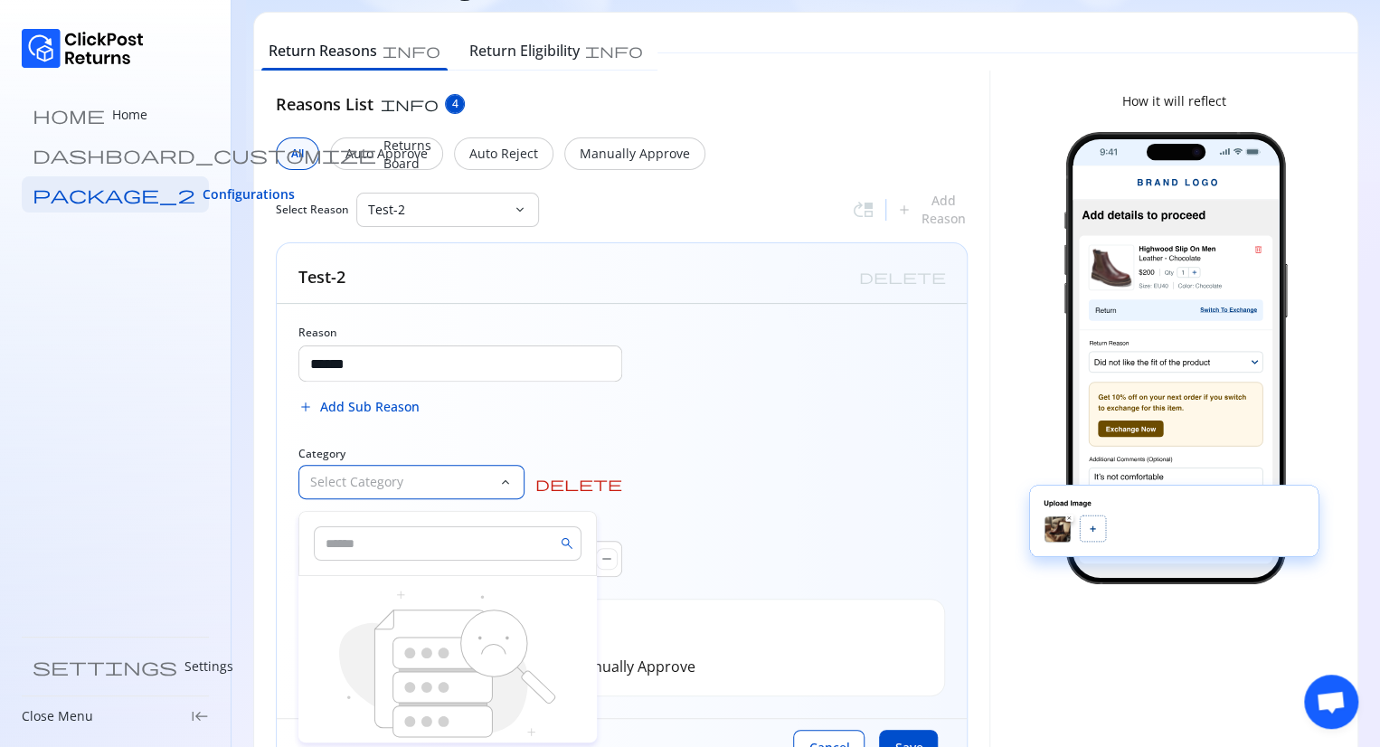
click at [481, 469] on div "Select Category" at bounding box center [398, 482] width 199 height 33
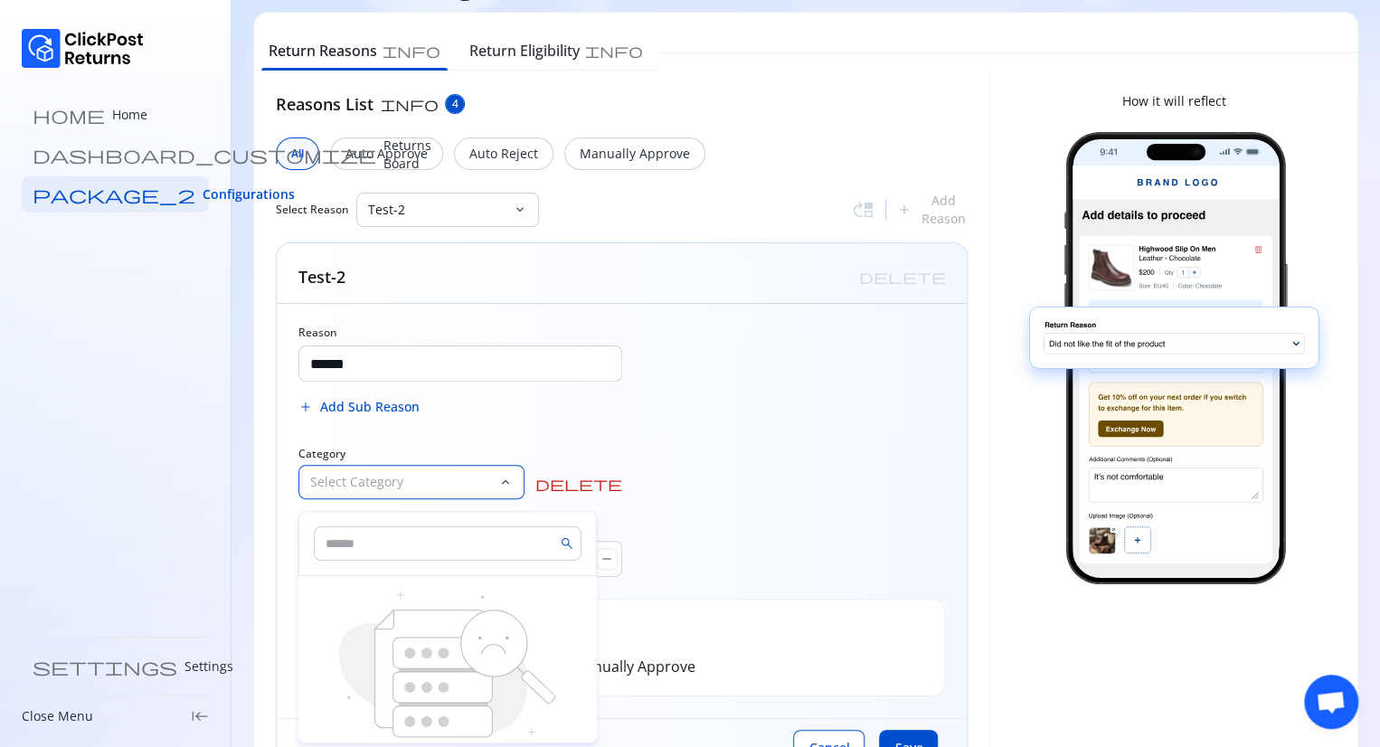
click at [467, 545] on input "text" at bounding box center [448, 543] width 268 height 34
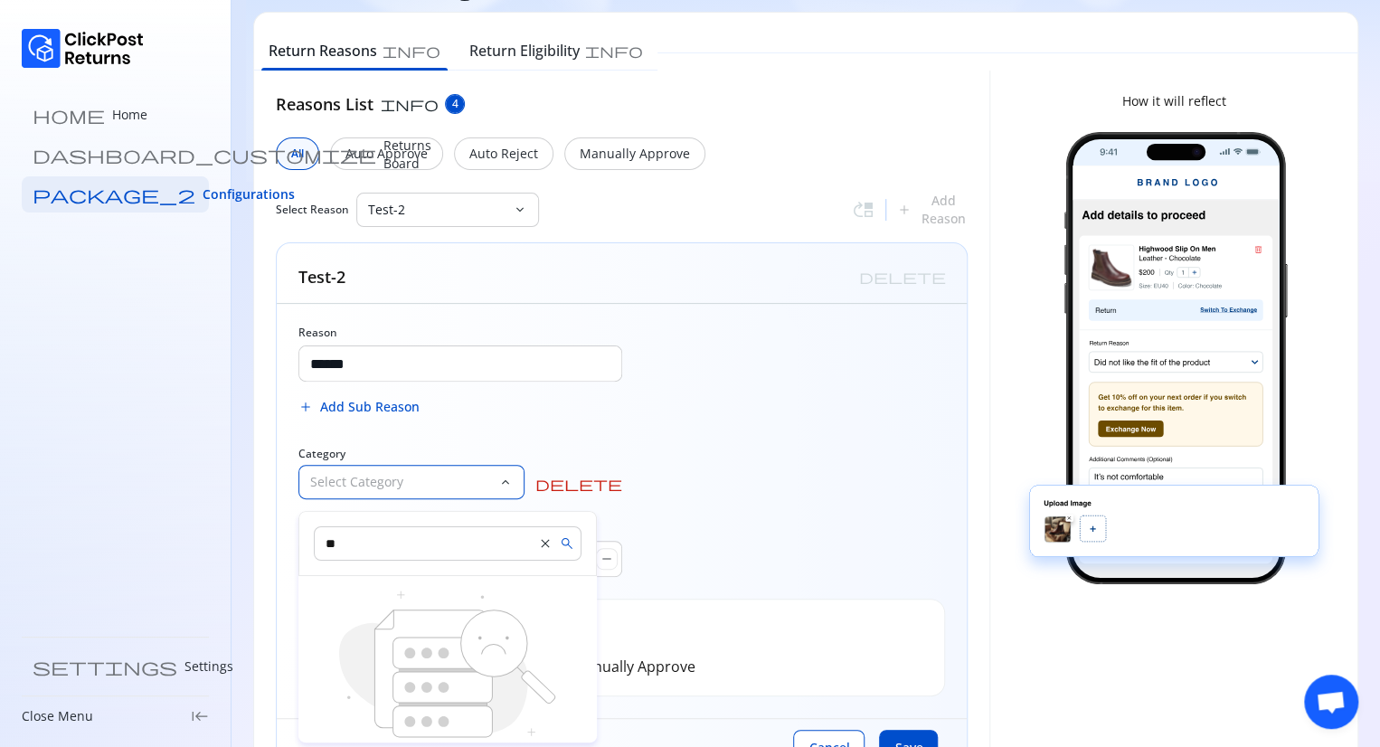
type input "*"
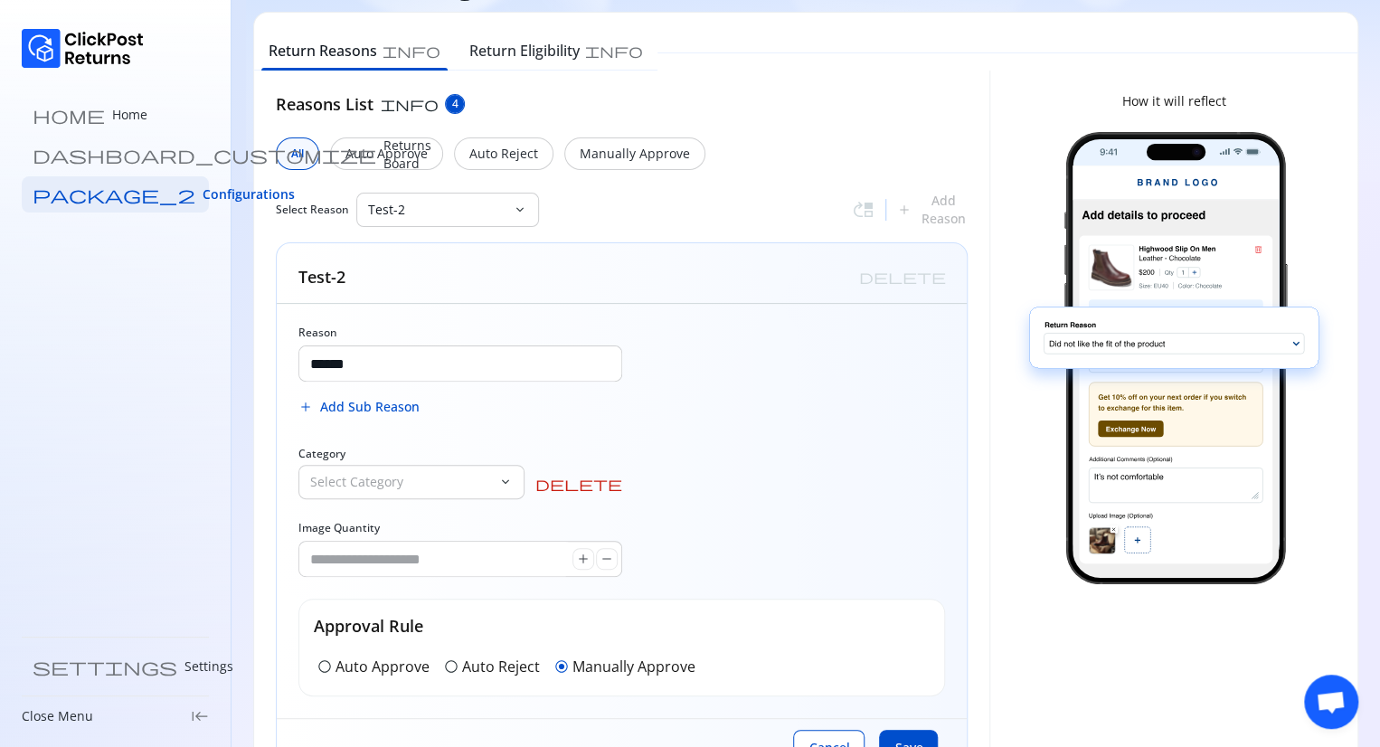
click at [832, 480] on div "Reason ****** add Add Sub Reason Category Select Category keyboard_arrow_down d…" at bounding box center [622, 511] width 690 height 414
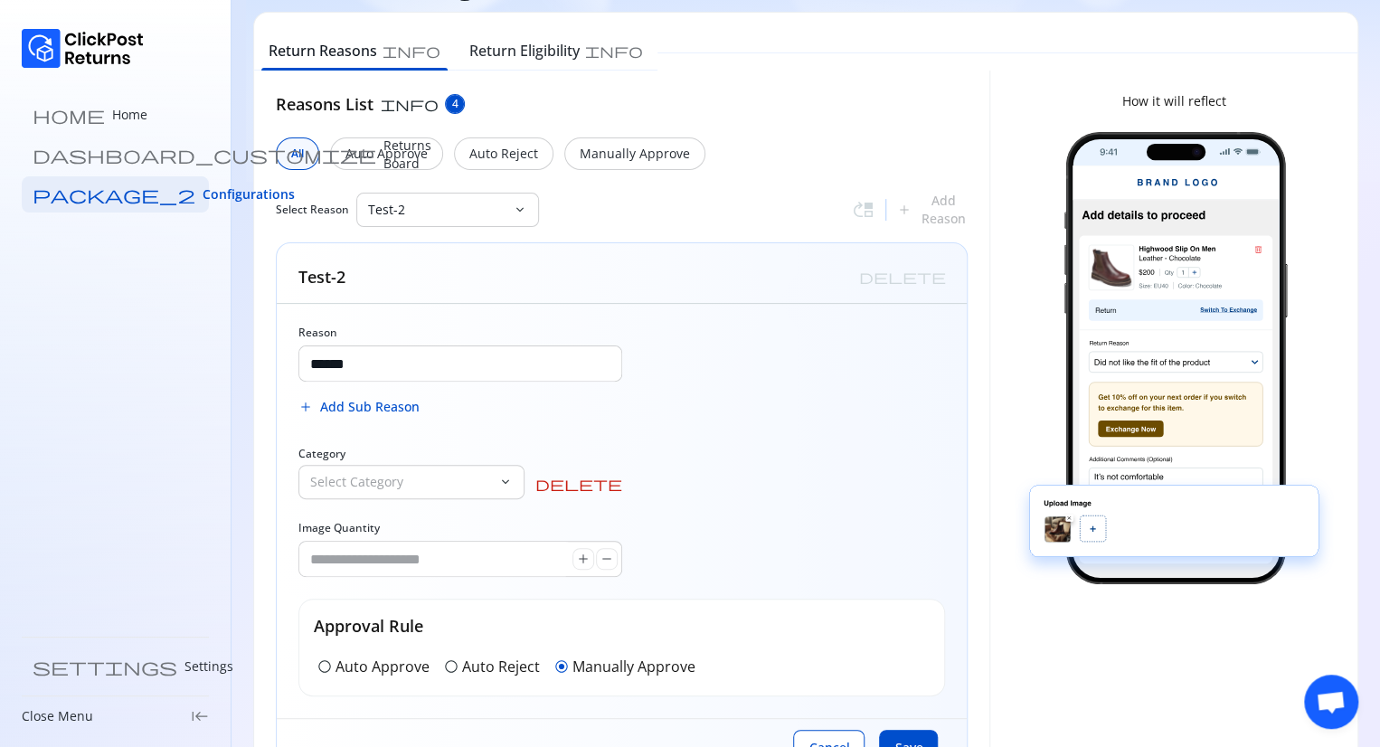
scroll to position [141, 0]
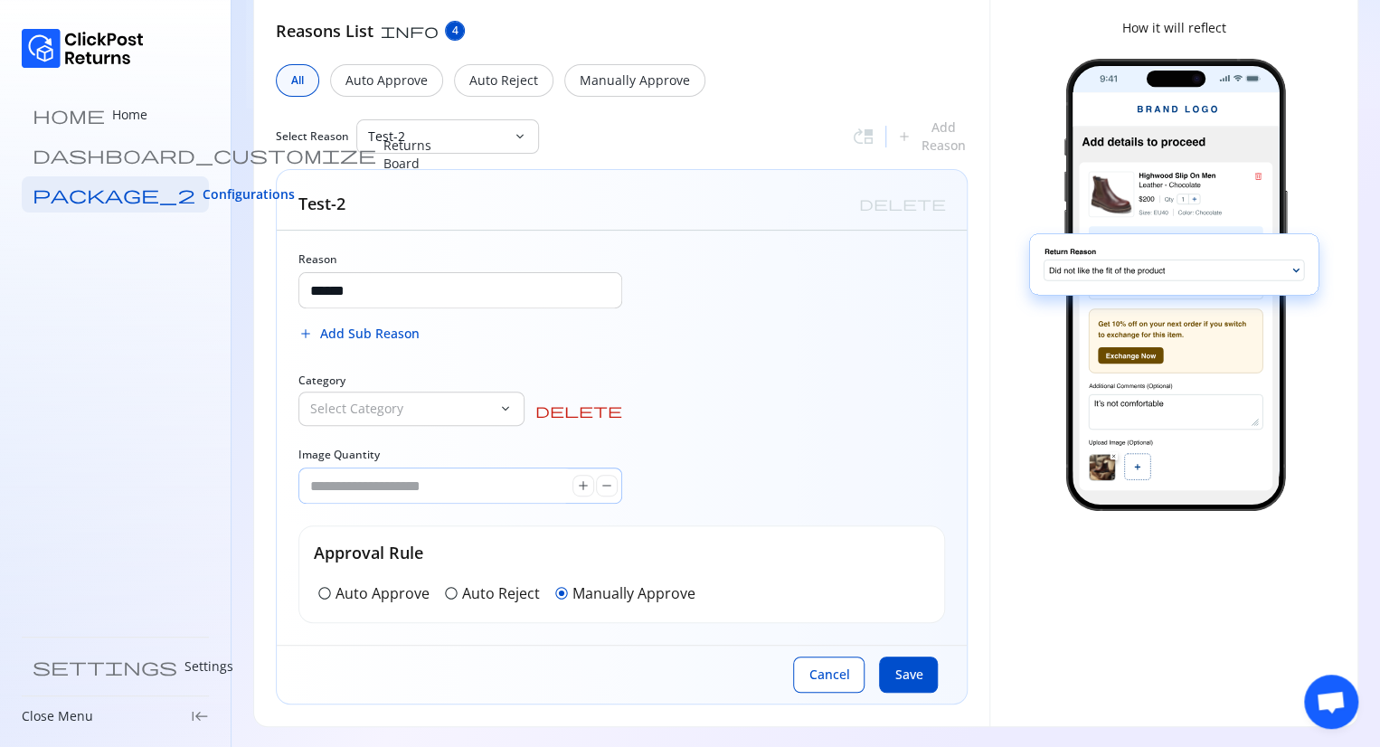
click at [521, 492] on input "*" at bounding box center [435, 486] width 273 height 34
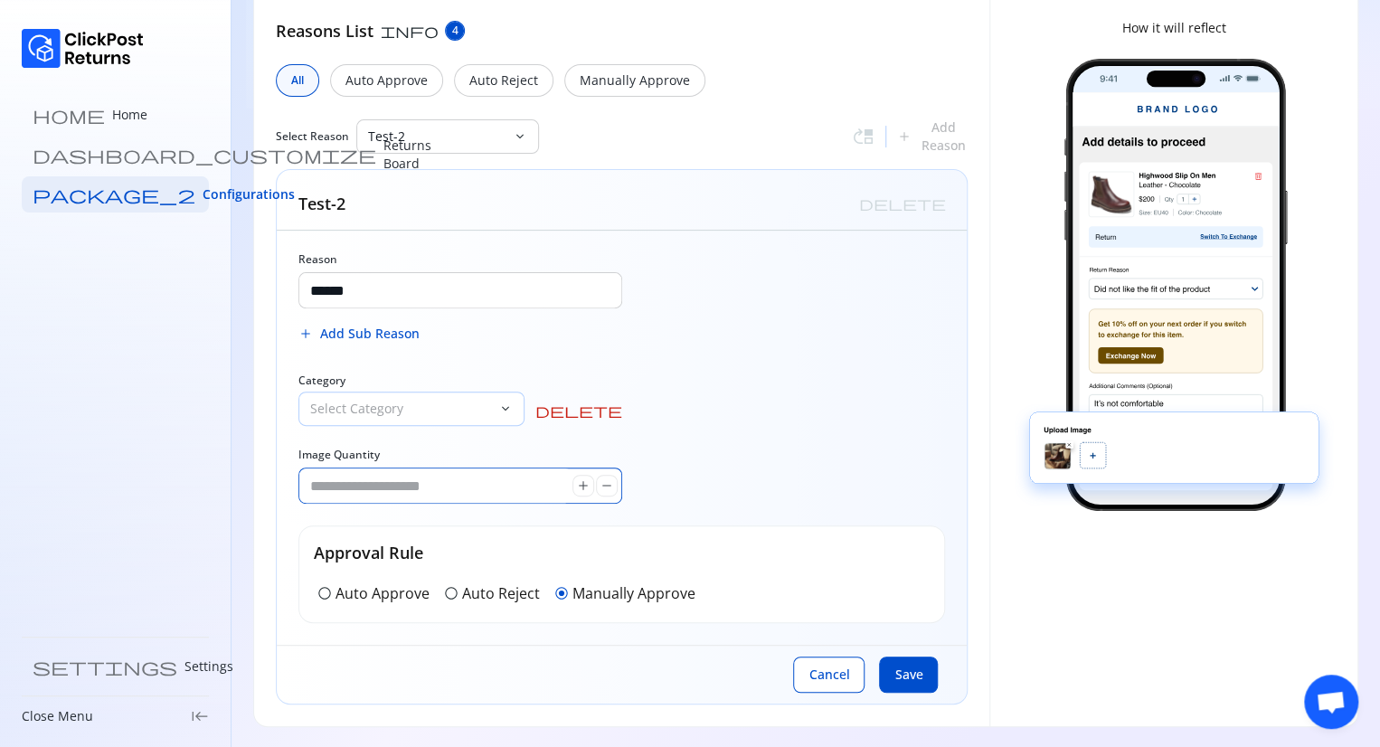
click at [449, 409] on p "Select Category" at bounding box center [400, 409] width 181 height 18
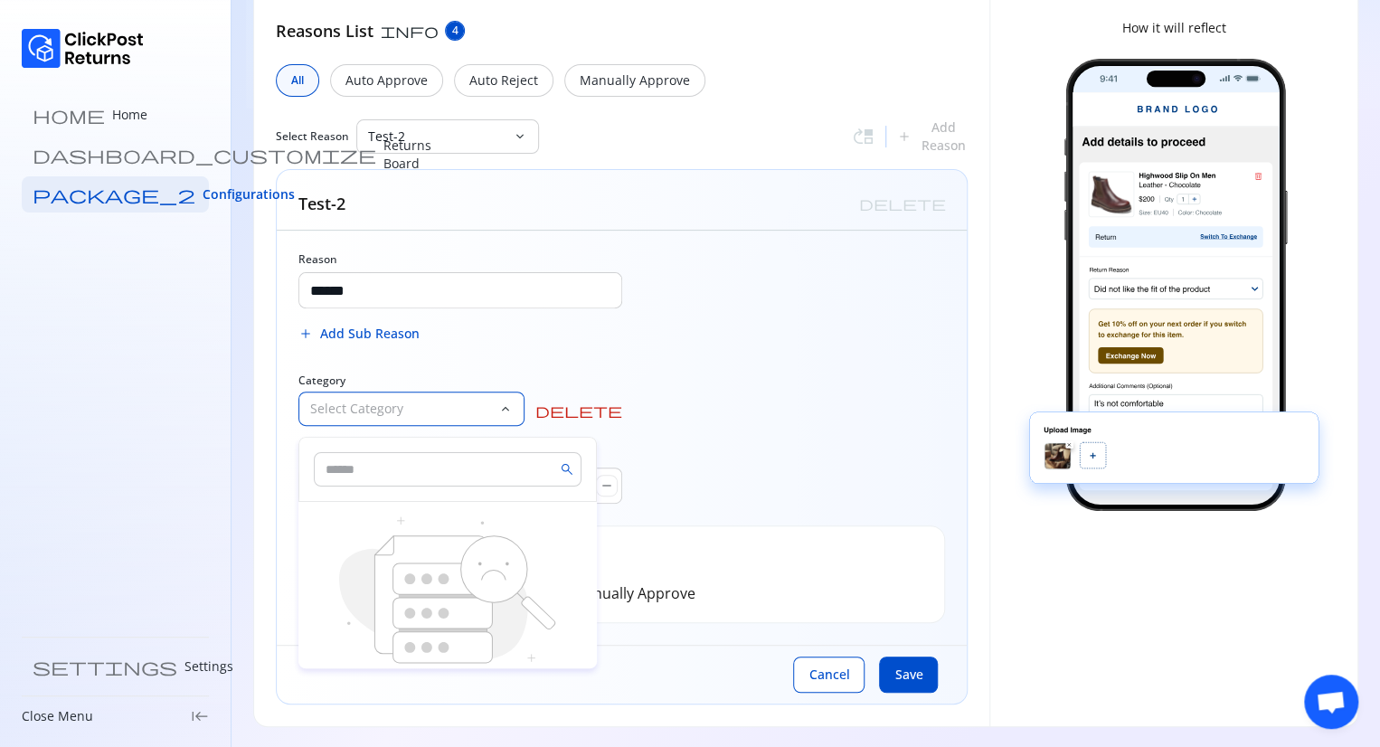
click at [449, 409] on p "Select Category" at bounding box center [400, 409] width 181 height 18
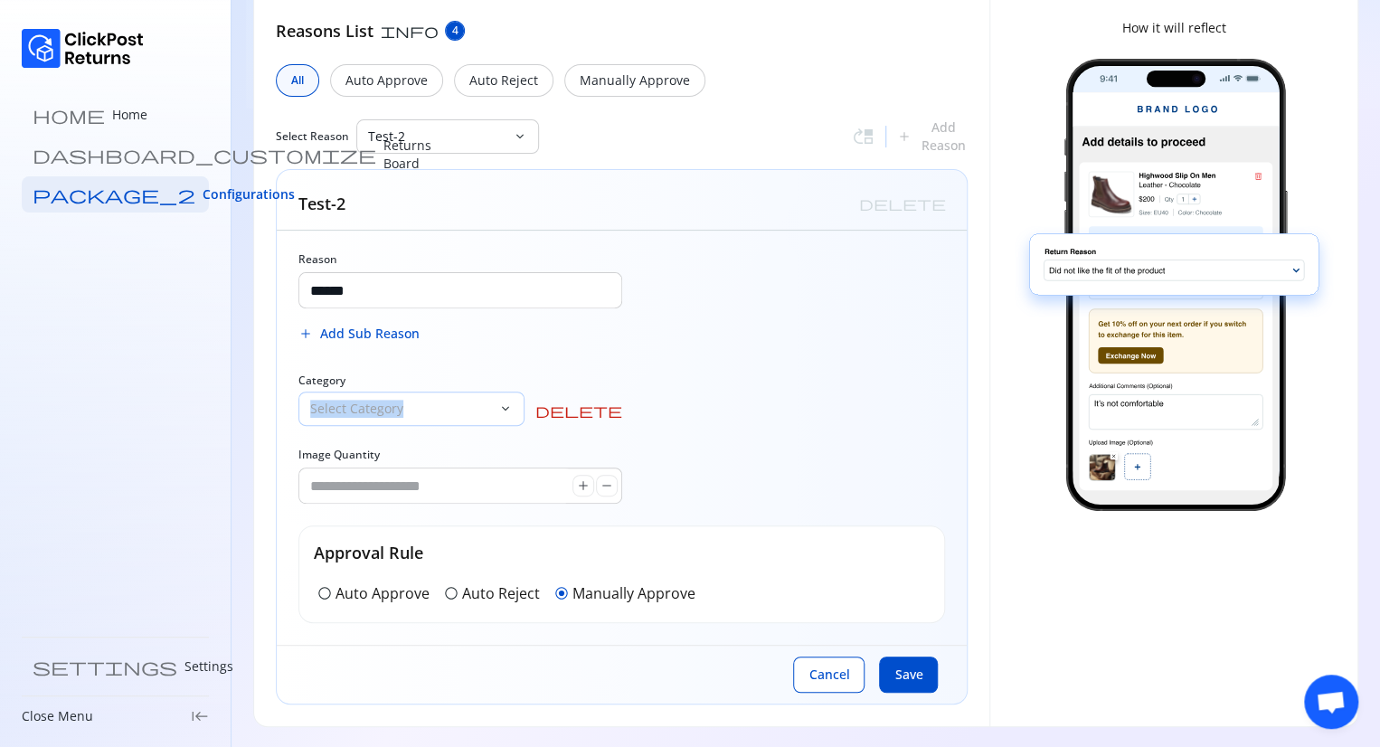
click at [449, 409] on p "Select Category" at bounding box center [400, 409] width 181 height 18
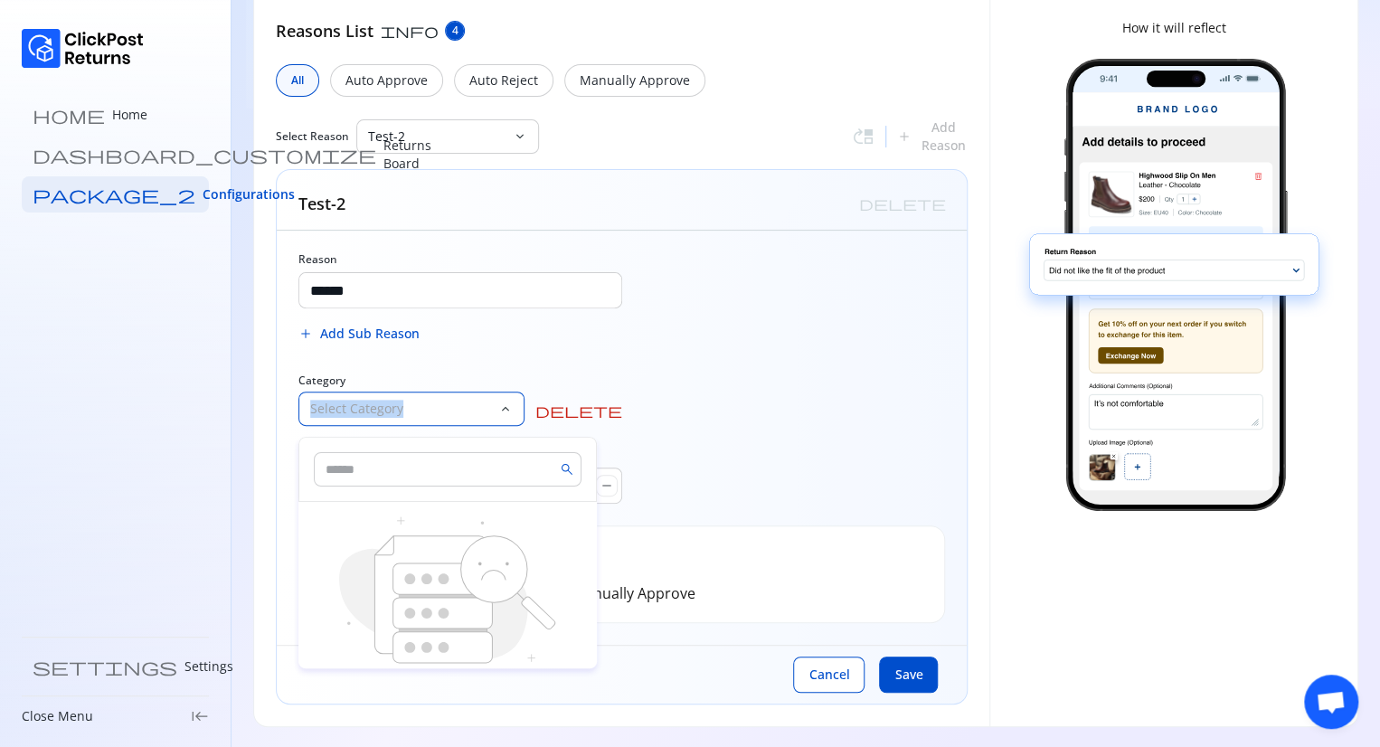
click at [449, 409] on p "Select Category" at bounding box center [400, 409] width 181 height 18
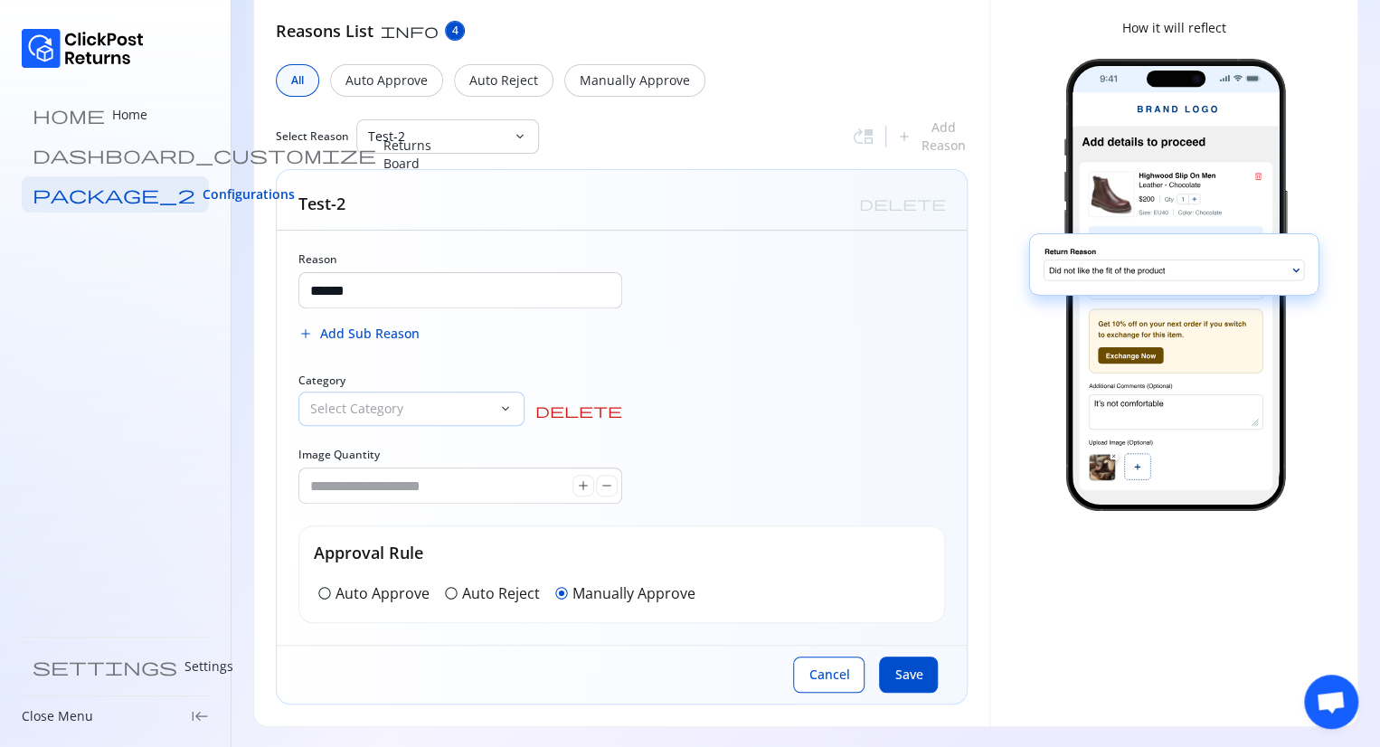
click at [491, 407] on p "Select Category" at bounding box center [400, 409] width 181 height 18
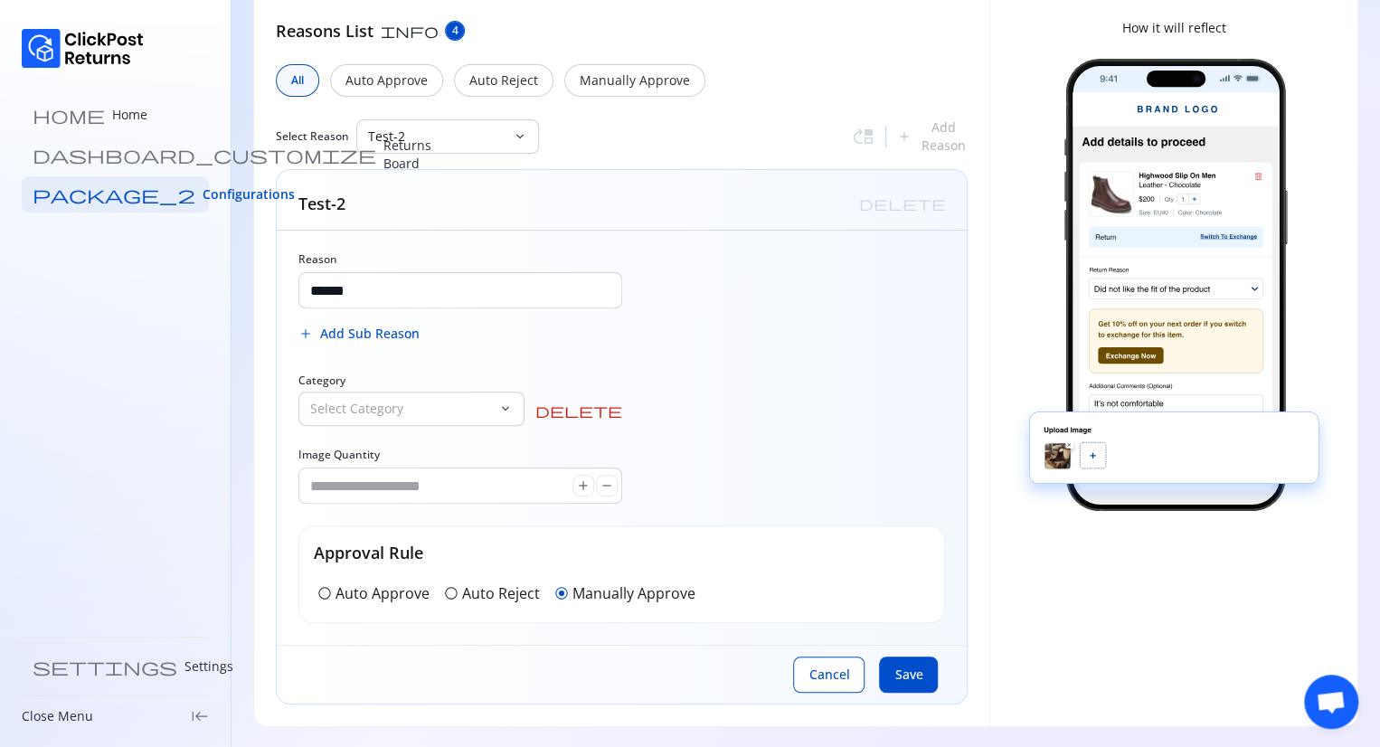
click at [794, 368] on div "Reason ****** add Add Sub Reason Category Select Category keyboard_arrow_down d…" at bounding box center [622, 438] width 690 height 414
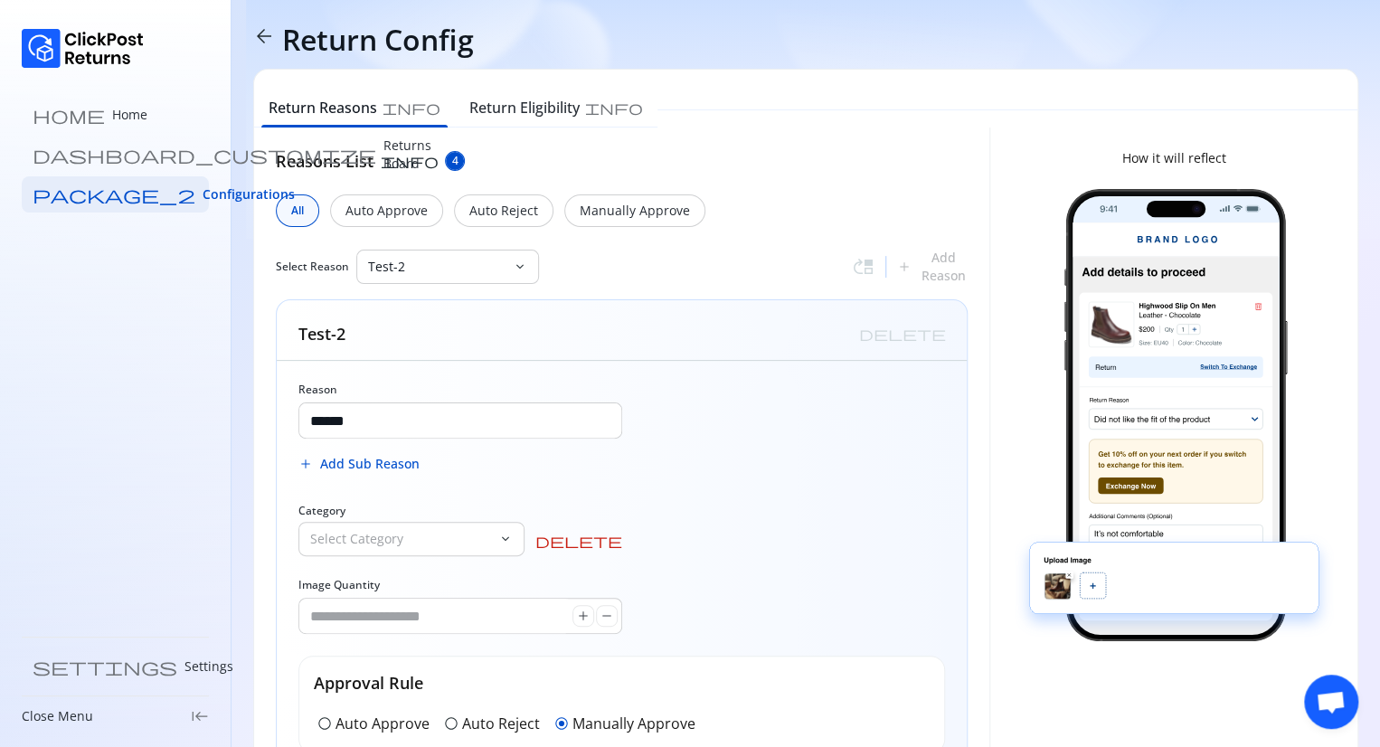
scroll to position [0, 0]
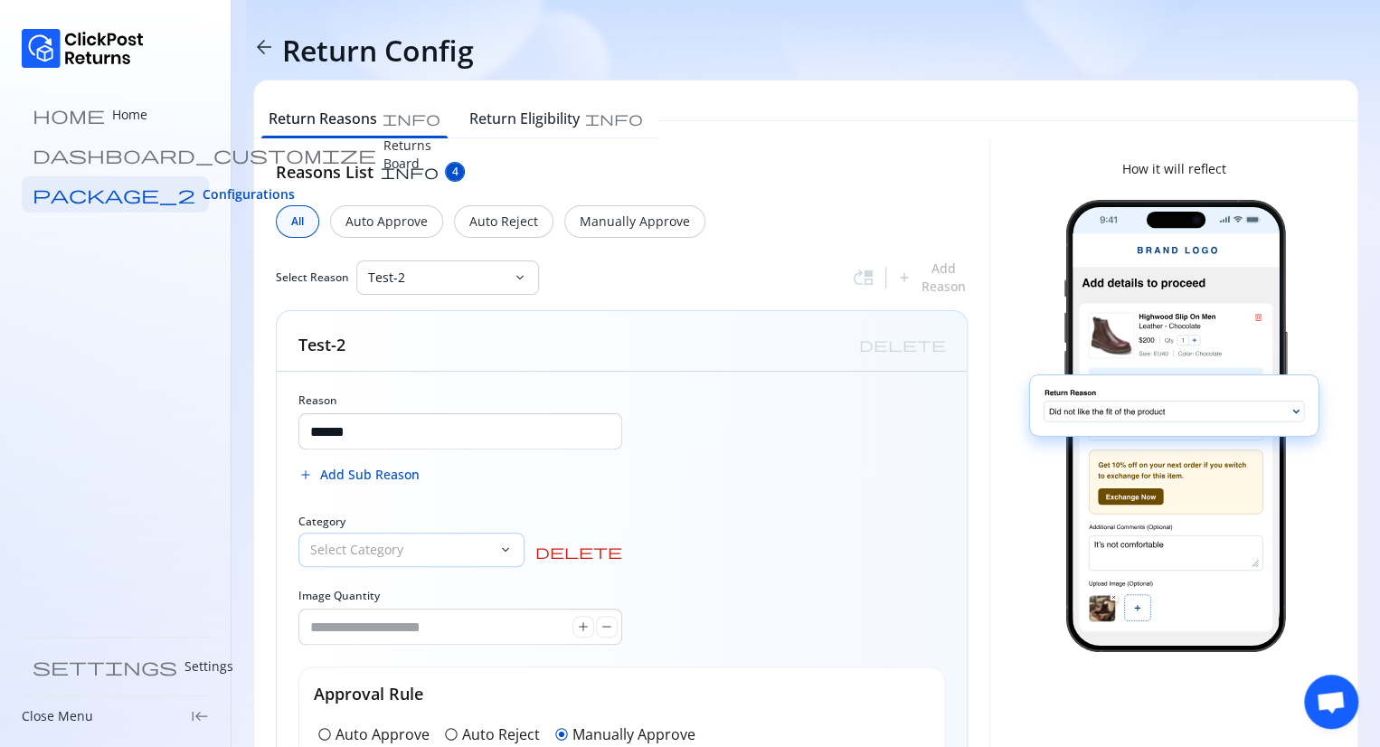
click at [498, 534] on div "Select Category" at bounding box center [398, 550] width 199 height 33
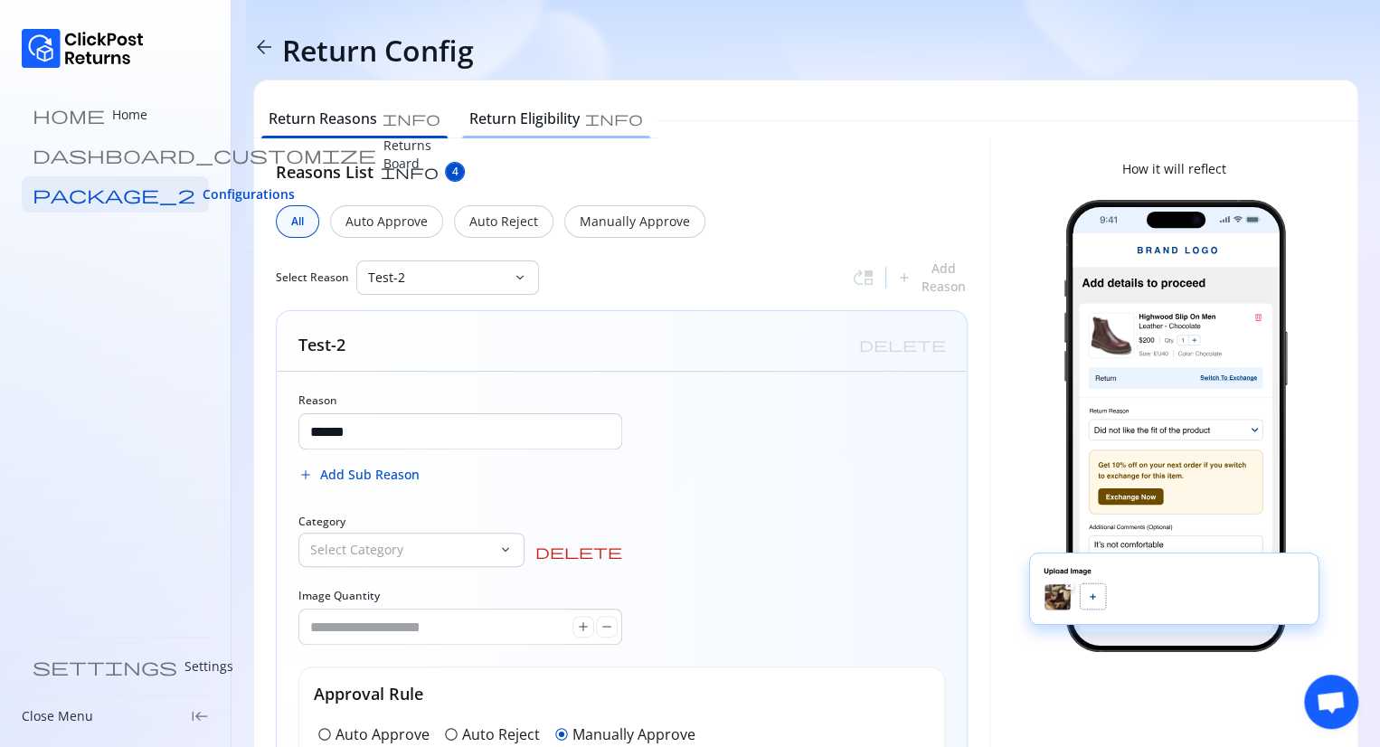
click at [483, 114] on h6 "Return Eligibility" at bounding box center [524, 119] width 110 height 22
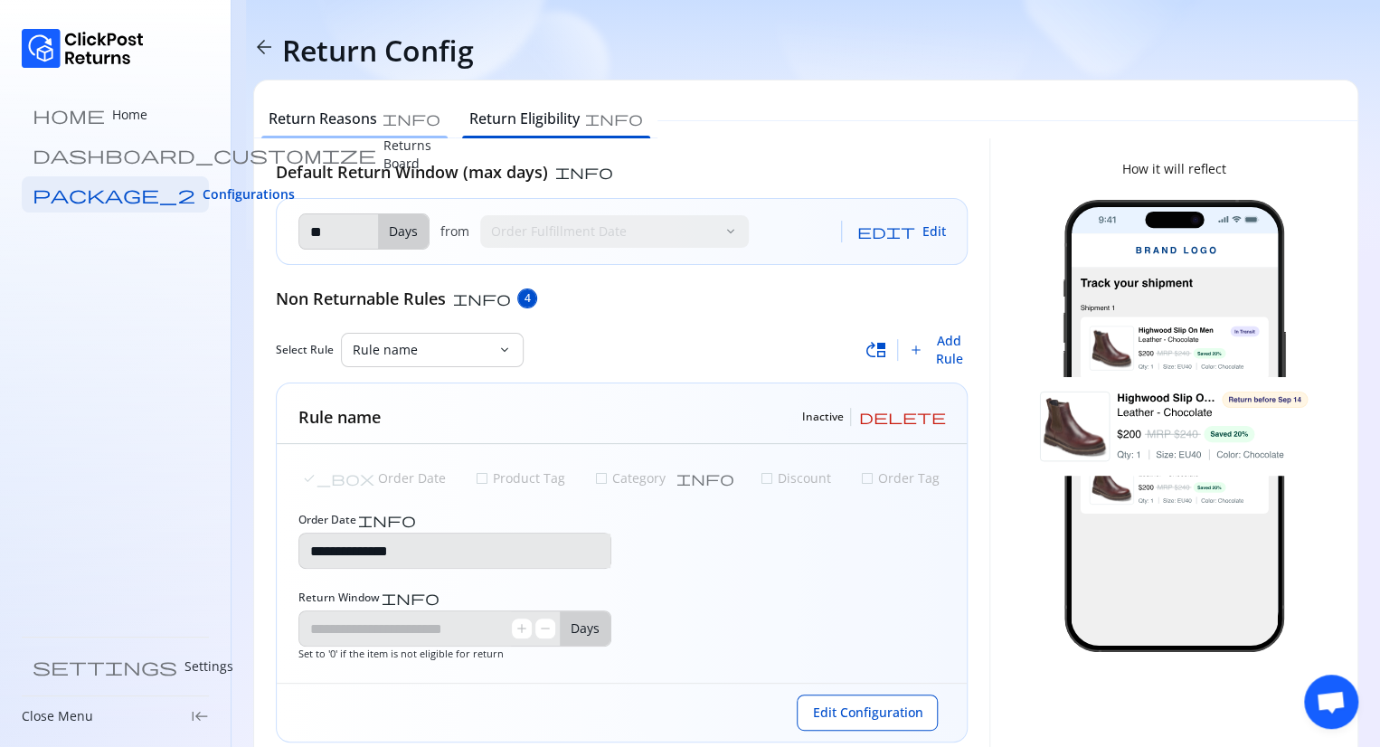
click at [334, 117] on h6 "Return Reasons" at bounding box center [323, 119] width 109 height 22
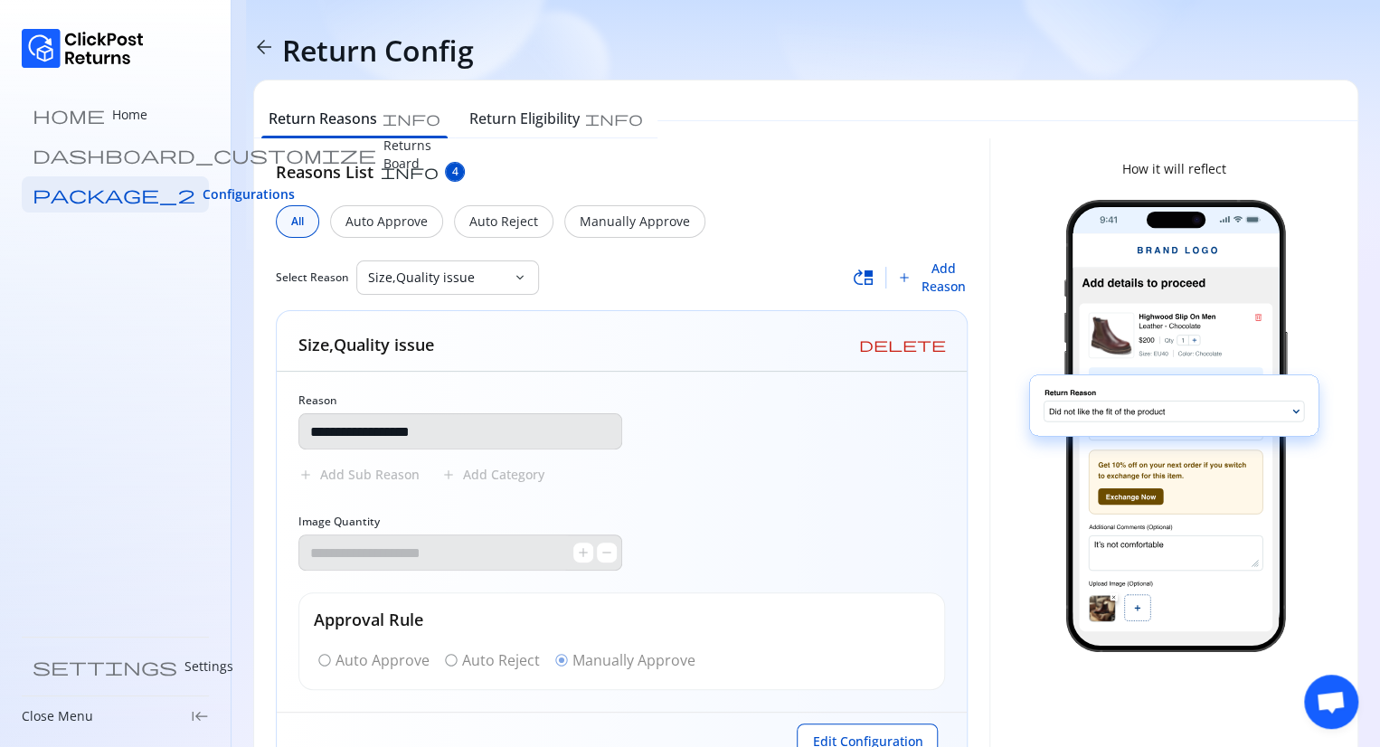
scroll to position [68, 0]
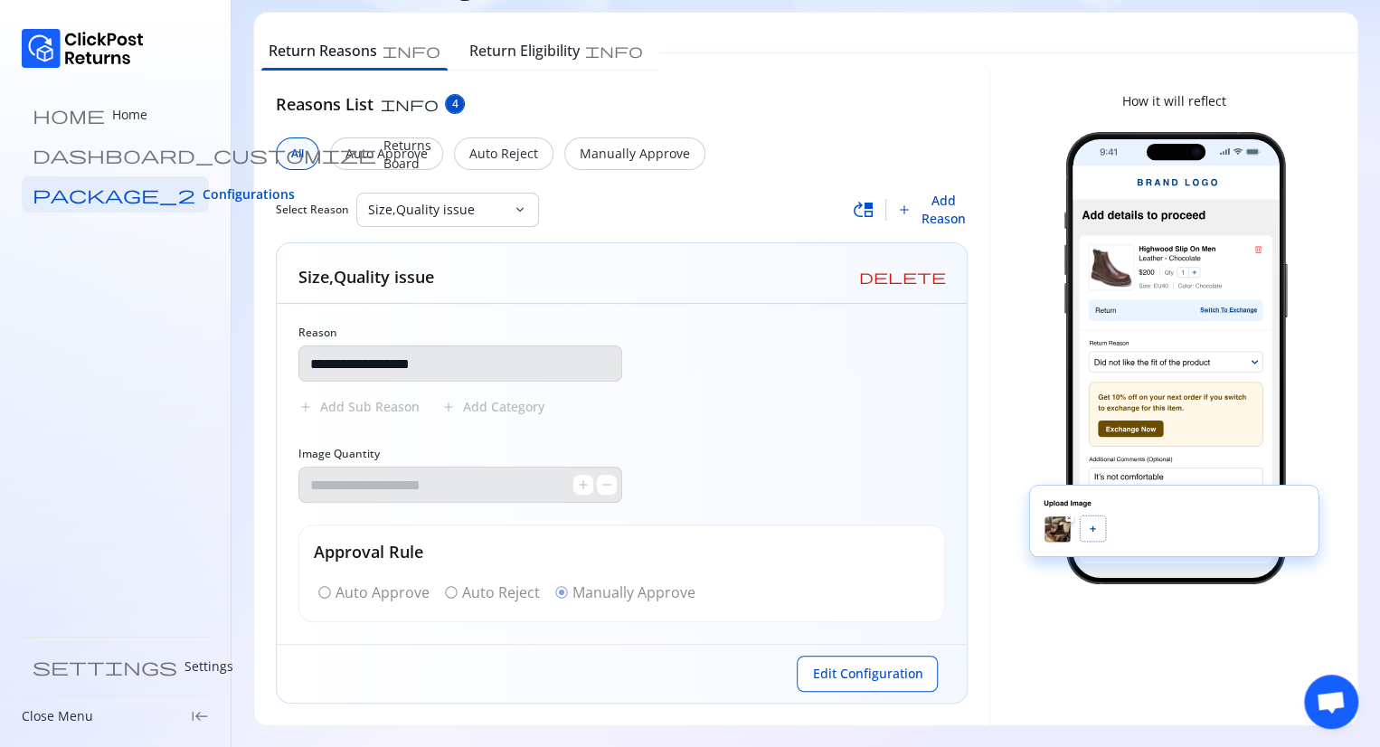
click at [937, 214] on span "Add Reason" at bounding box center [944, 210] width 50 height 36
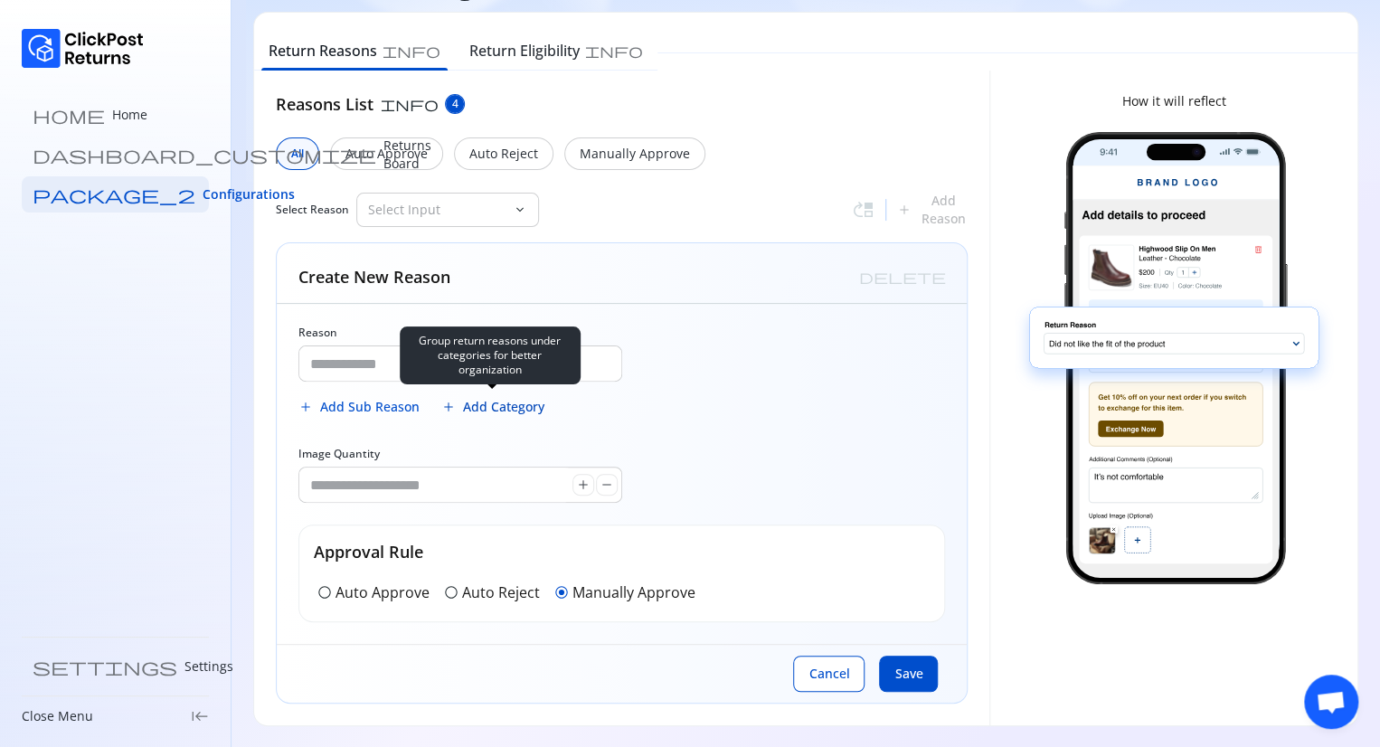
click at [475, 413] on span "Add Category" at bounding box center [503, 407] width 81 height 18
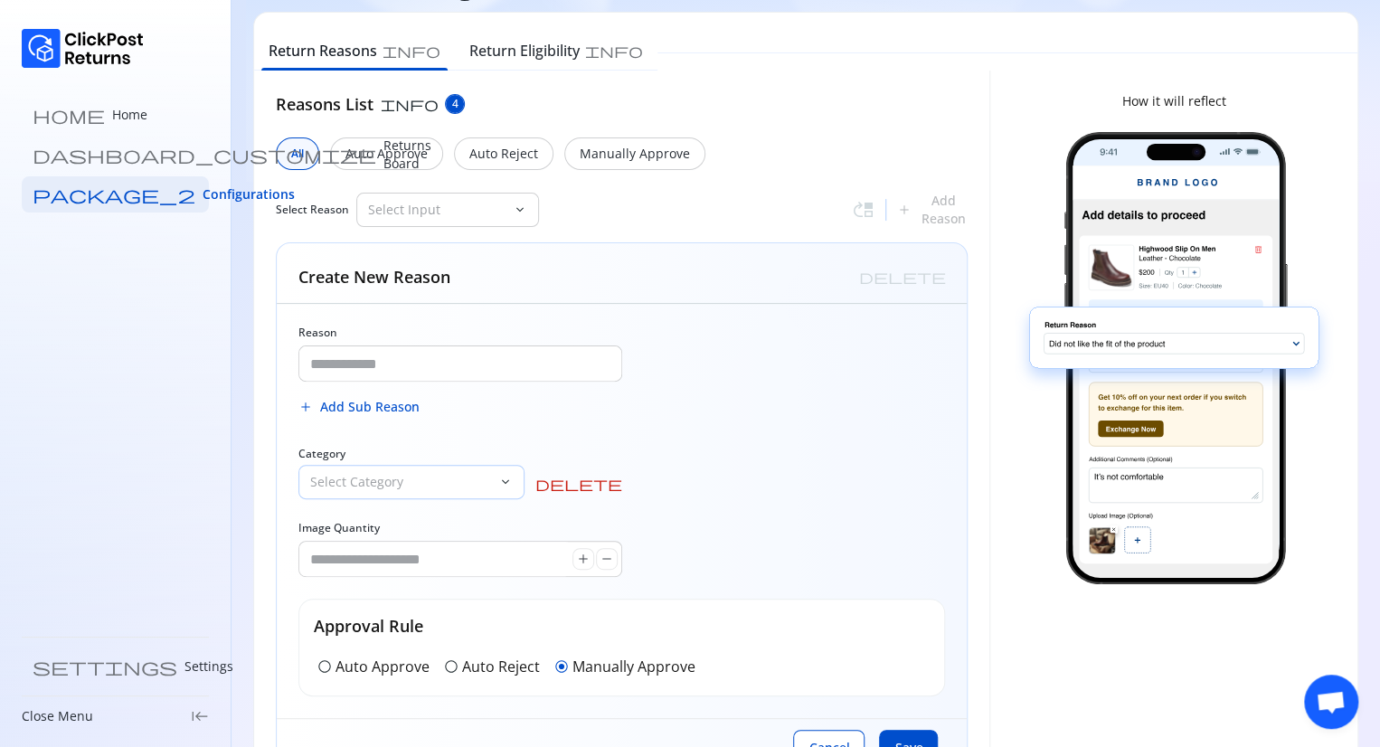
click at [400, 494] on div "Select Category" at bounding box center [398, 482] width 199 height 33
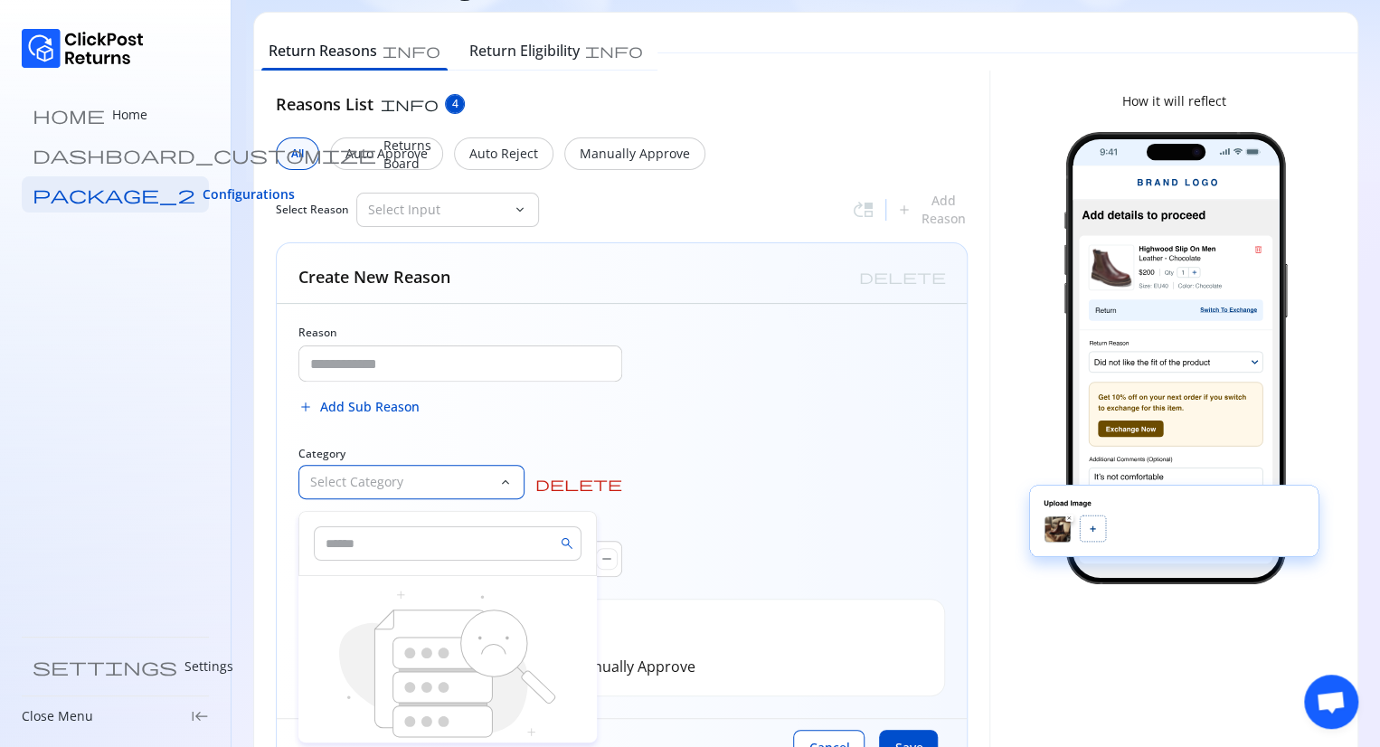
click at [400, 494] on div "Select Category" at bounding box center [398, 482] width 199 height 33
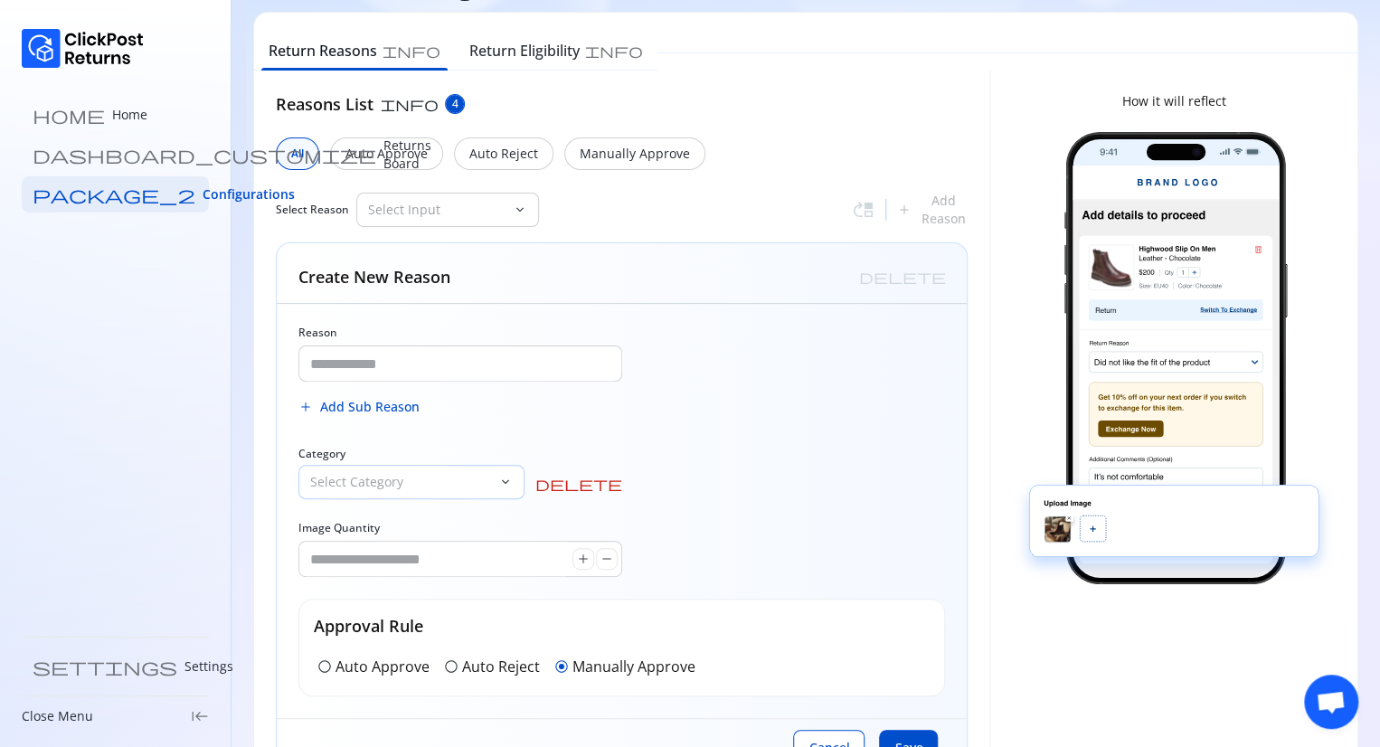
click at [400, 494] on div "Select Category" at bounding box center [398, 482] width 199 height 33
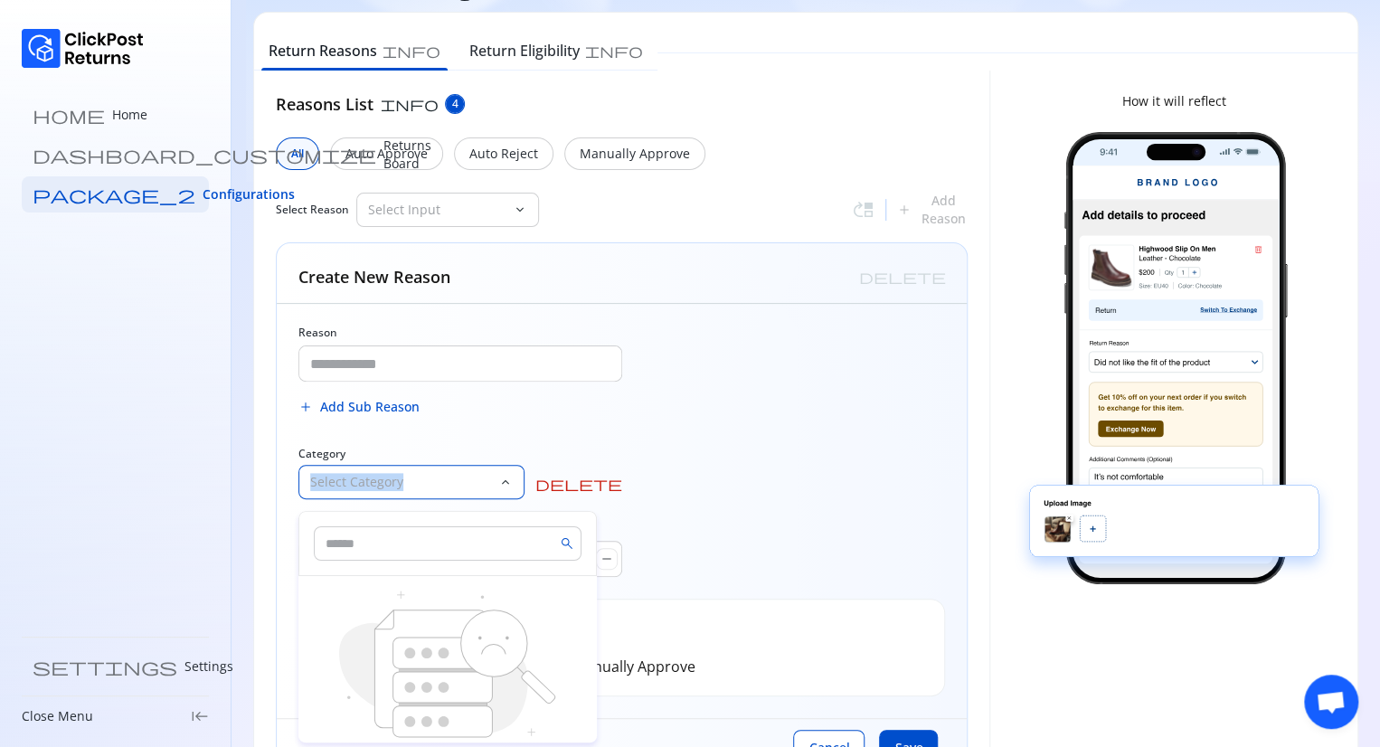
click at [400, 494] on div "Select Category" at bounding box center [398, 482] width 199 height 33
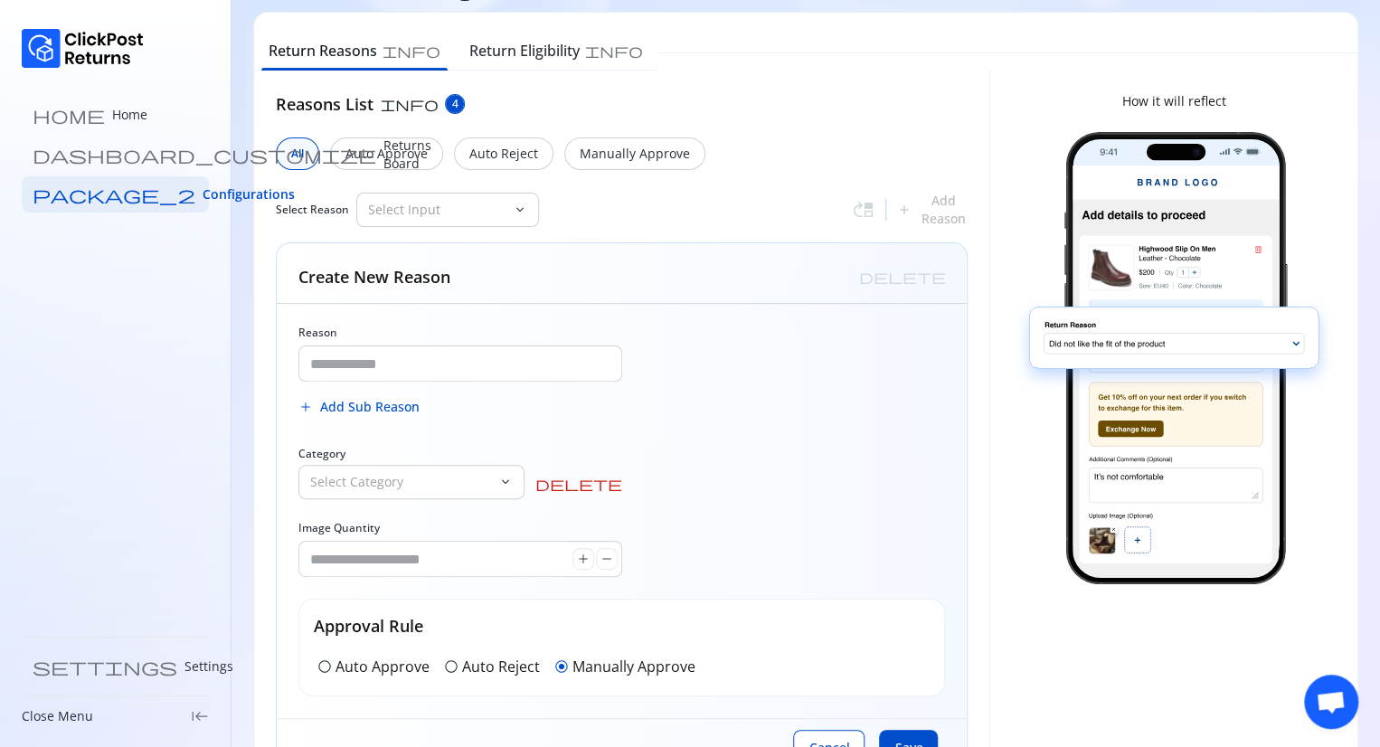
click at [743, 240] on div "Reasons List info 4 All Auto Approve Auto Reject Manually Approve Select Reason…" at bounding box center [622, 435] width 692 height 686
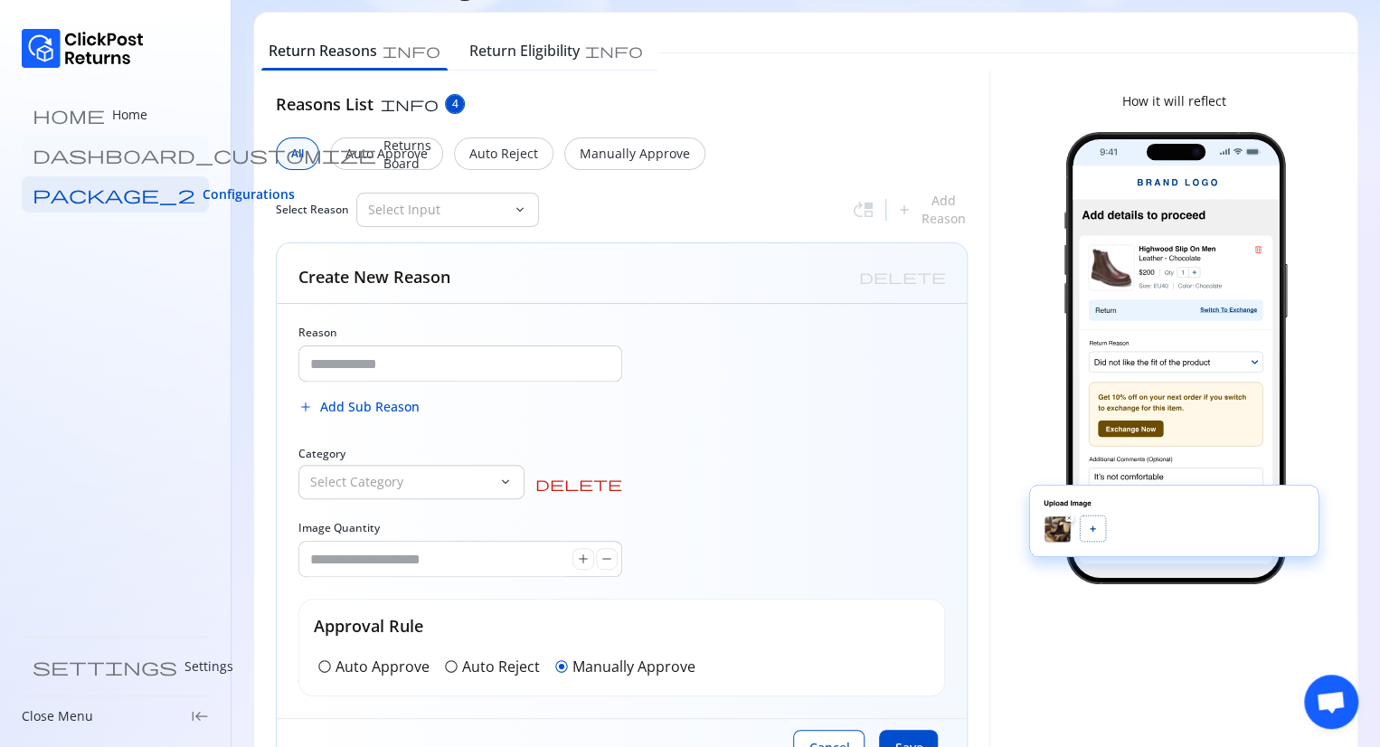
click at [383, 157] on p "Returns Board" at bounding box center [407, 155] width 48 height 36
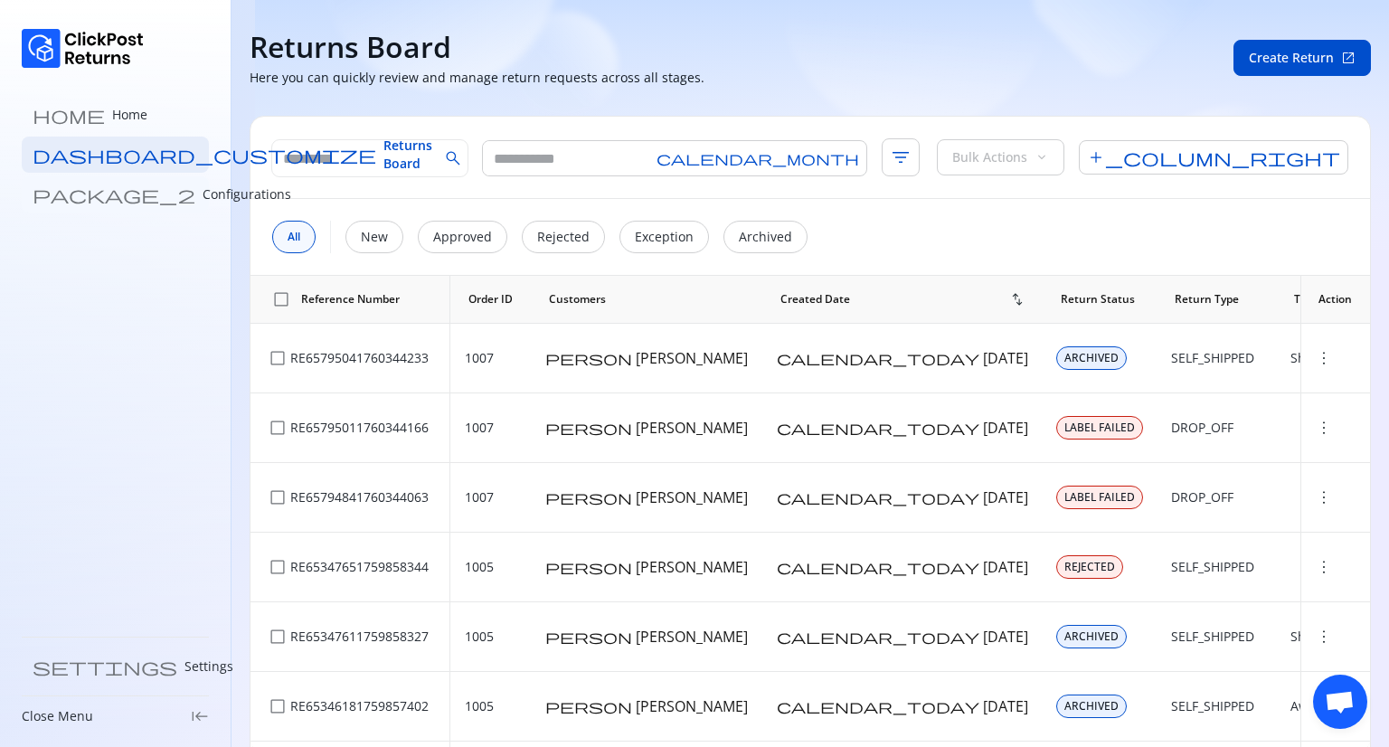
click at [203, 197] on p "Configurations" at bounding box center [247, 194] width 89 height 18
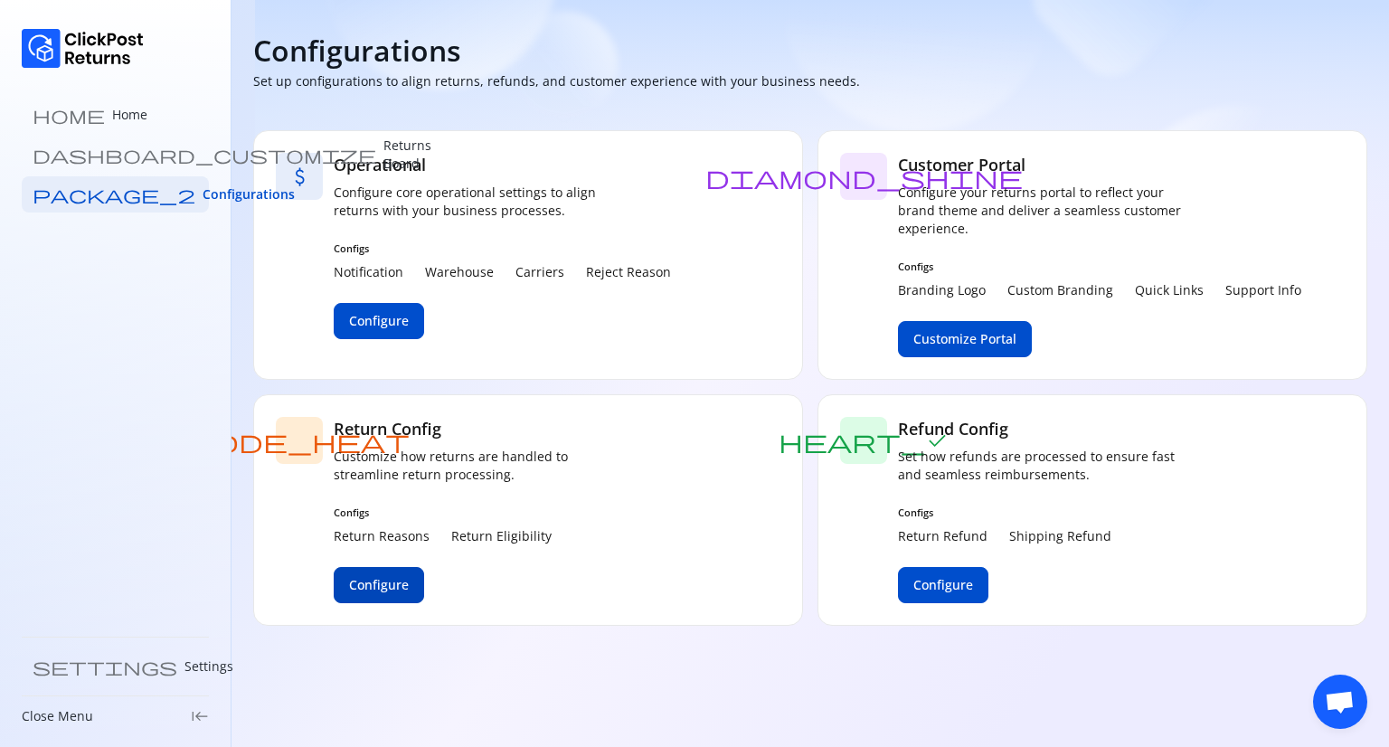
click at [354, 584] on span "Configure" at bounding box center [379, 585] width 60 height 18
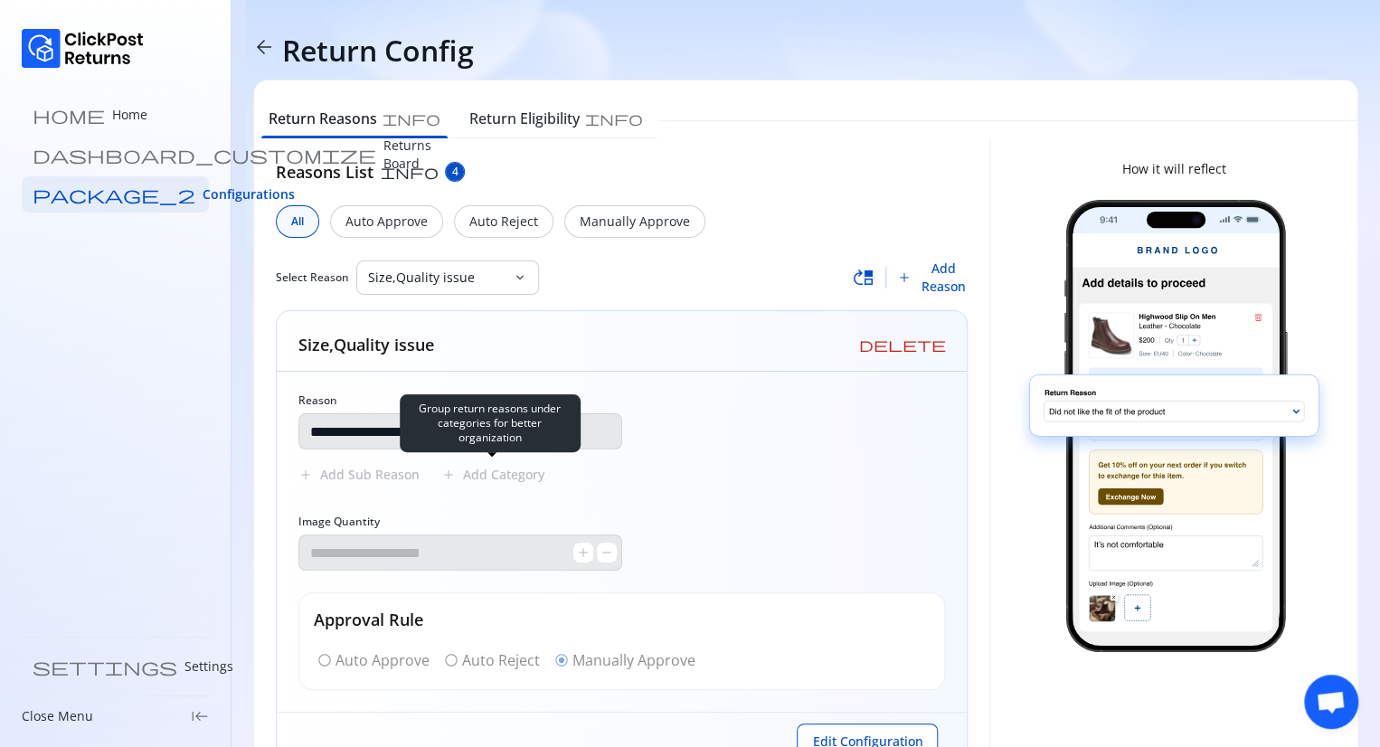
scroll to position [68, 0]
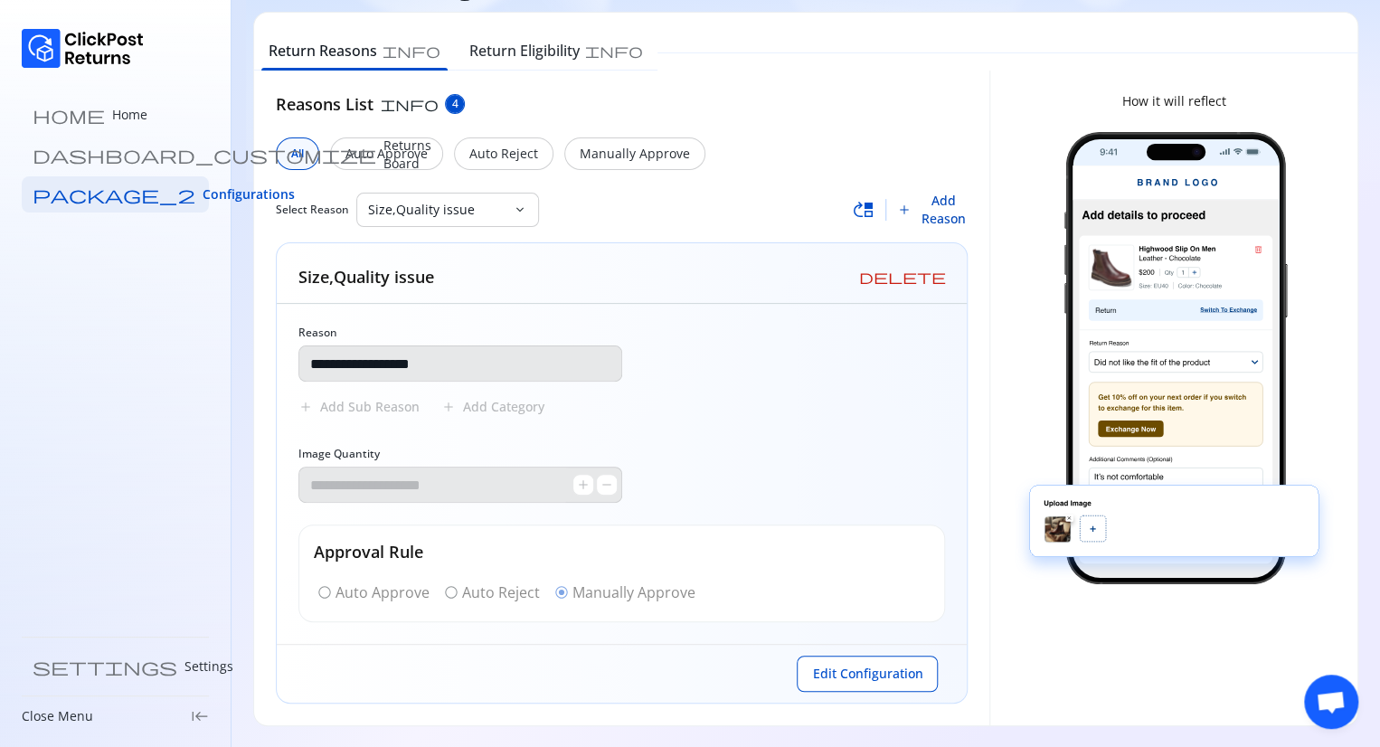
click at [932, 211] on span "Add Reason" at bounding box center [944, 210] width 50 height 36
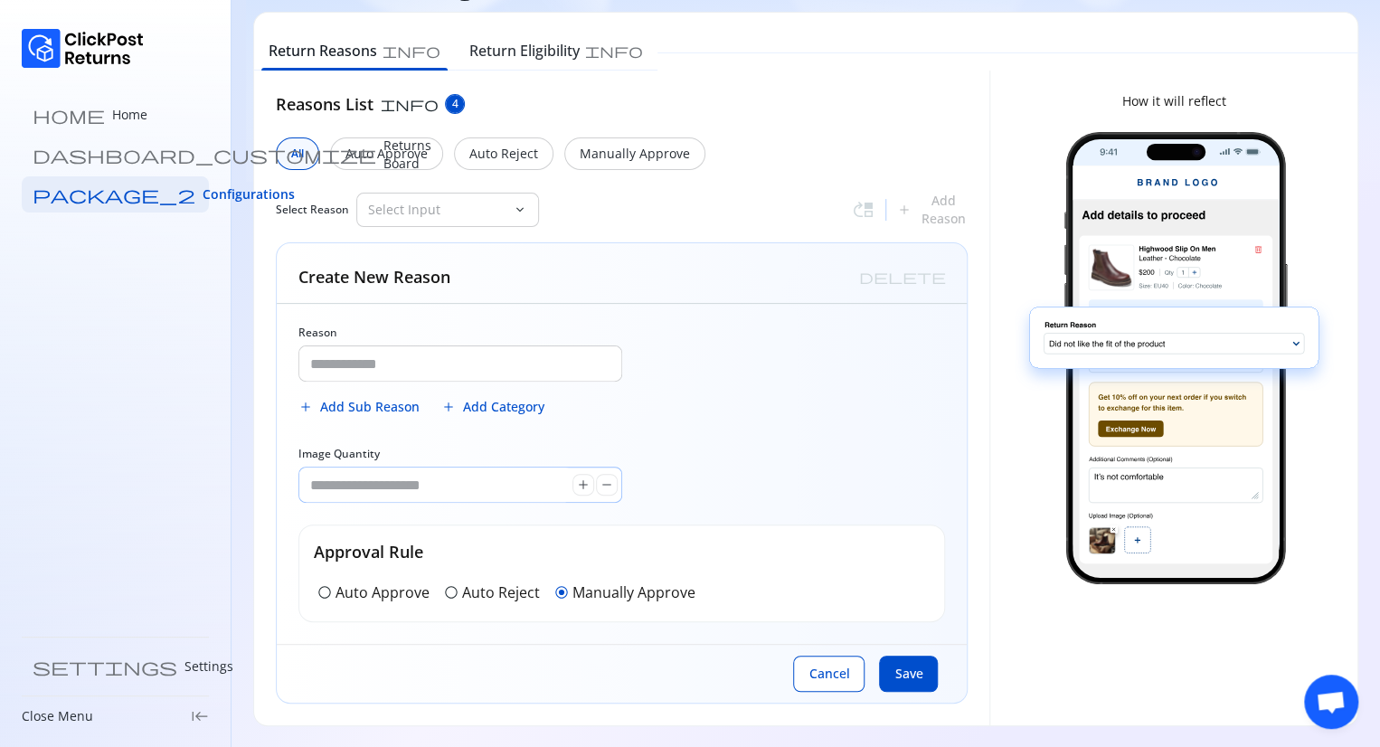
click at [372, 492] on input "*" at bounding box center [435, 485] width 273 height 34
type input "*"
click at [512, 374] on input "Reason" at bounding box center [460, 363] width 322 height 34
click at [817, 670] on span "Cancel" at bounding box center [829, 674] width 41 height 18
type input "**********"
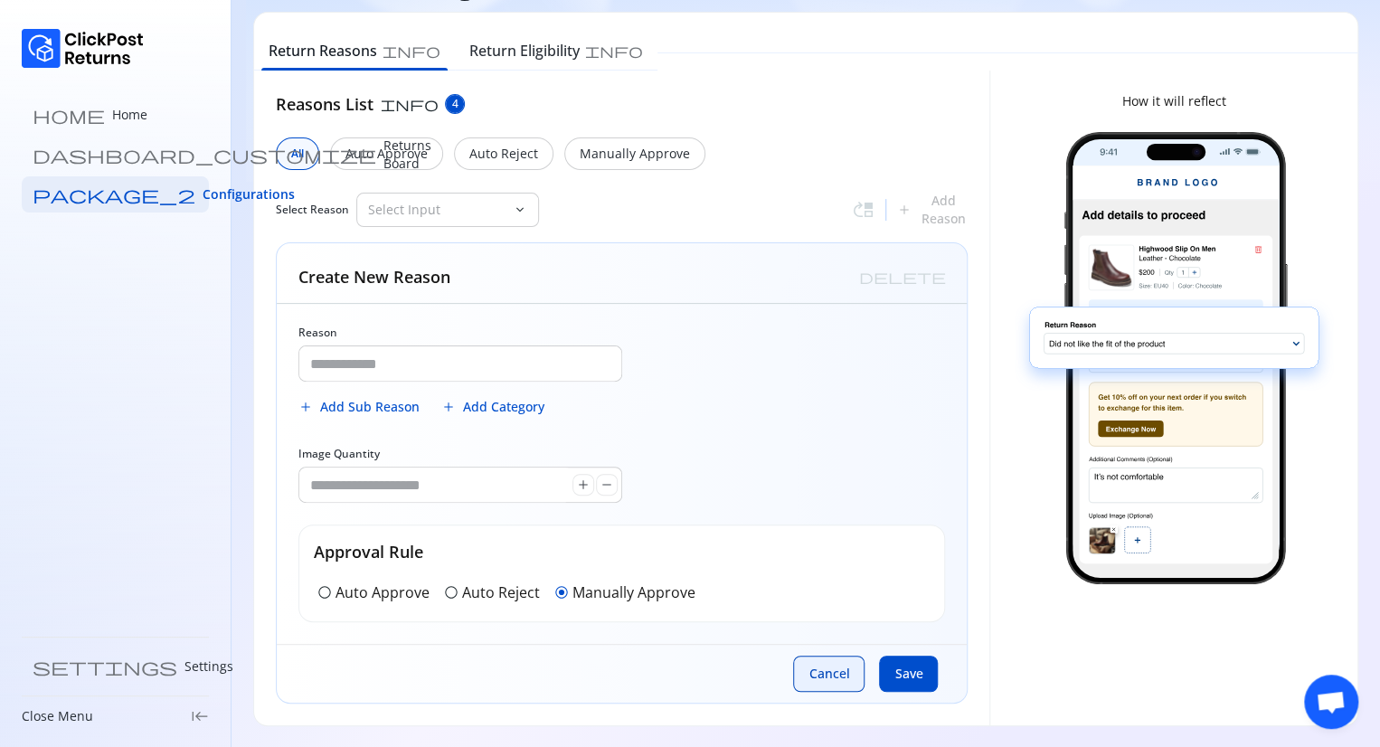
type input "*"
click at [497, 197] on div "Size,Quality issue" at bounding box center [435, 210] width 156 height 33
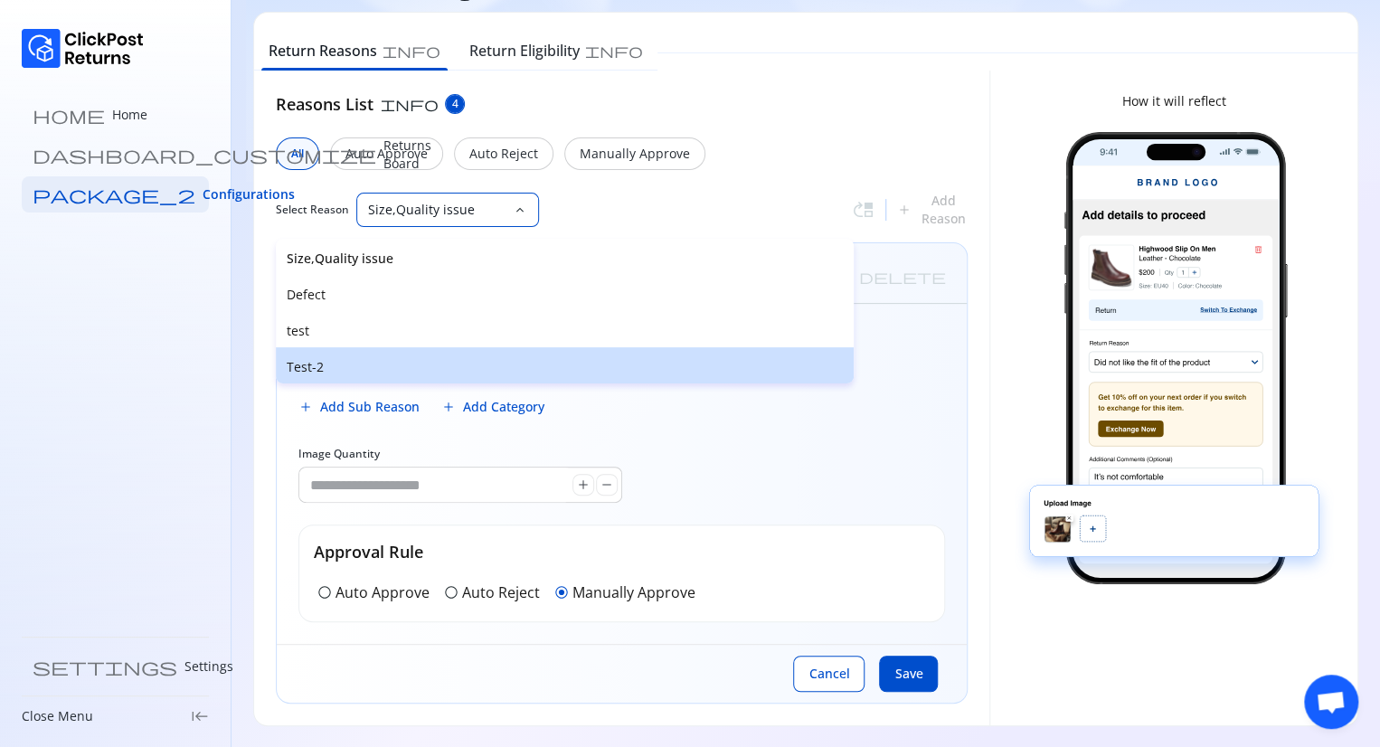
click at [340, 368] on p "Test-2" at bounding box center [565, 367] width 556 height 18
type input "******"
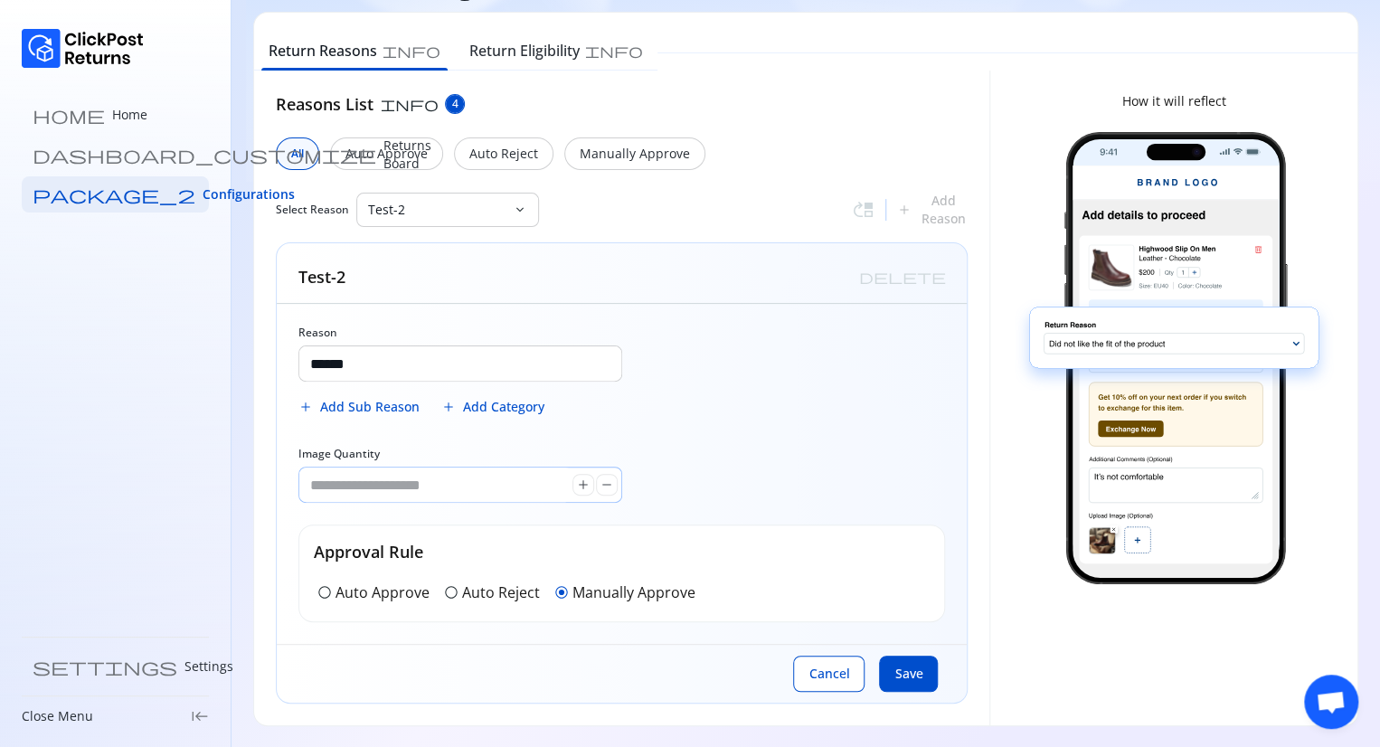
click at [353, 487] on input "*" at bounding box center [435, 485] width 273 height 34
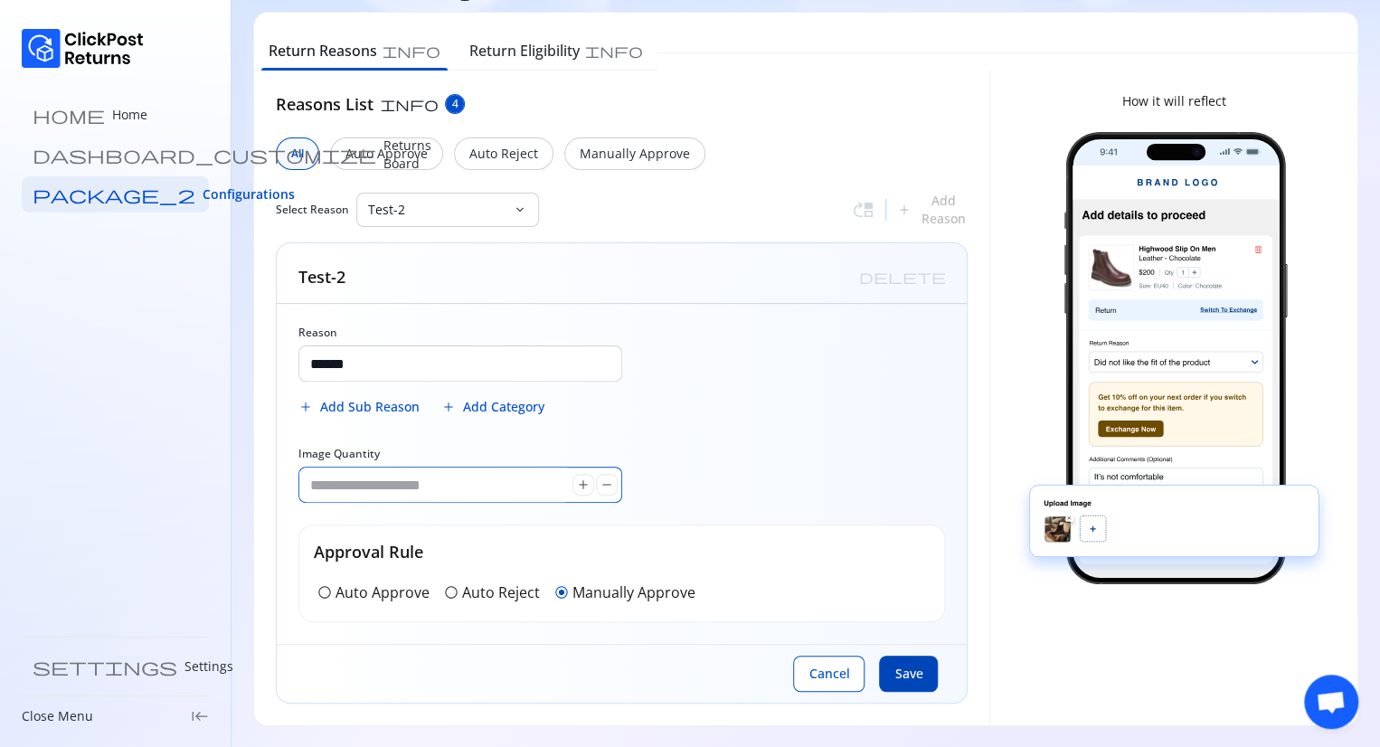
type input "*"
click at [901, 669] on span "Save" at bounding box center [908, 674] width 28 height 18
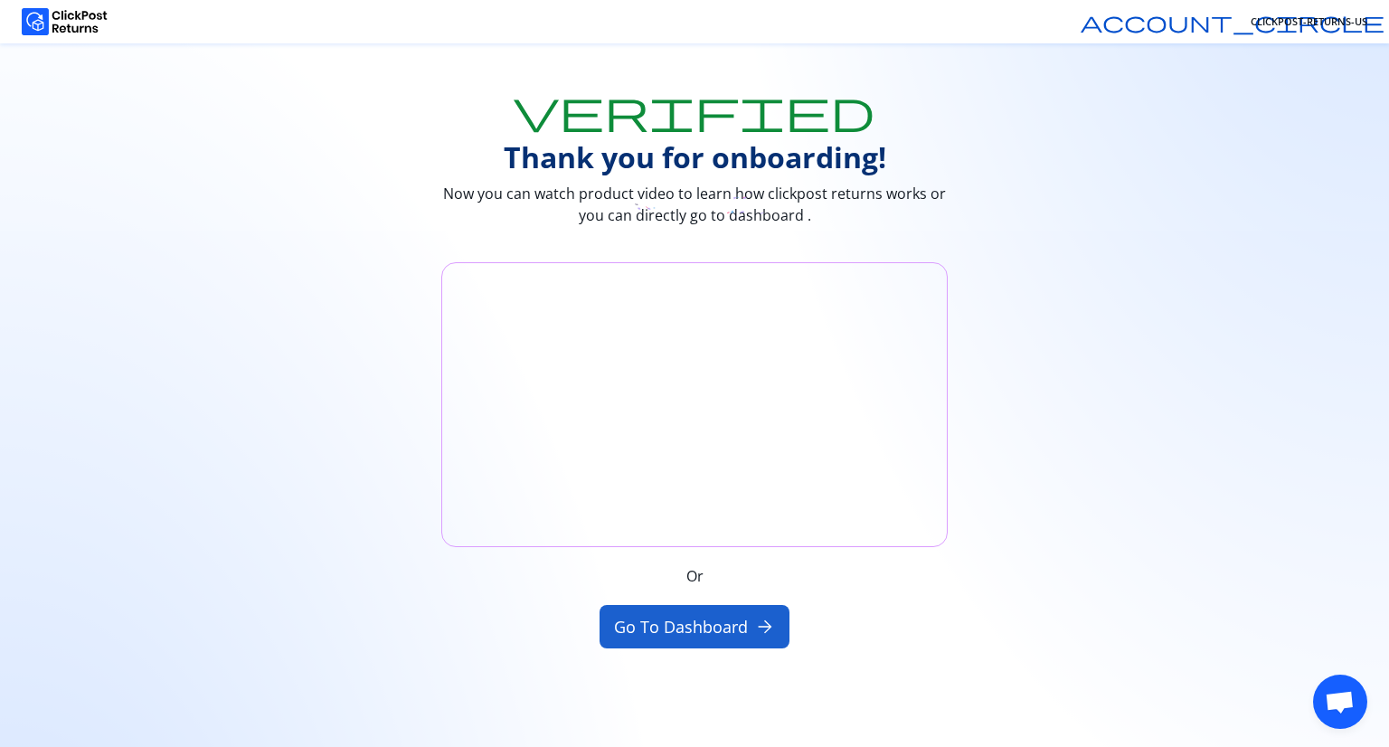
click at [669, 632] on button "Go to Dashboard arrow_forward" at bounding box center [695, 626] width 191 height 43
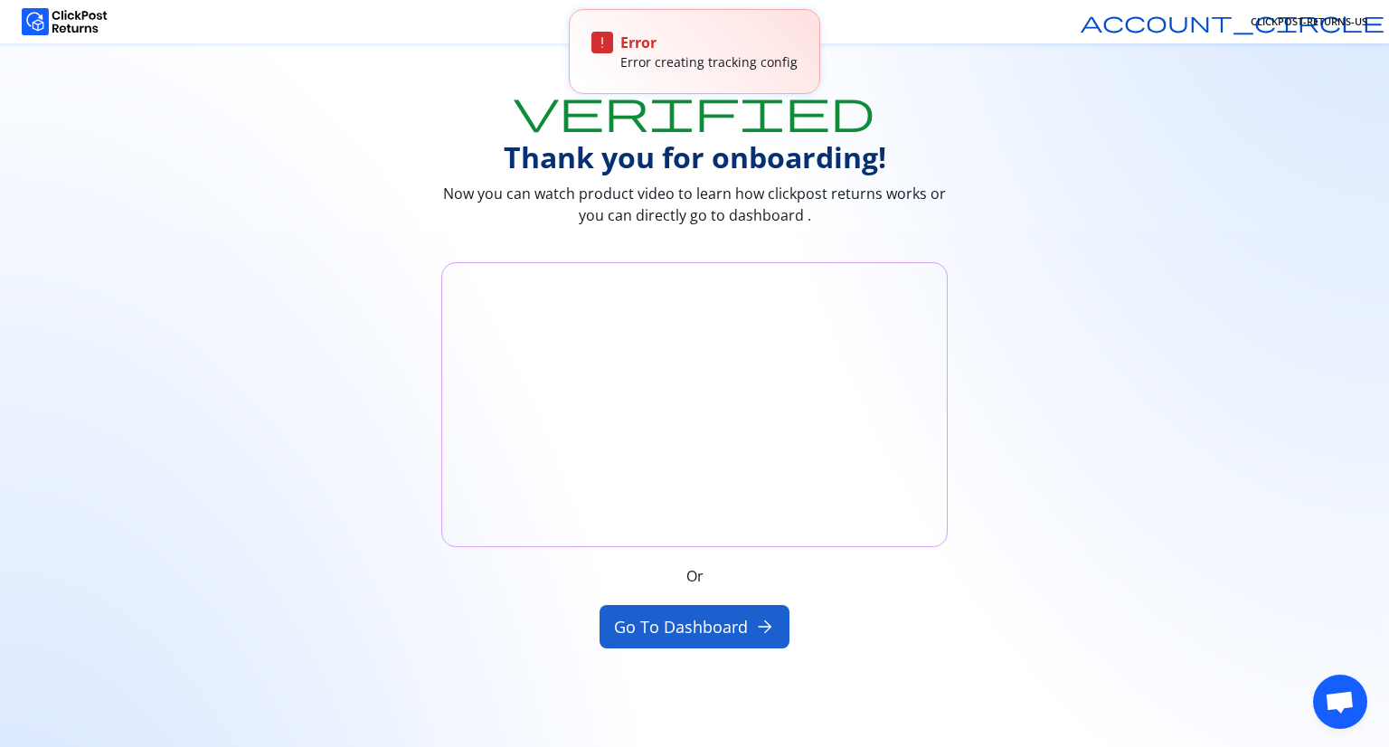
click at [669, 632] on button "Go to Dashboard arrow_forward" at bounding box center [695, 626] width 191 height 43
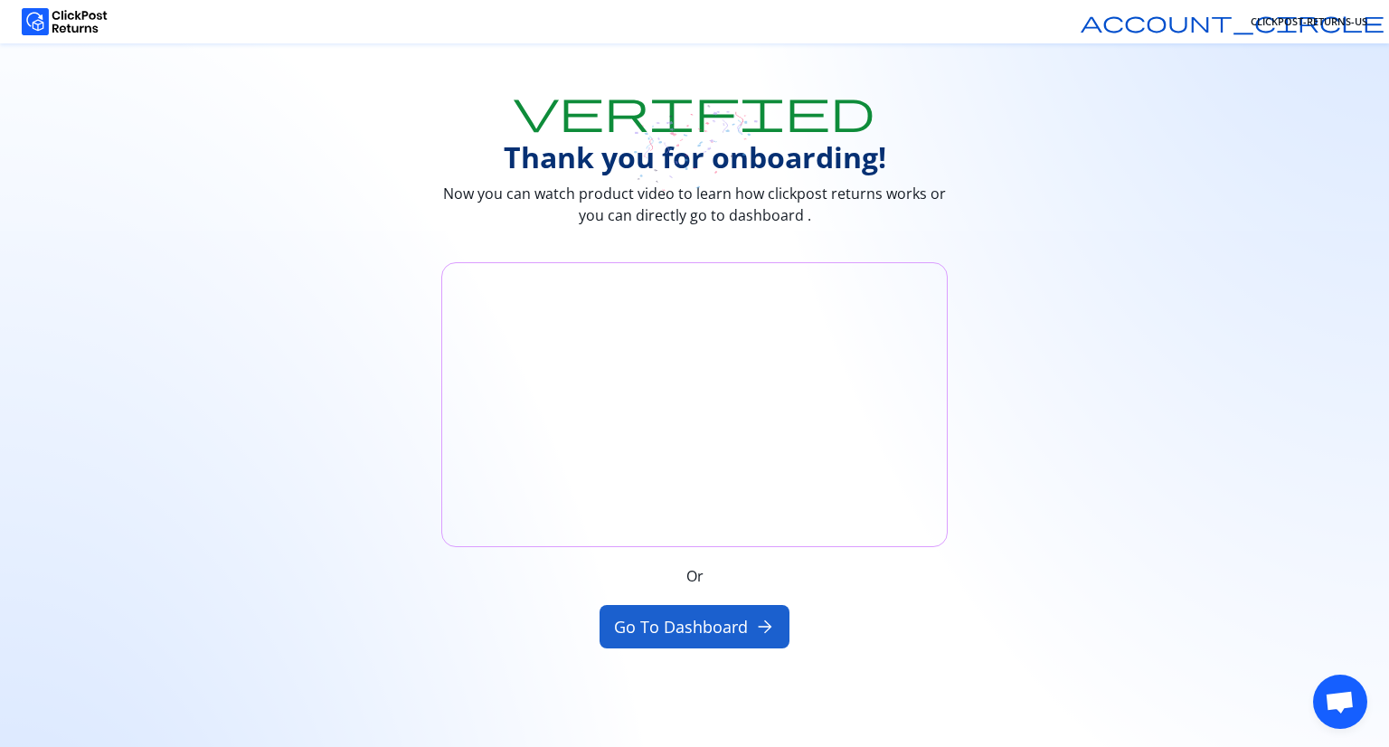
click at [696, 631] on button "Go to Dashboard arrow_forward" at bounding box center [695, 626] width 191 height 43
